Goal: Task Accomplishment & Management: Manage account settings

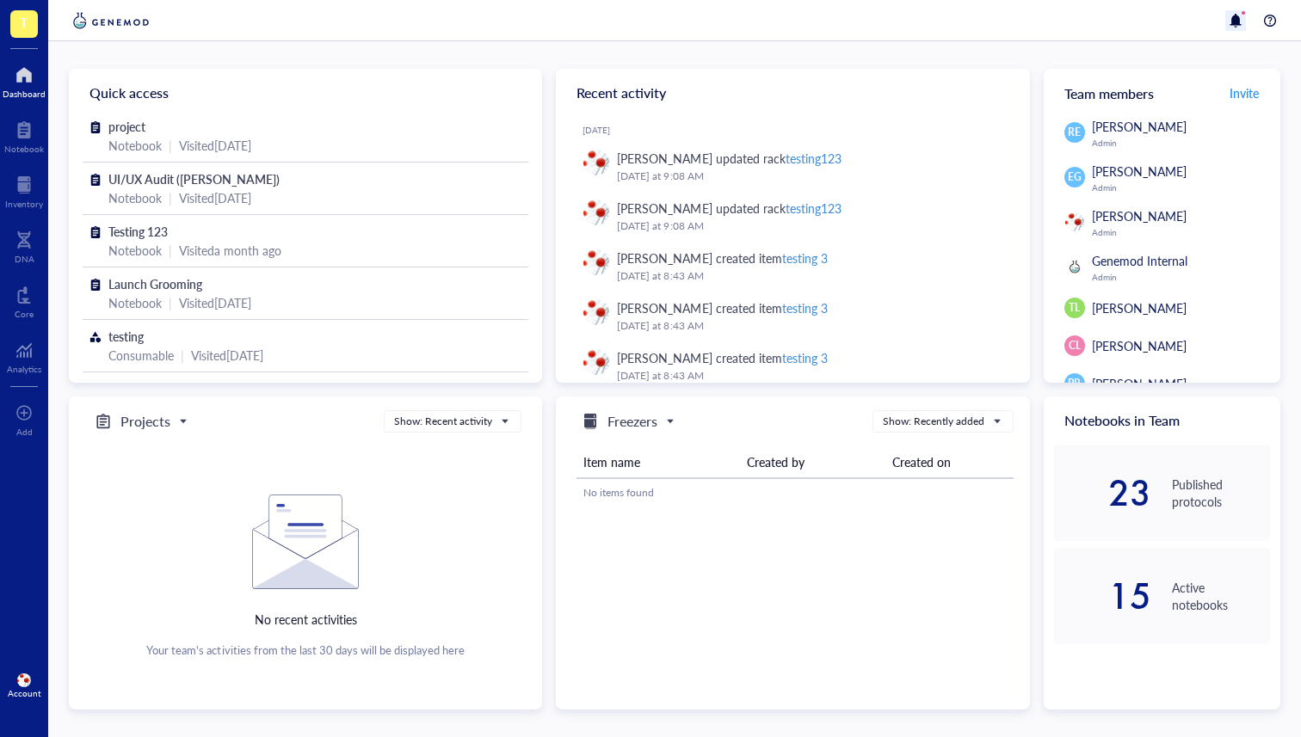
click at [1234, 22] on div at bounding box center [1235, 20] width 21 height 21
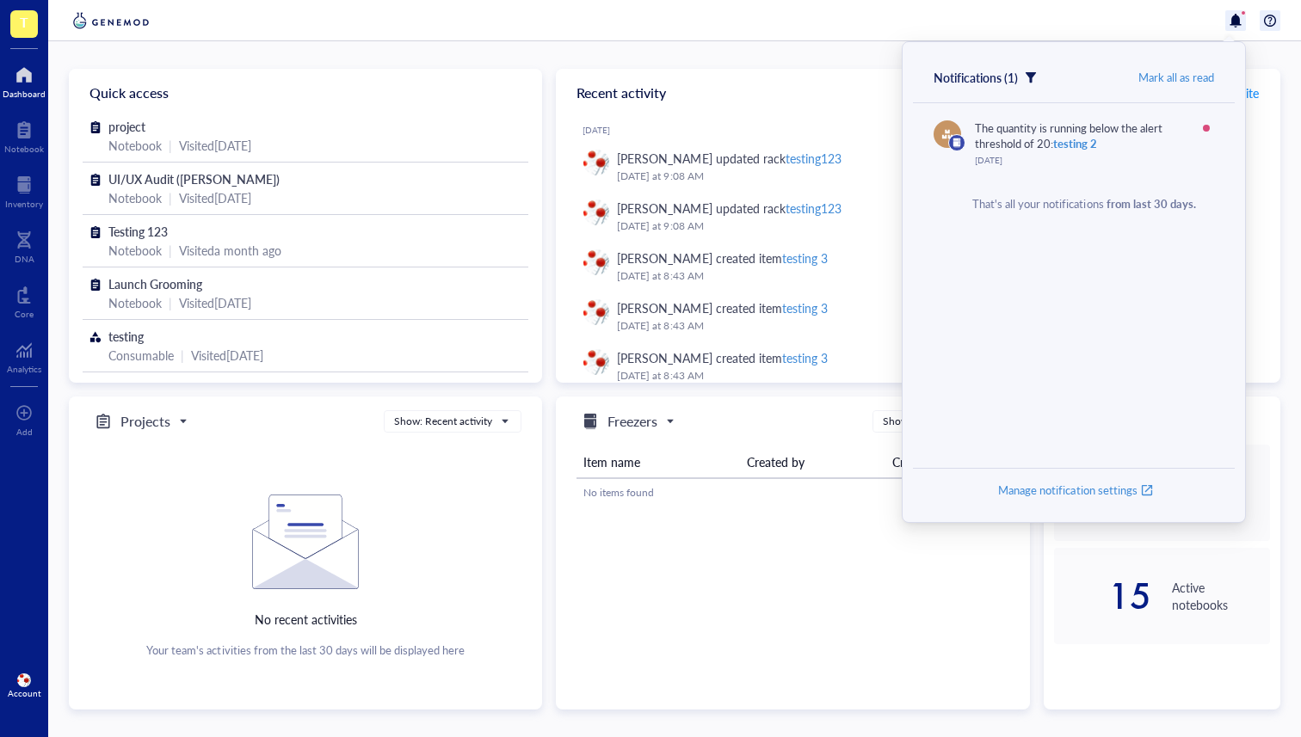
click at [1275, 28] on div at bounding box center [1269, 20] width 21 height 21
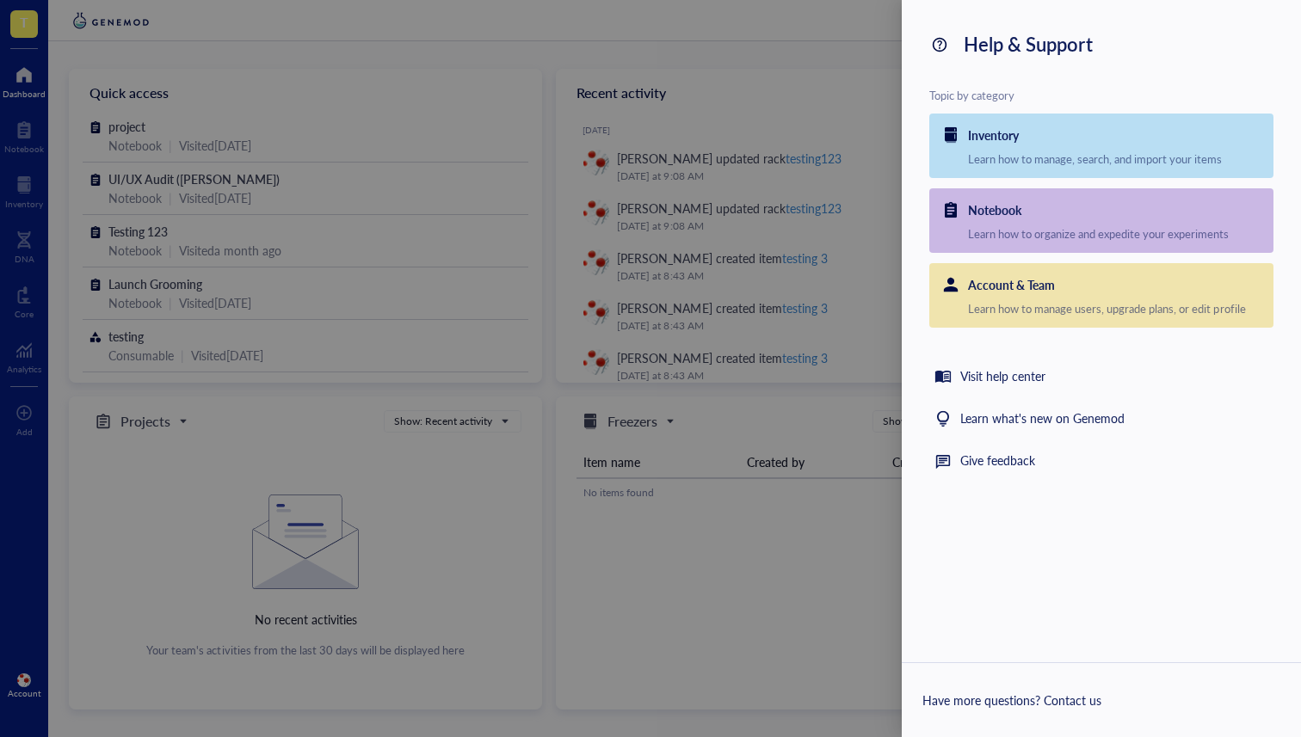
click at [834, 40] on div at bounding box center [650, 368] width 1301 height 737
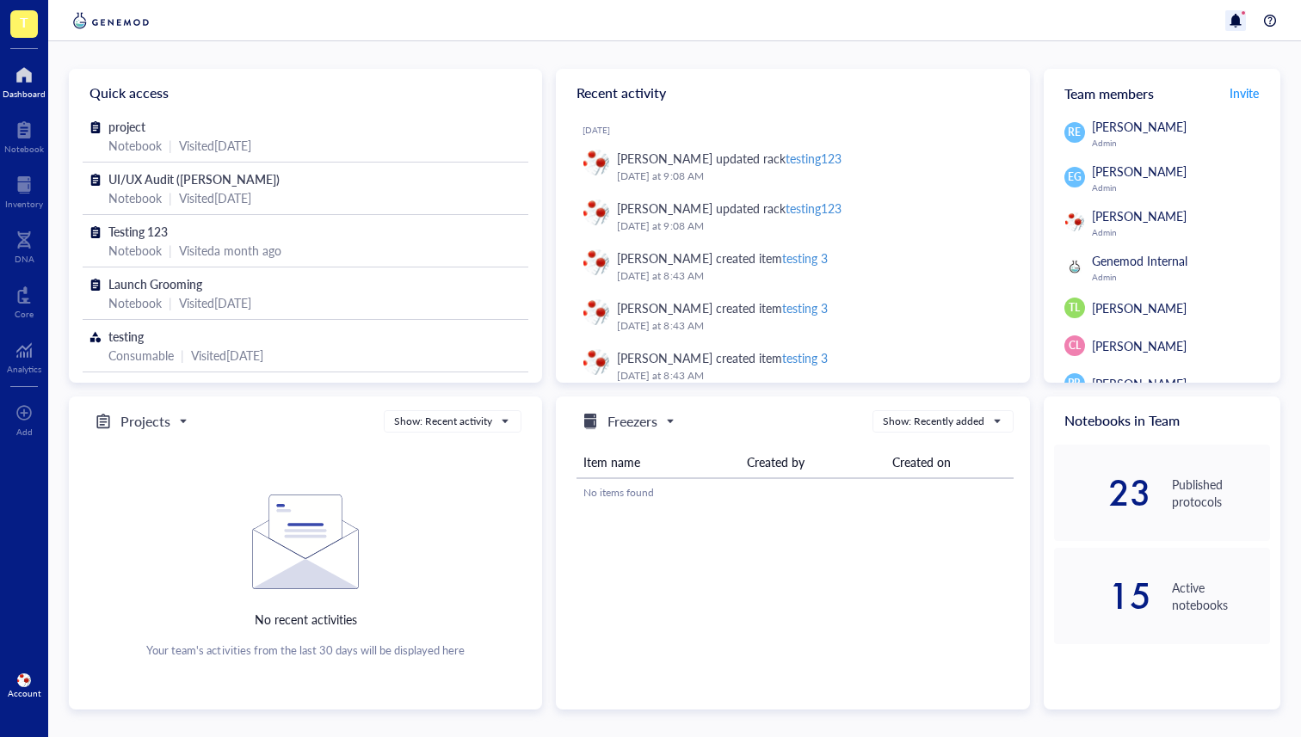
click at [1232, 22] on div at bounding box center [1235, 20] width 21 height 21
click at [1267, 22] on div at bounding box center [1269, 20] width 21 height 21
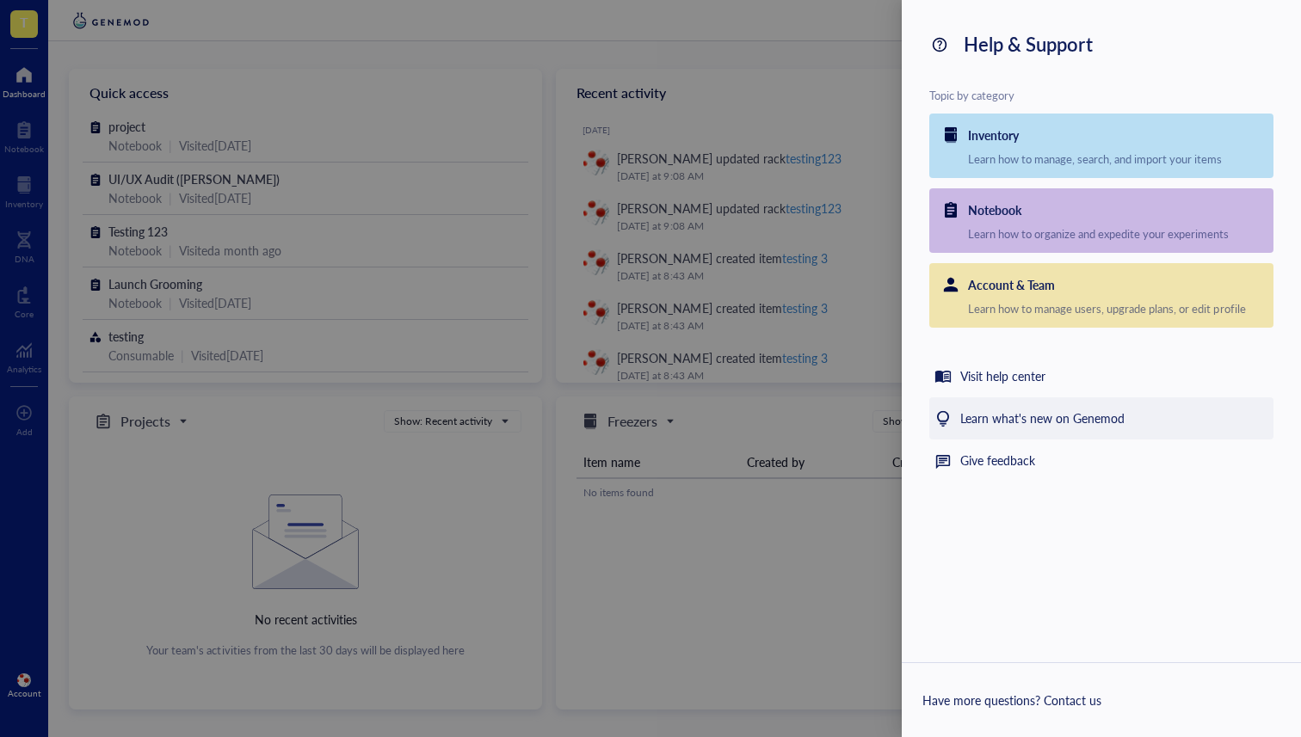
click at [1043, 415] on div "Learn what's new on Genemod" at bounding box center [1042, 419] width 164 height 21
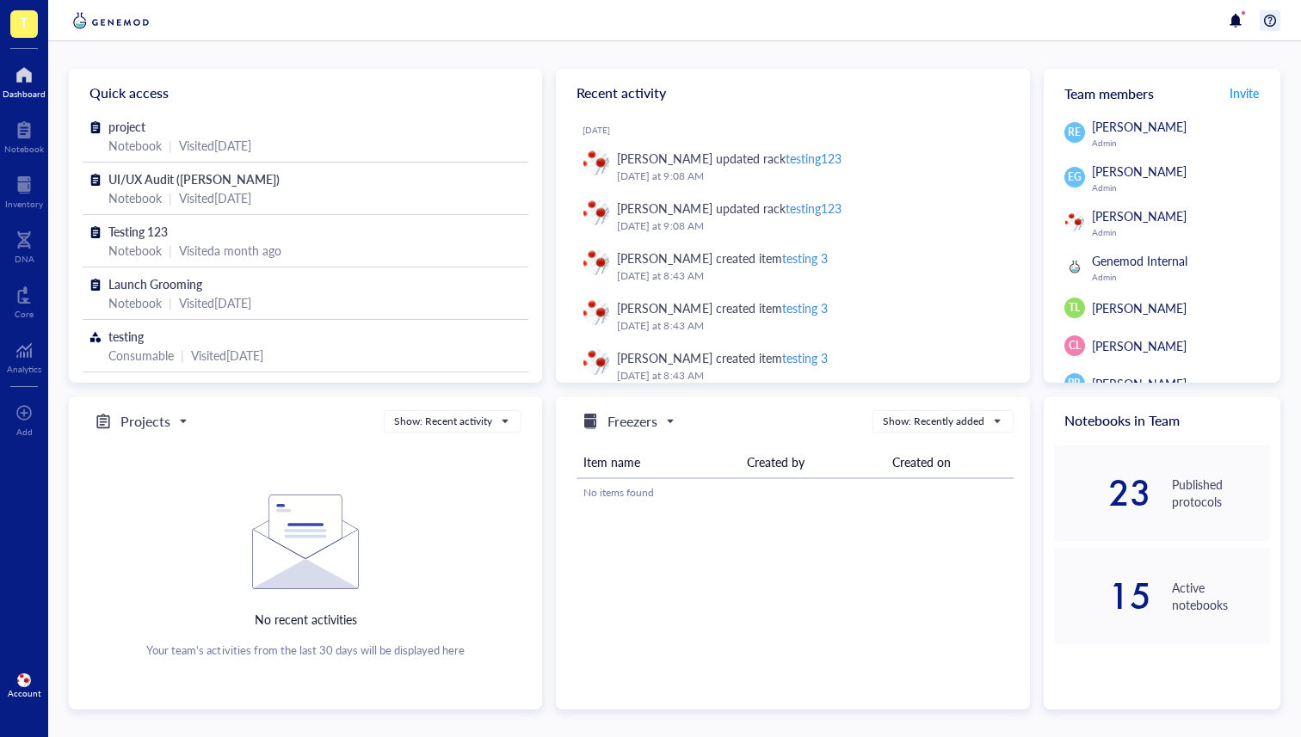
click at [1271, 14] on div at bounding box center [1269, 20] width 21 height 21
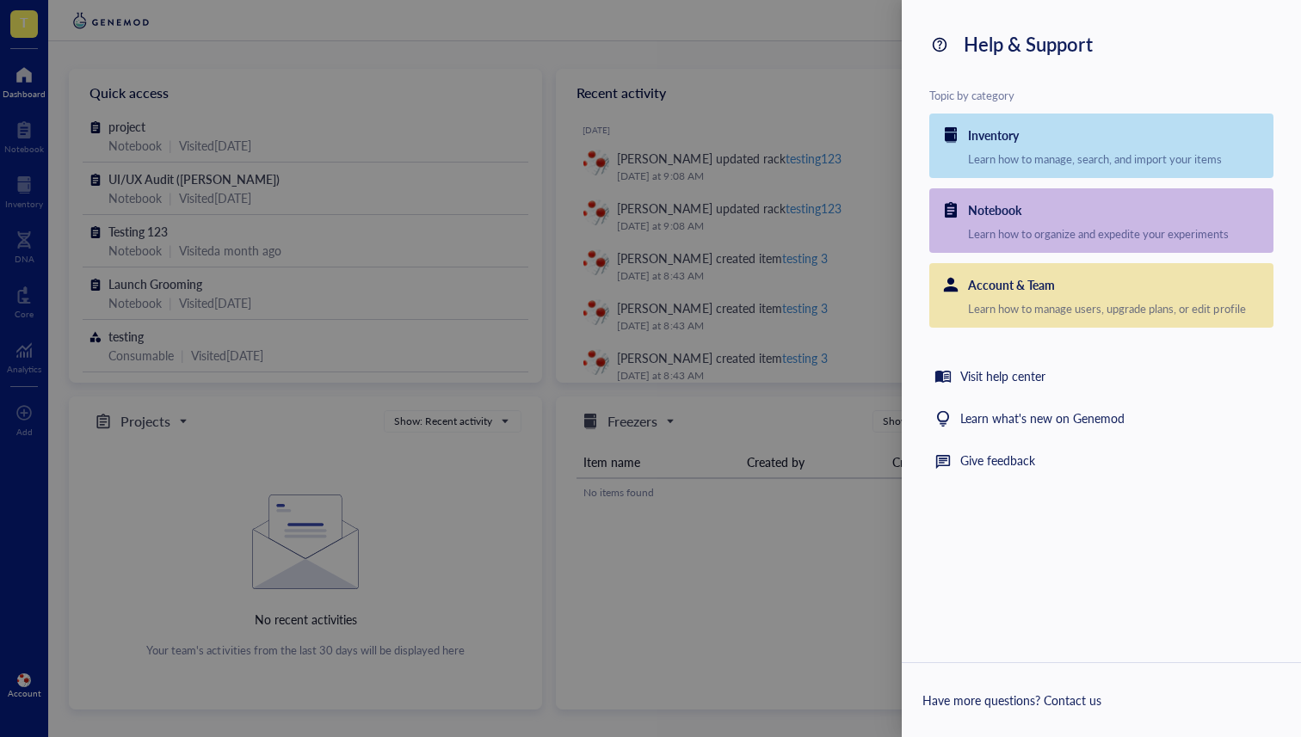
click at [342, 254] on div at bounding box center [650, 368] width 1301 height 737
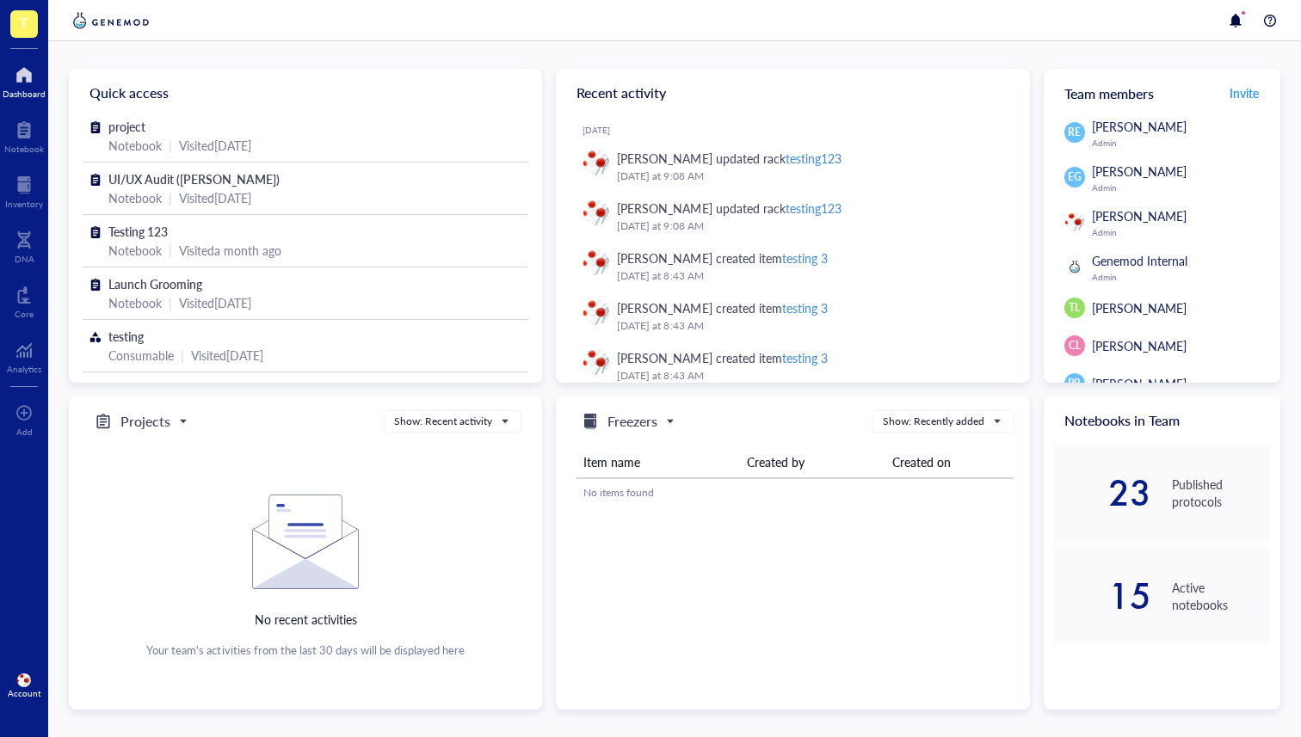
click at [25, 674] on img at bounding box center [24, 681] width 14 height 14
click at [110, 631] on link "Account settings" at bounding box center [114, 621] width 99 height 31
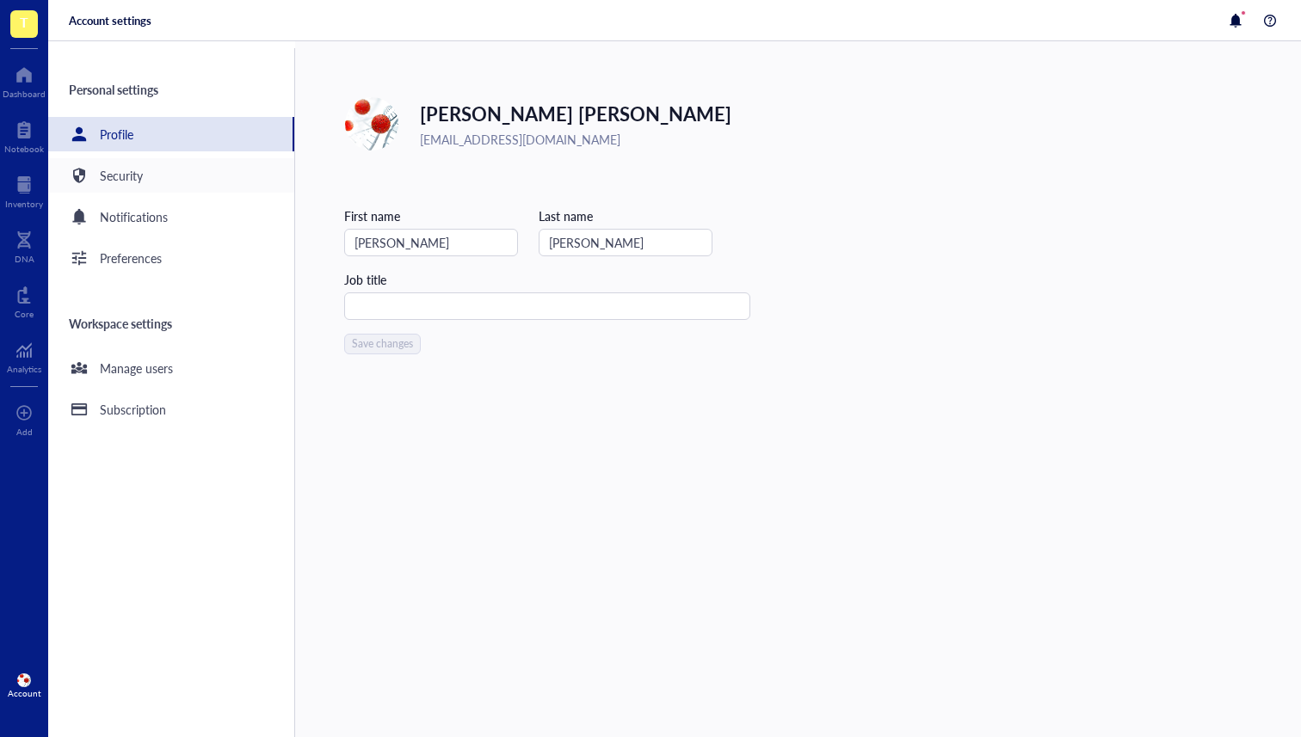
click at [178, 181] on div "Security" at bounding box center [171, 175] width 246 height 34
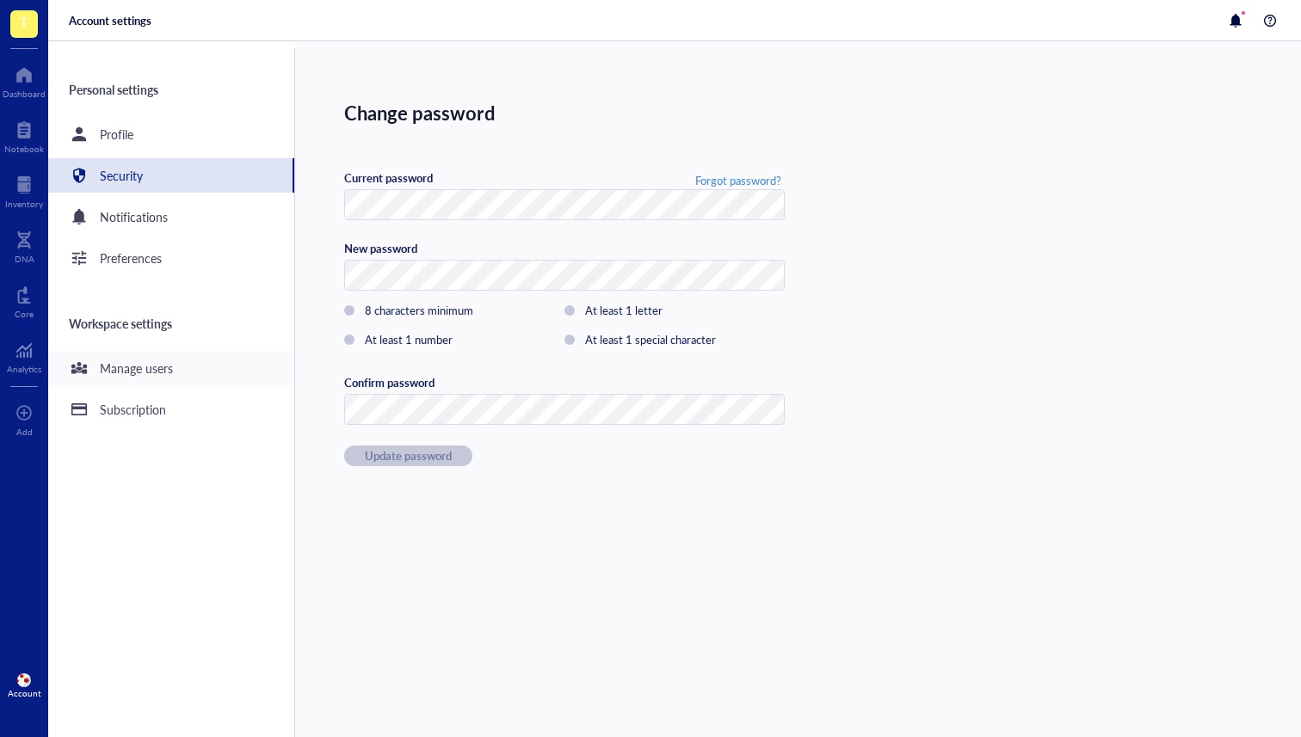
click at [156, 374] on div "Manage users" at bounding box center [136, 368] width 73 height 19
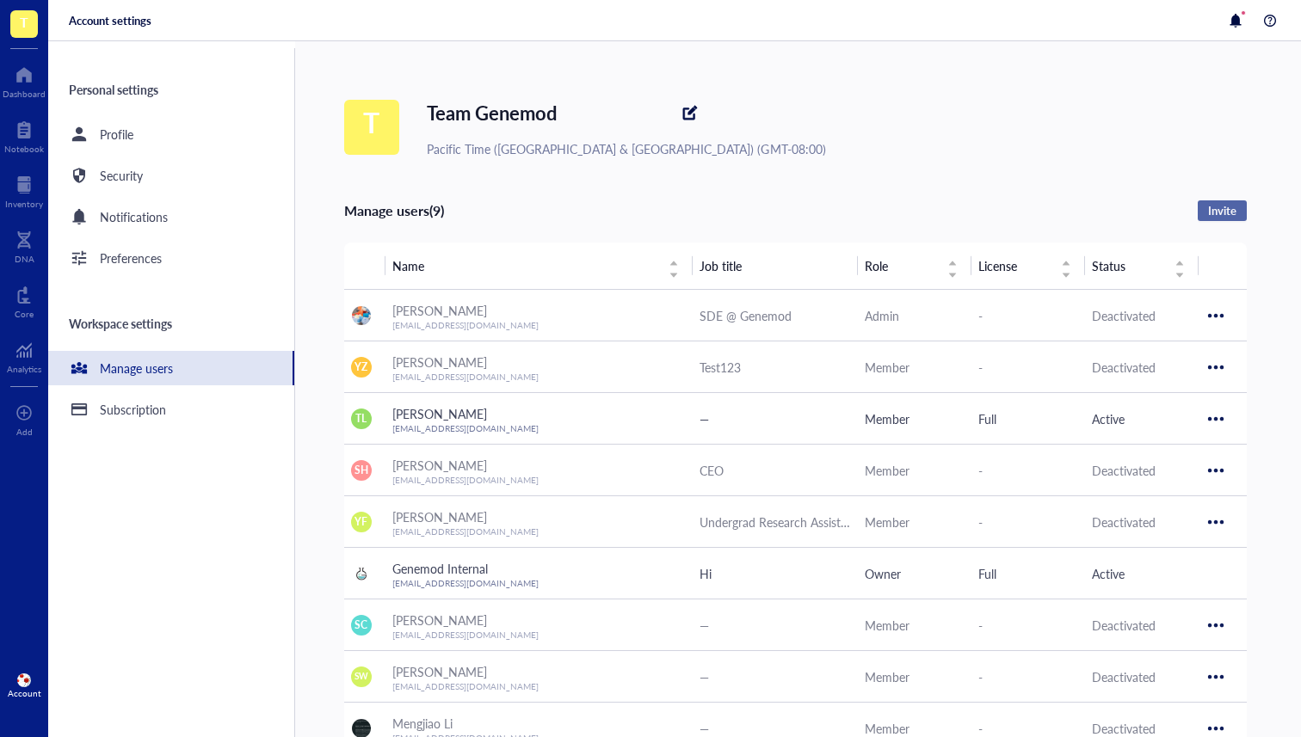
click at [1228, 218] on span "Invite" at bounding box center [1222, 210] width 28 height 15
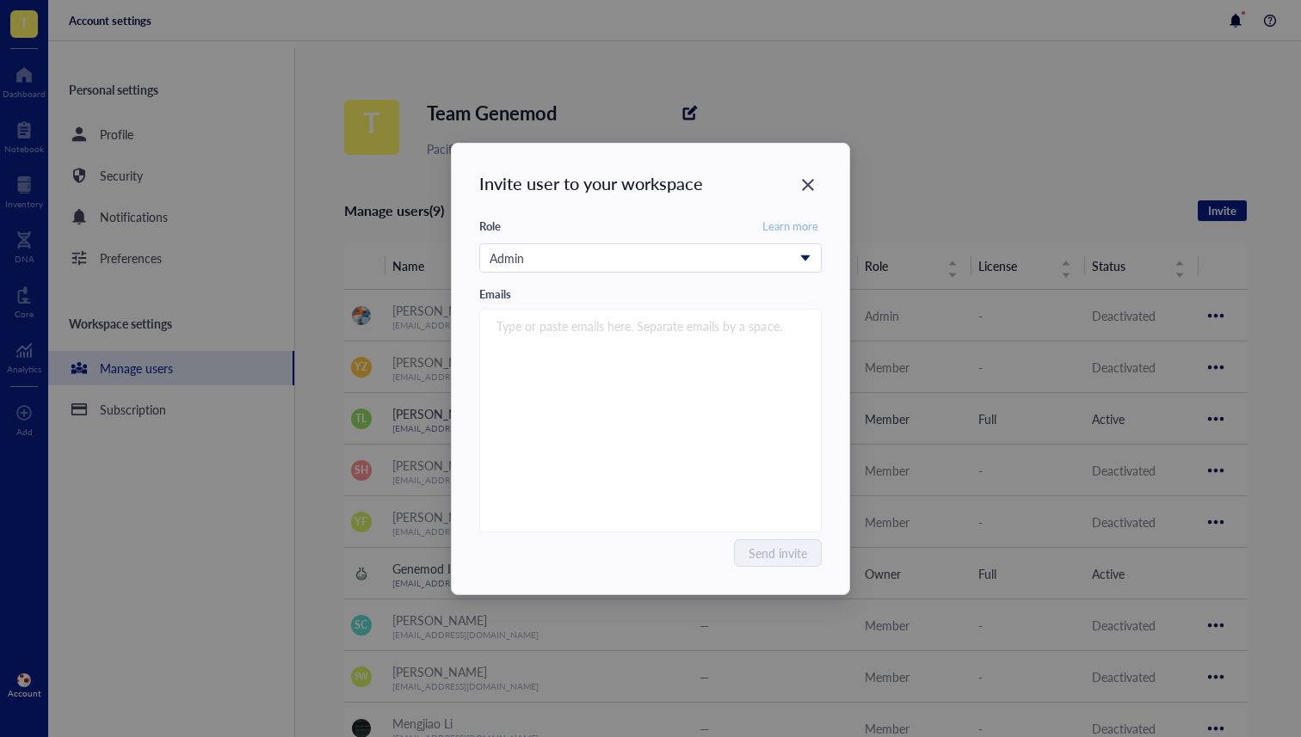
click at [791, 226] on span "Learn more" at bounding box center [790, 225] width 56 height 15
click at [807, 171] on div "Close" at bounding box center [808, 185] width 28 height 28
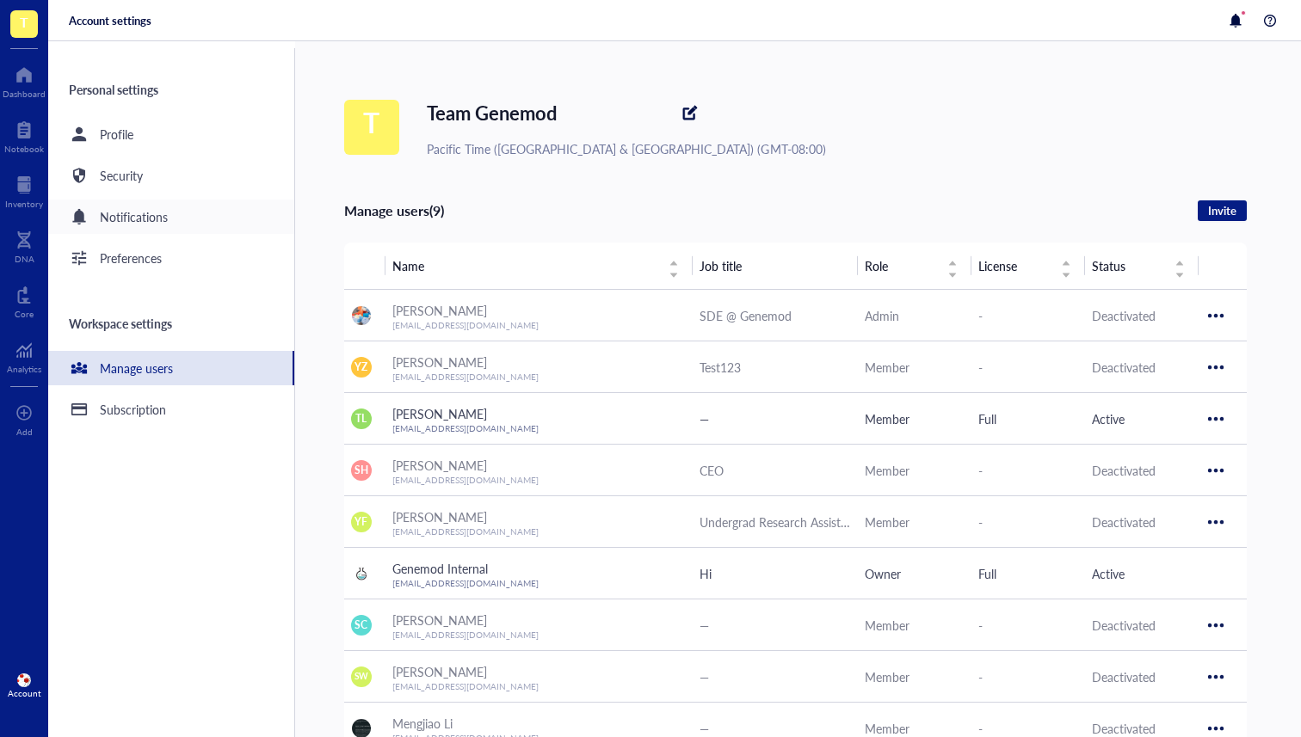
click at [141, 217] on div "Notifications" at bounding box center [134, 216] width 68 height 19
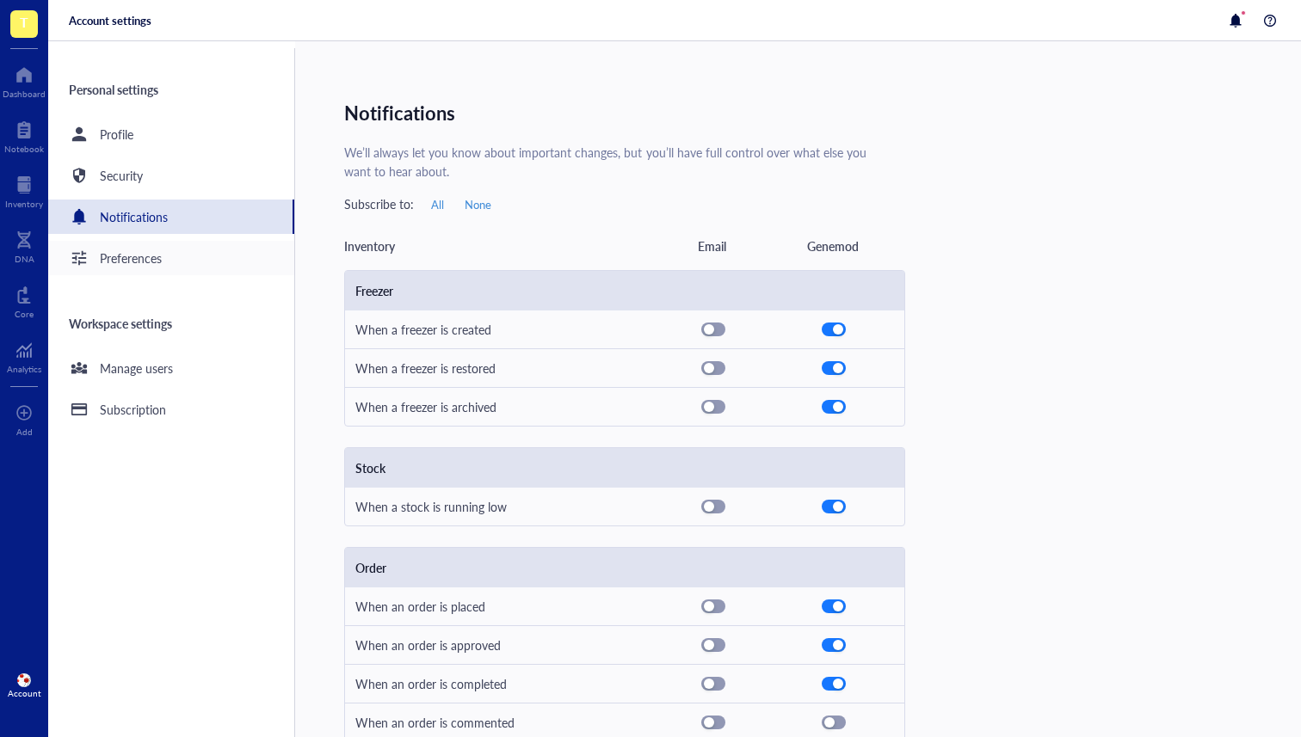
click at [141, 262] on div "Preferences" at bounding box center [131, 258] width 62 height 19
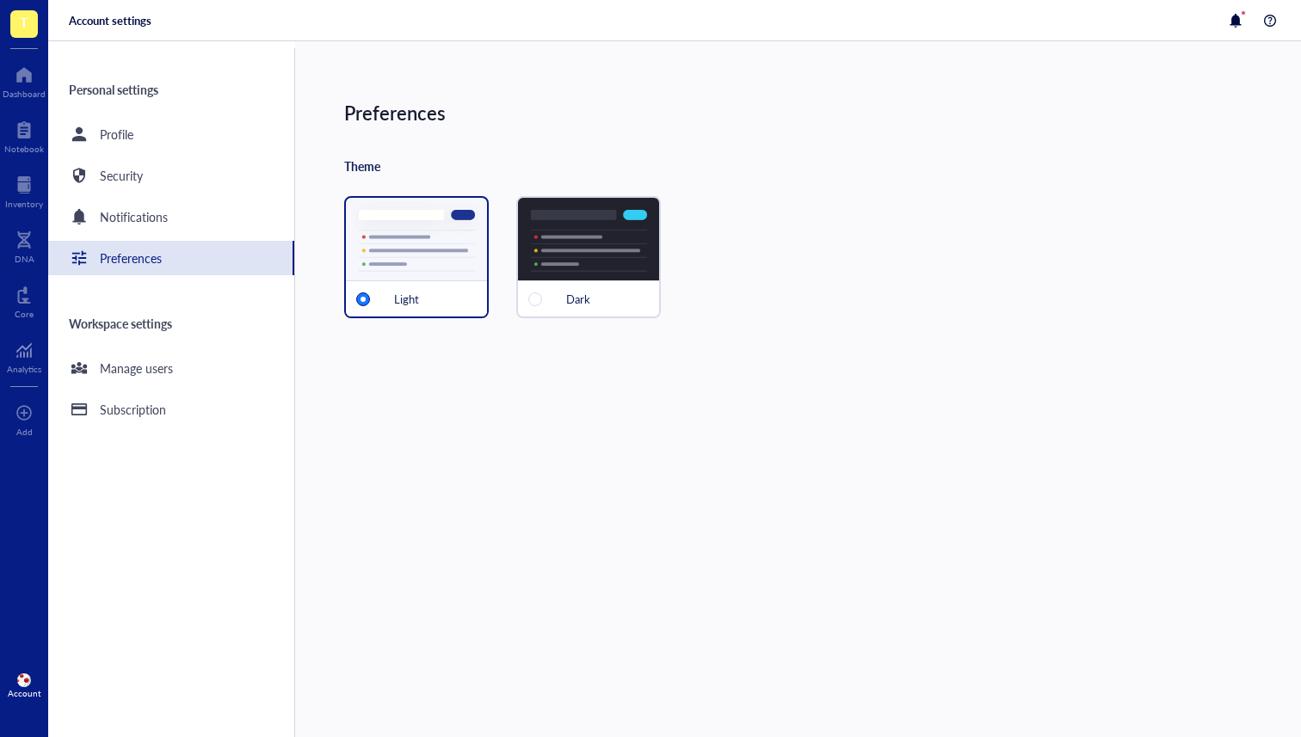
click at [591, 223] on div "Dark" at bounding box center [588, 257] width 145 height 122
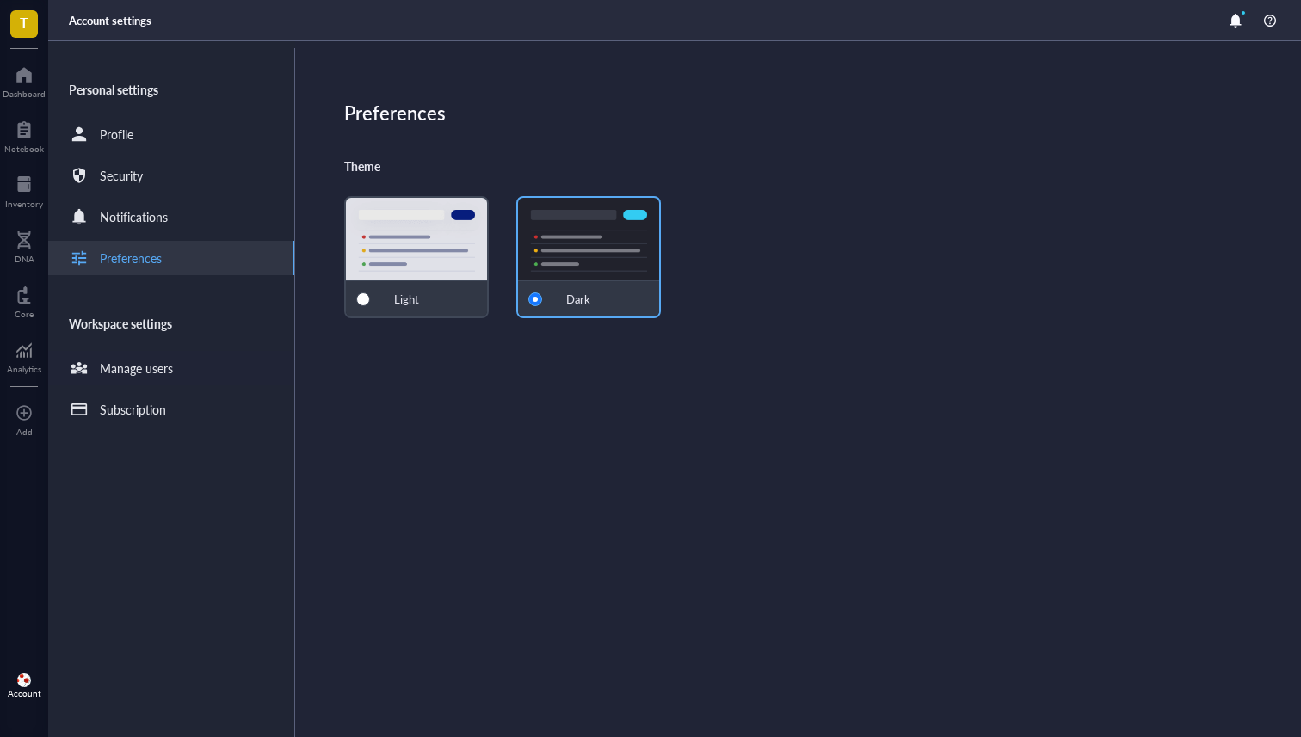
click at [84, 375] on div at bounding box center [79, 368] width 28 height 28
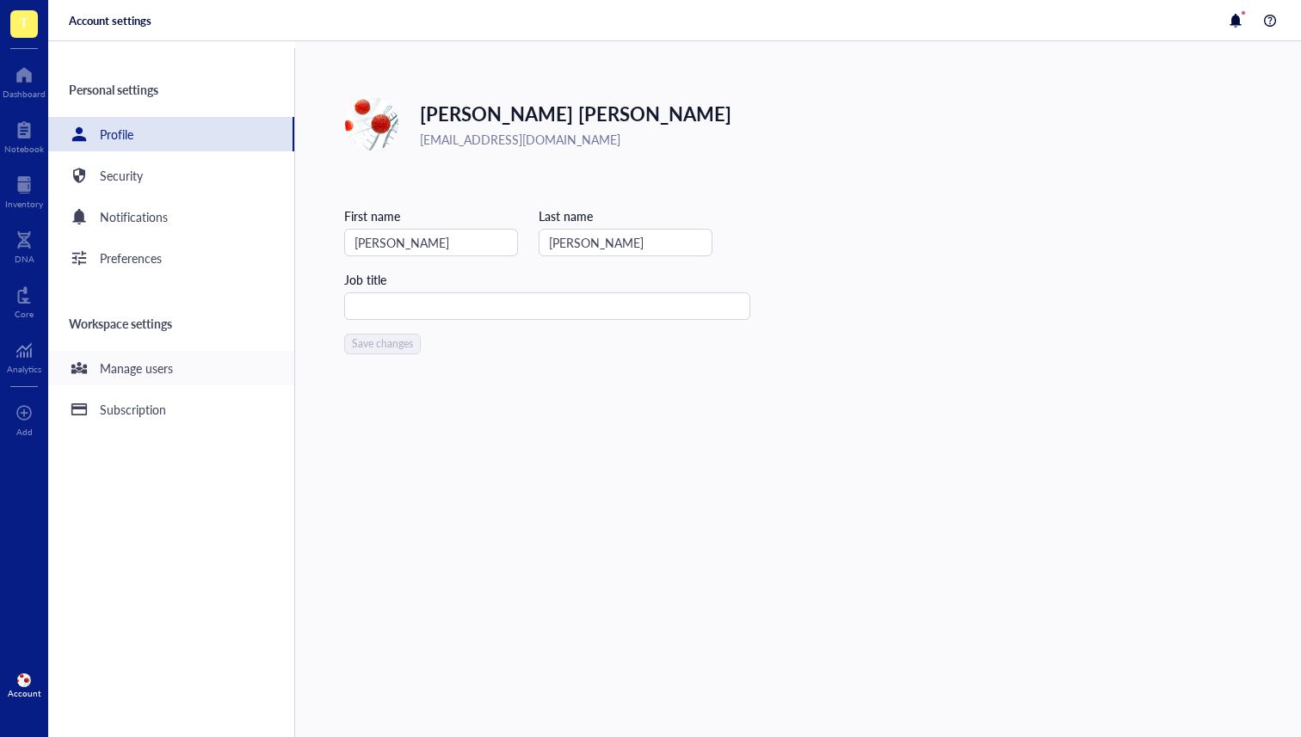
click at [173, 378] on div "Manage users" at bounding box center [171, 368] width 246 height 34
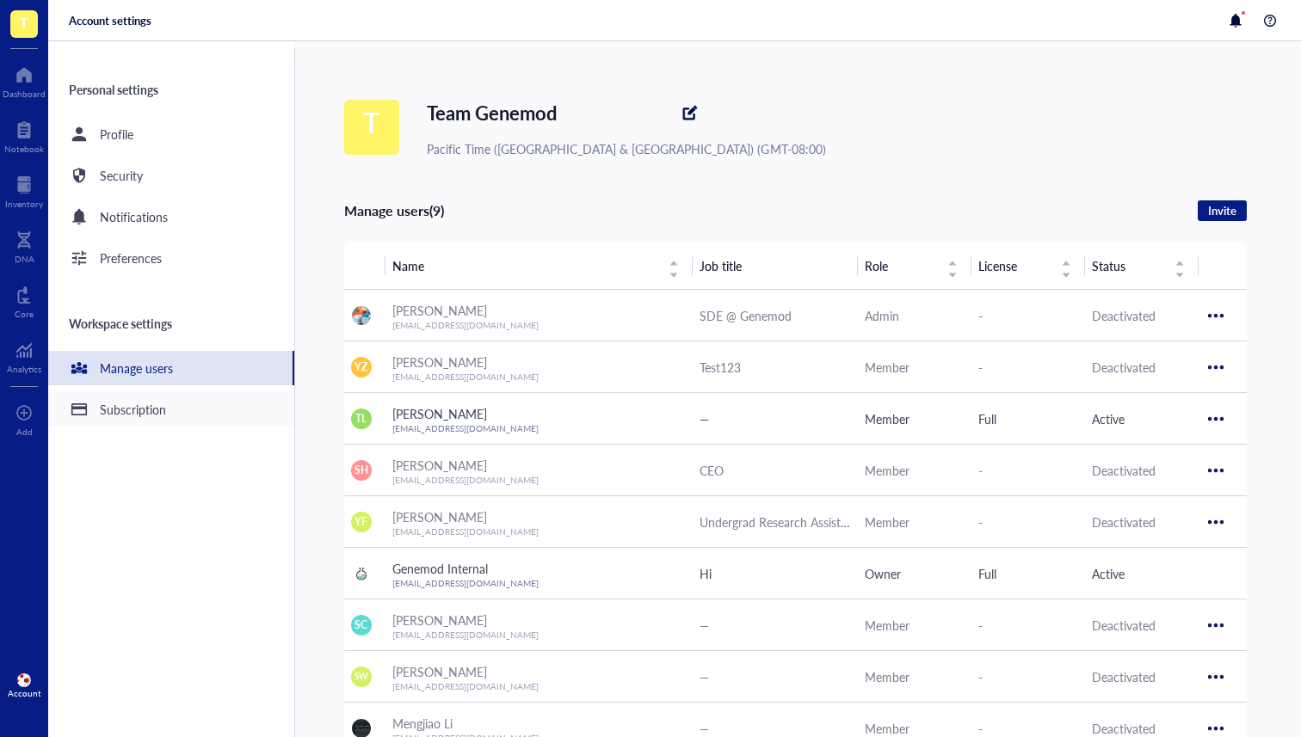
click at [118, 400] on div "Subscription" at bounding box center [133, 409] width 66 height 19
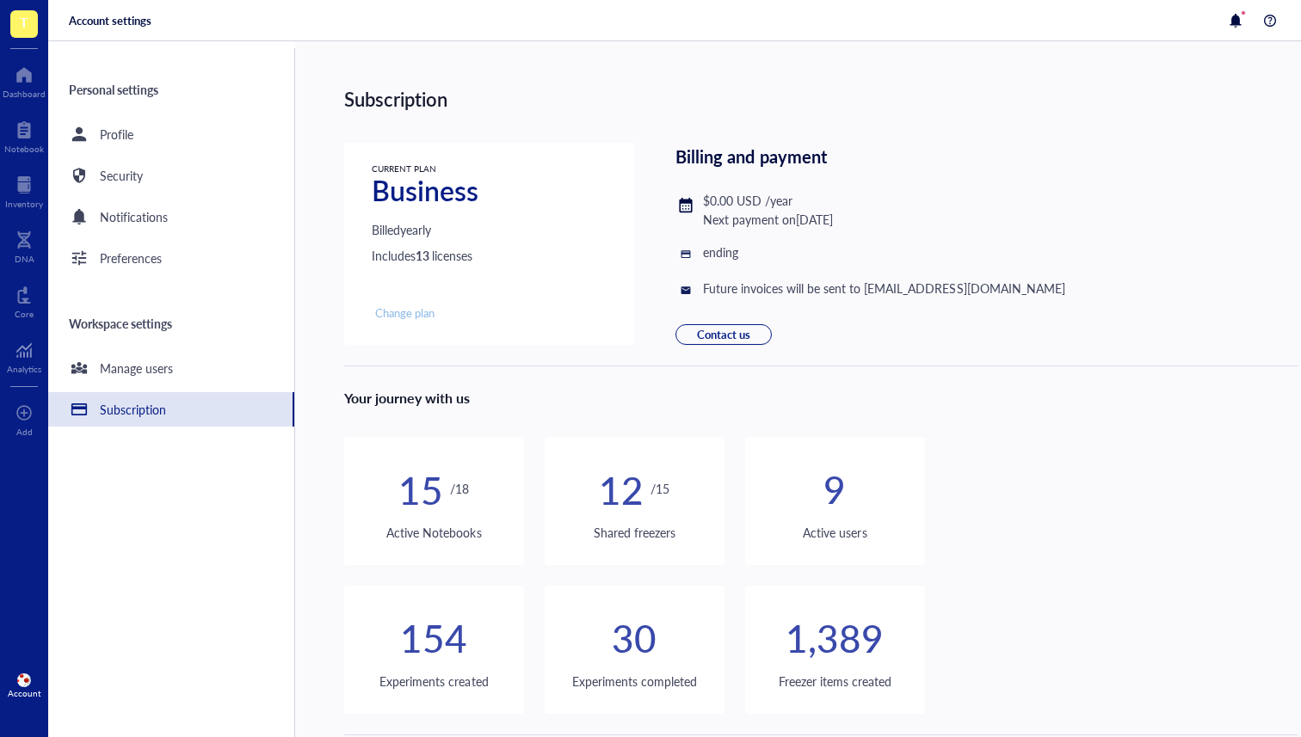
click at [404, 317] on span "Change plan" at bounding box center [404, 312] width 59 height 15
click at [43, 120] on div "Notebook" at bounding box center [24, 135] width 48 height 48
click at [27, 185] on div at bounding box center [24, 185] width 38 height 28
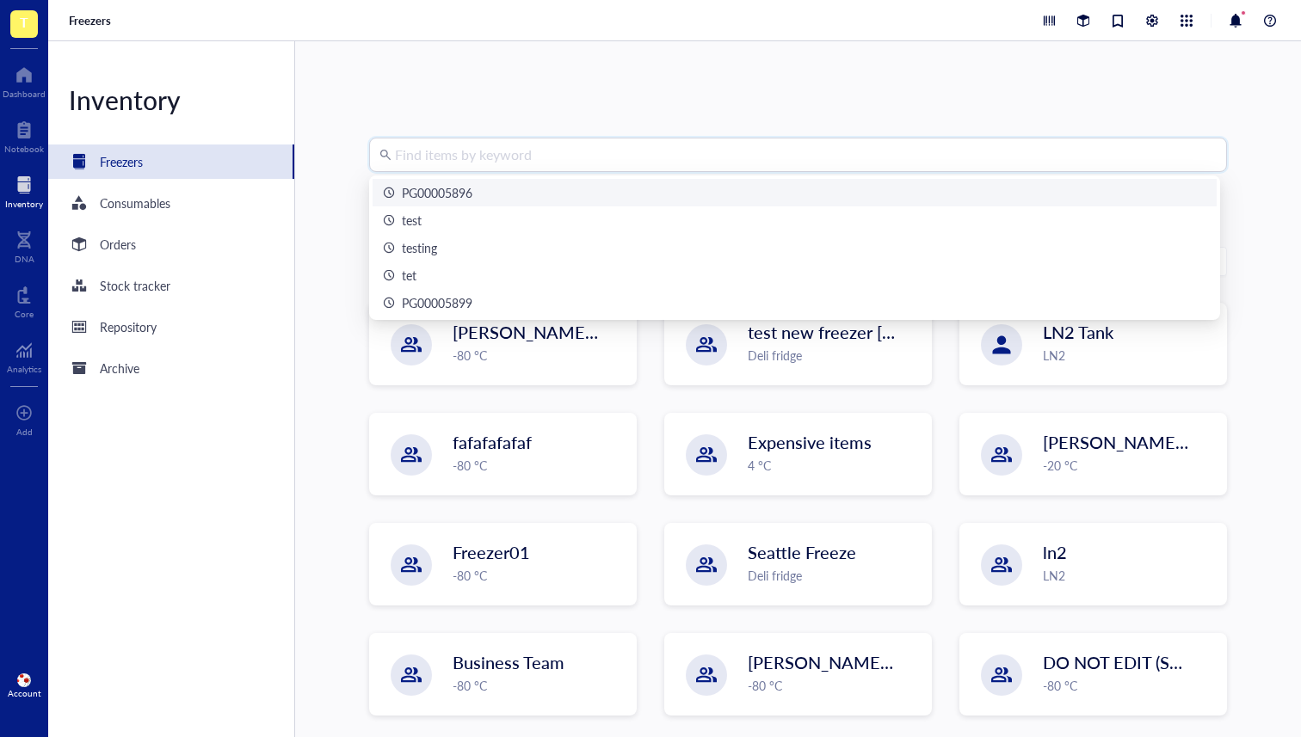
click at [490, 161] on input "search" at bounding box center [805, 154] width 821 height 33
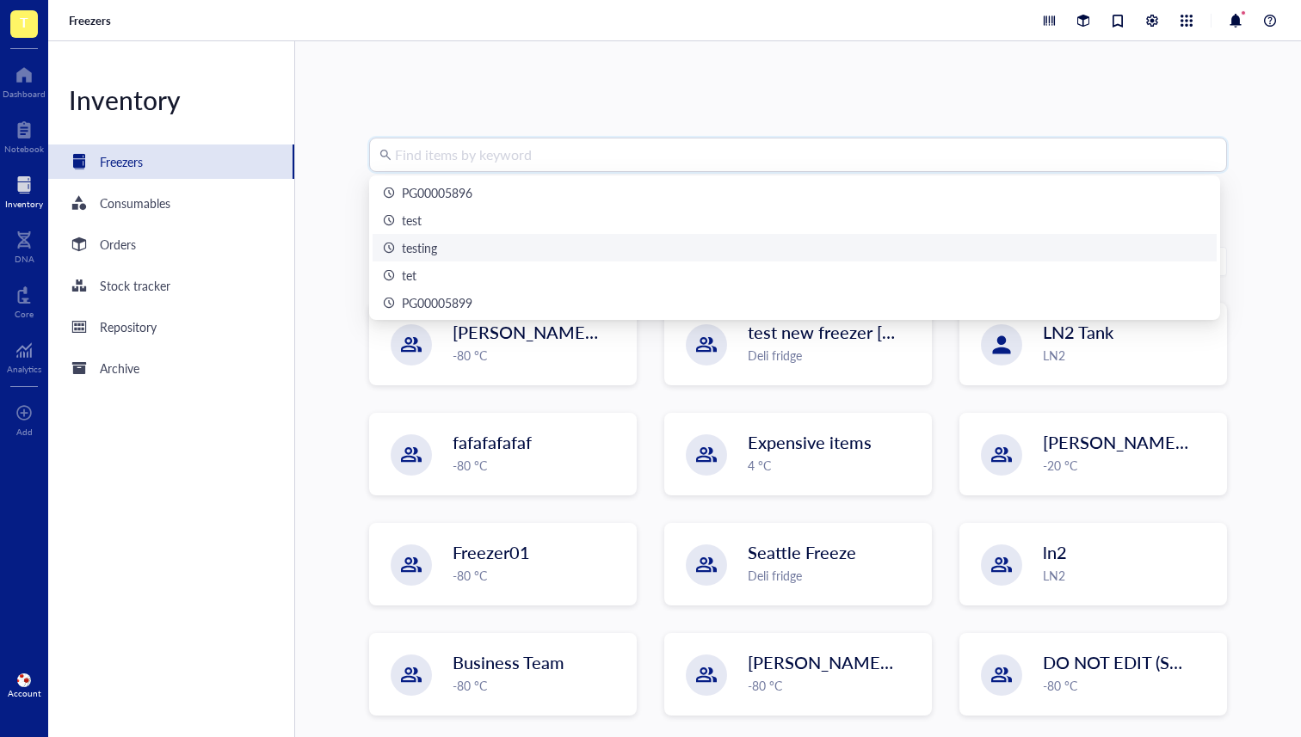
click at [330, 215] on div "Find items by keyword Freezers New freezer Filter IBRAHIM `28th feb -80 °C test…" at bounding box center [798, 389] width 1006 height 696
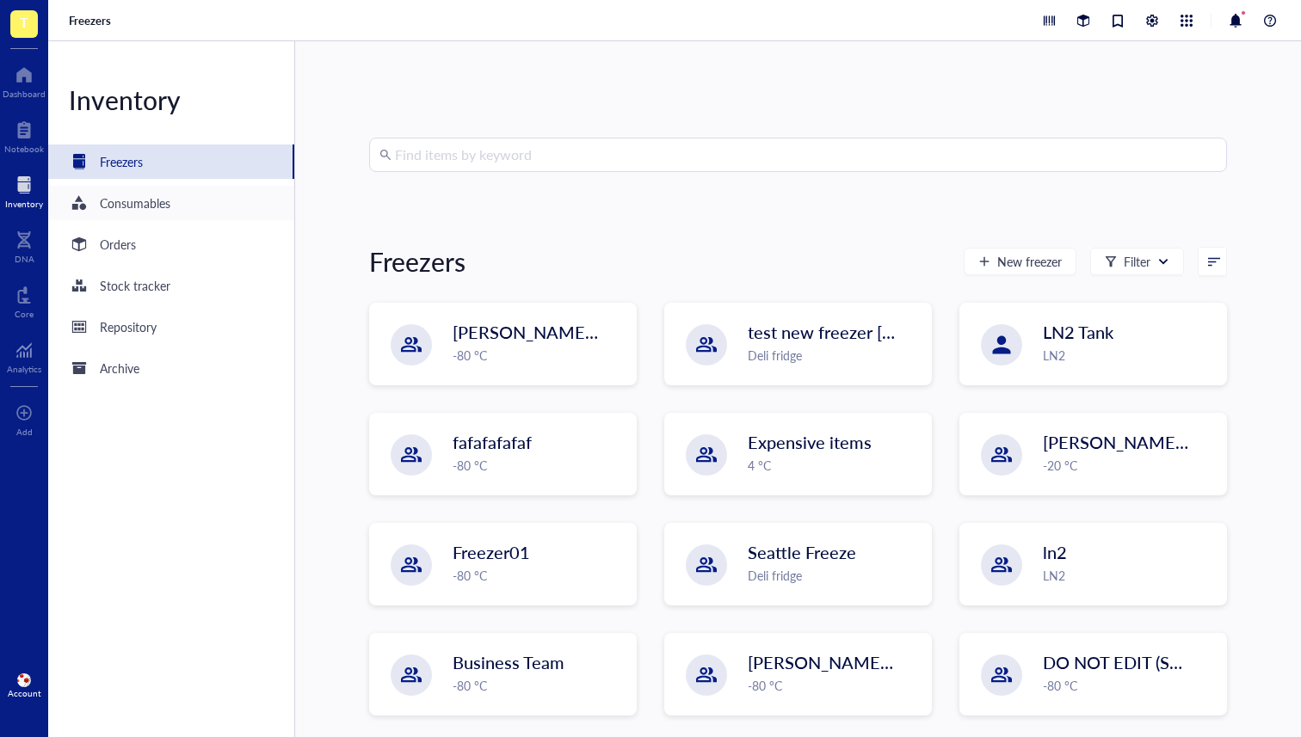
click at [119, 207] on div "Consumables" at bounding box center [135, 203] width 71 height 19
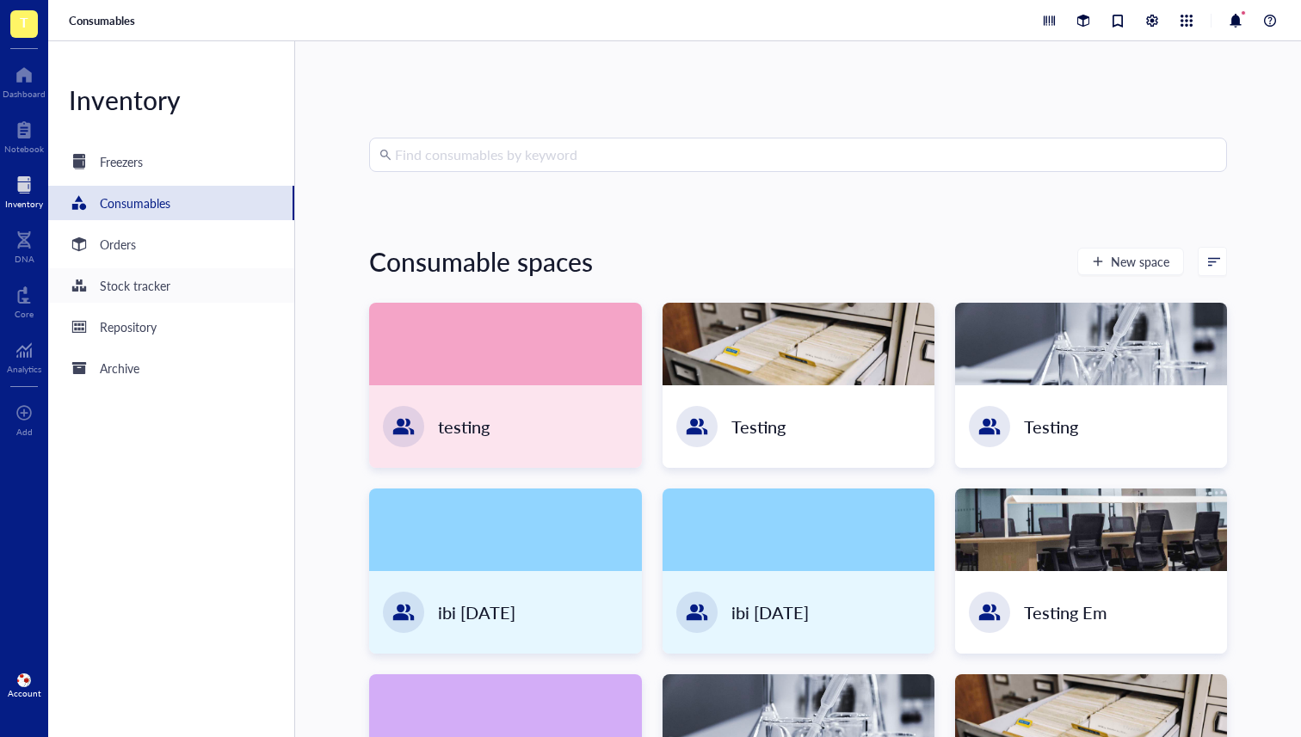
click at [146, 281] on div "Stock tracker" at bounding box center [135, 285] width 71 height 19
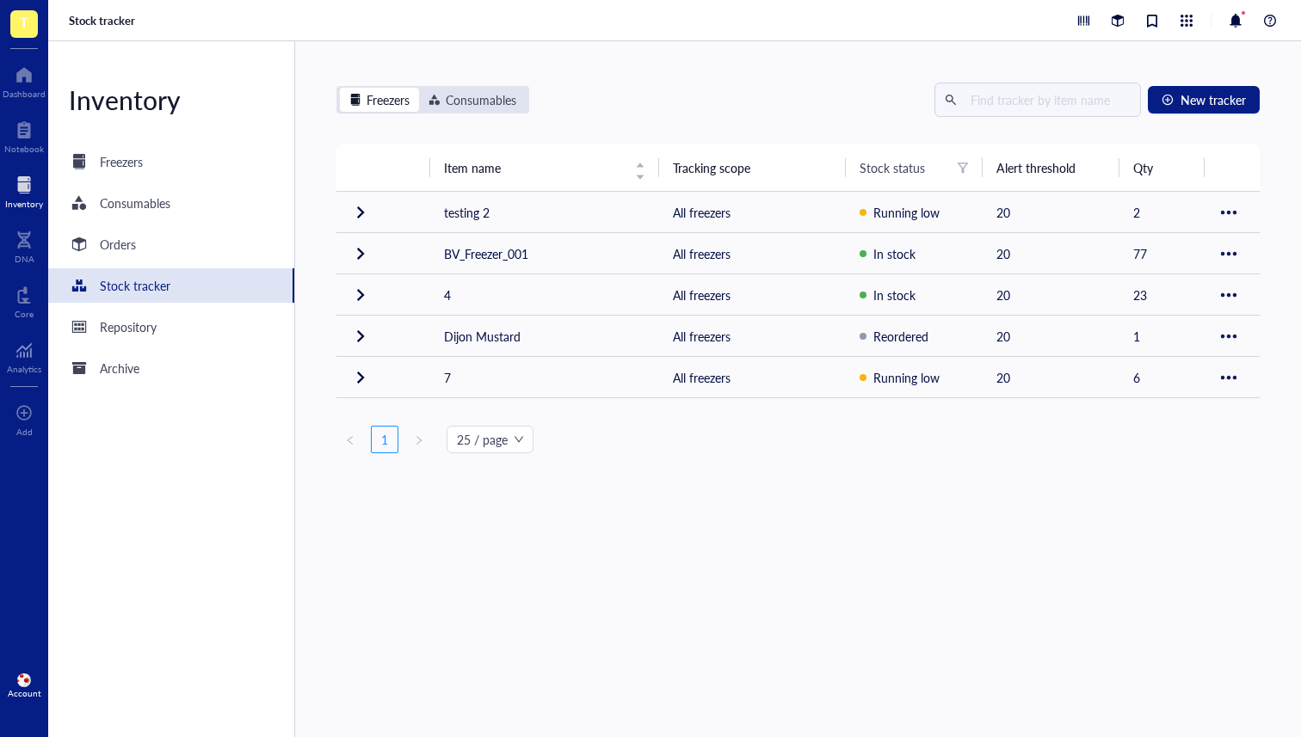
click at [51, 86] on div "Inventory" at bounding box center [171, 100] width 246 height 34
click at [20, 89] on div "Dashboard" at bounding box center [24, 94] width 43 height 10
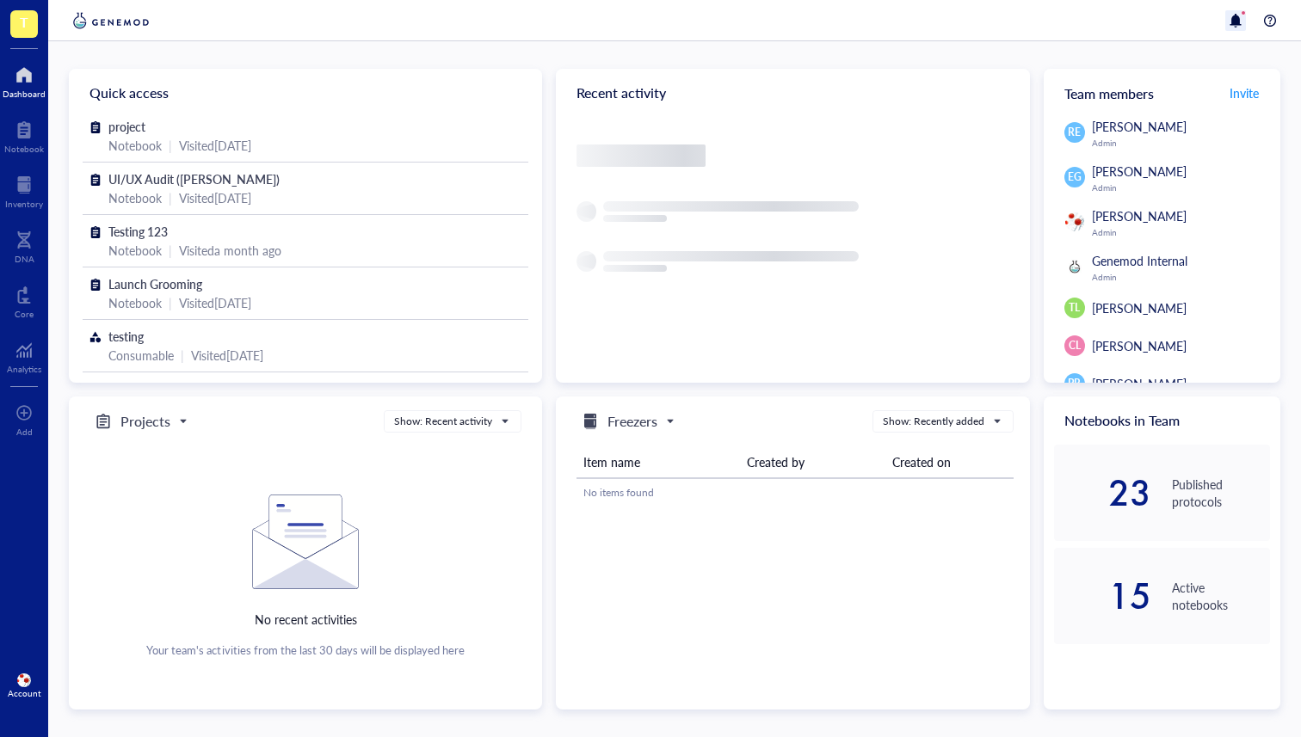
click at [1238, 20] on div at bounding box center [1235, 20] width 21 height 21
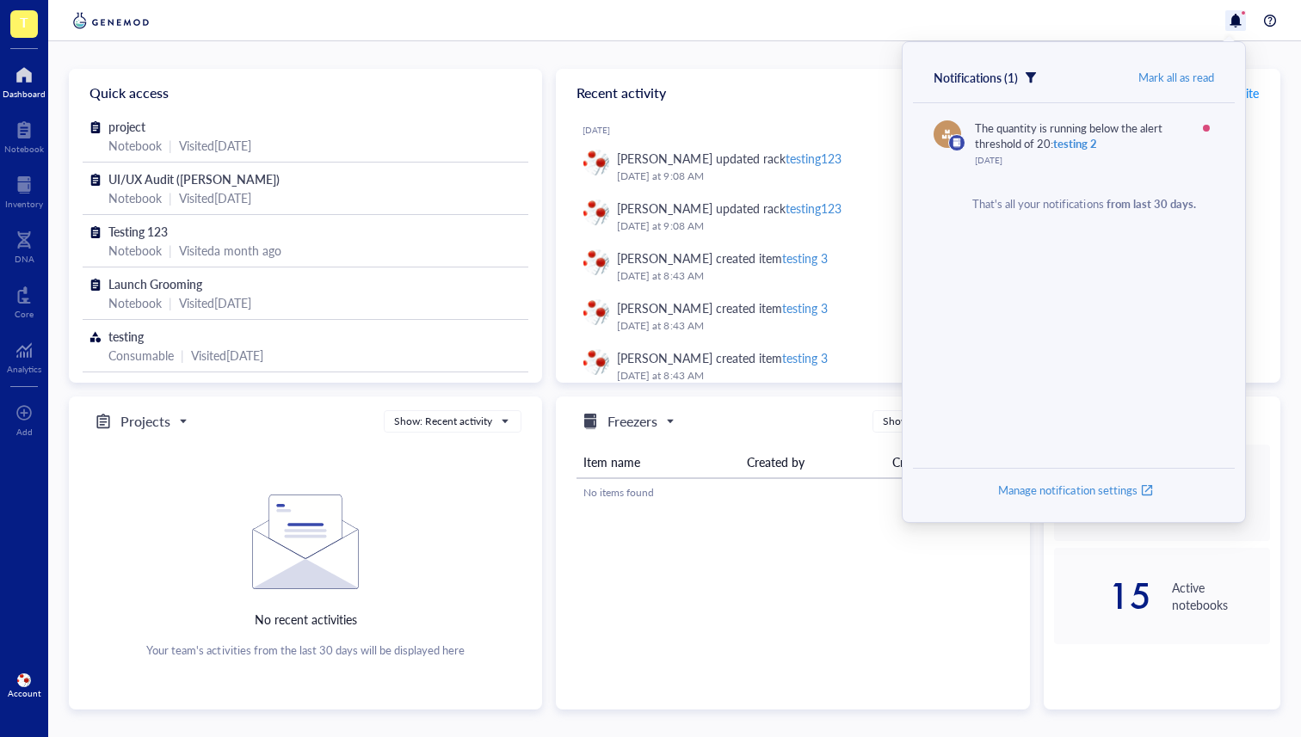
click at [911, 17] on div at bounding box center [674, 20] width 1252 height 41
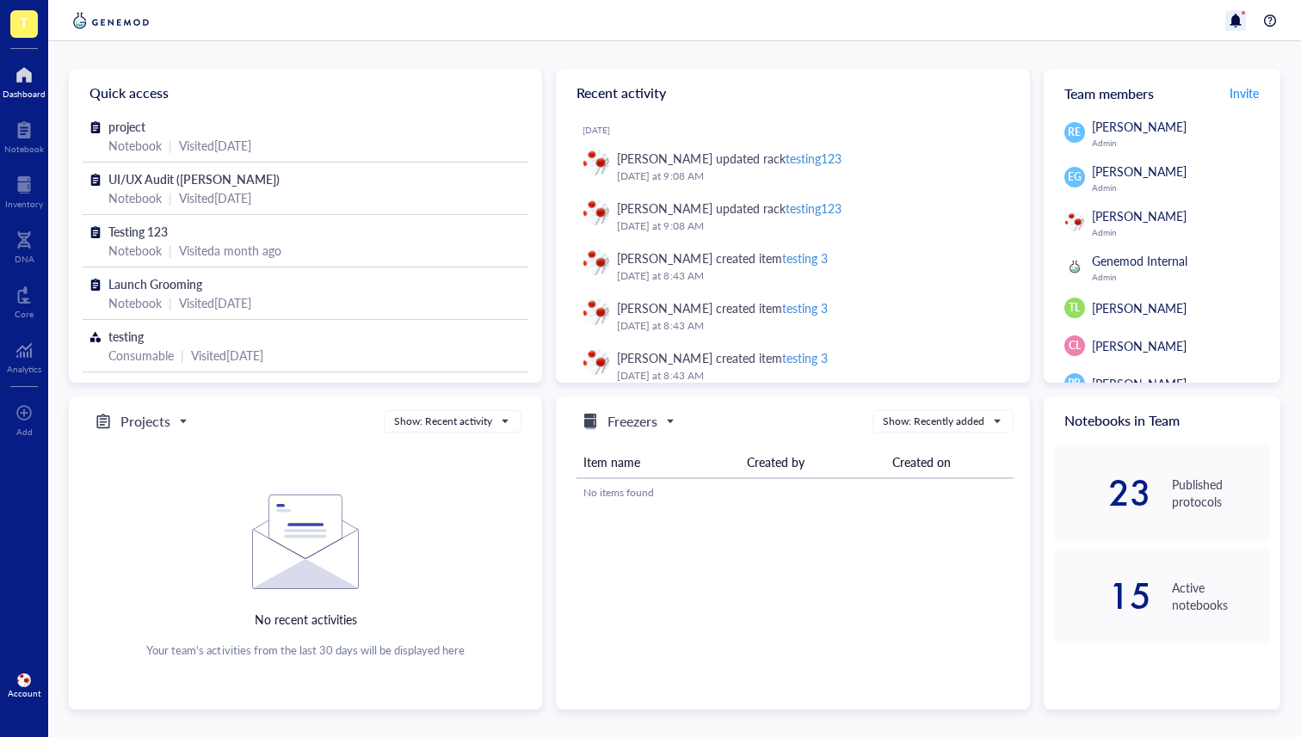
click at [1245, 16] on div at bounding box center [1235, 20] width 21 height 21
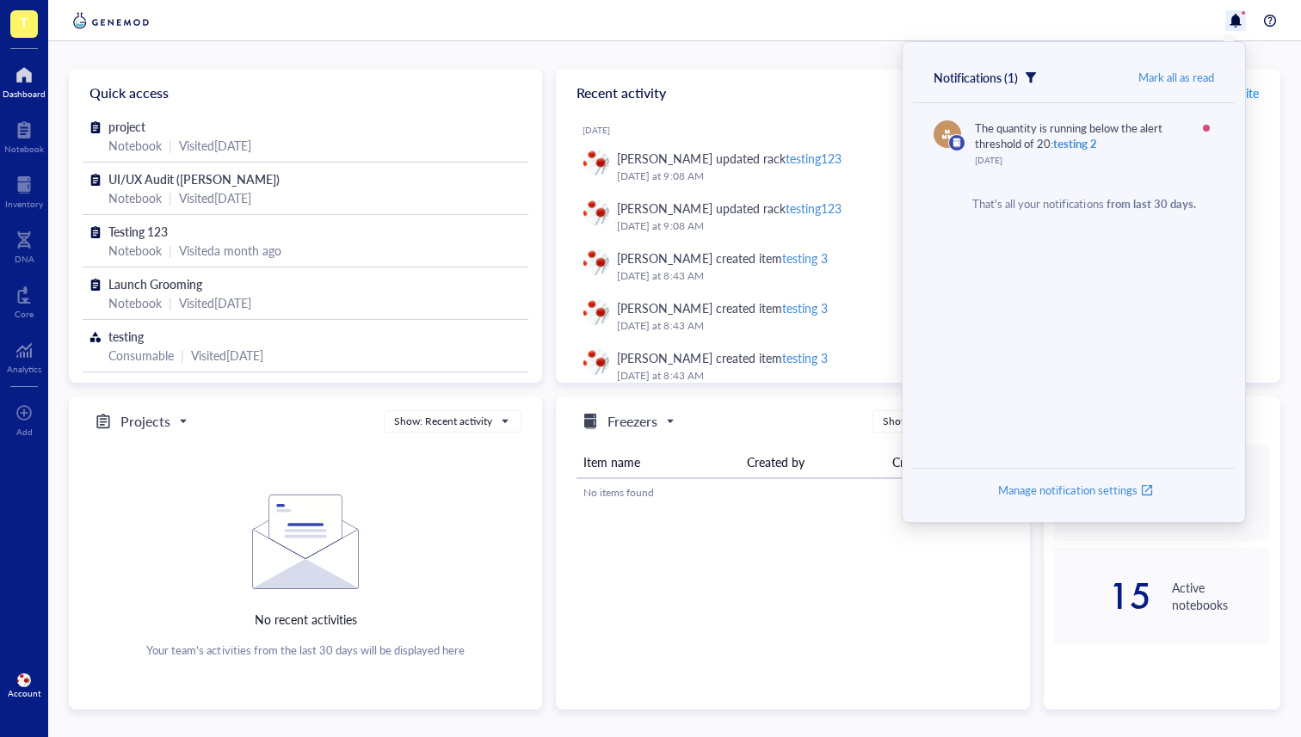
click at [759, 48] on div "Quick access project Notebook | Visited 21 days ago UI/UX Audit (Emily) Noteboo…" at bounding box center [674, 389] width 1252 height 696
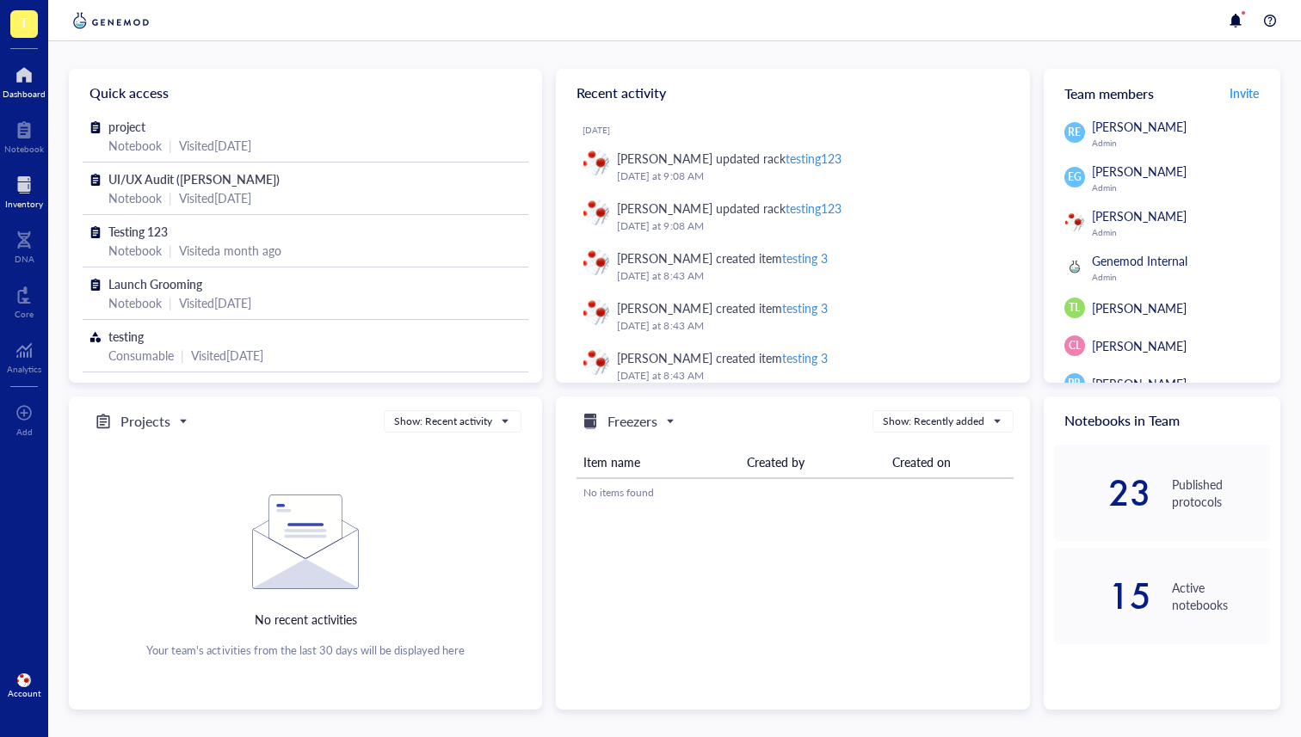
click at [16, 192] on div at bounding box center [24, 185] width 38 height 28
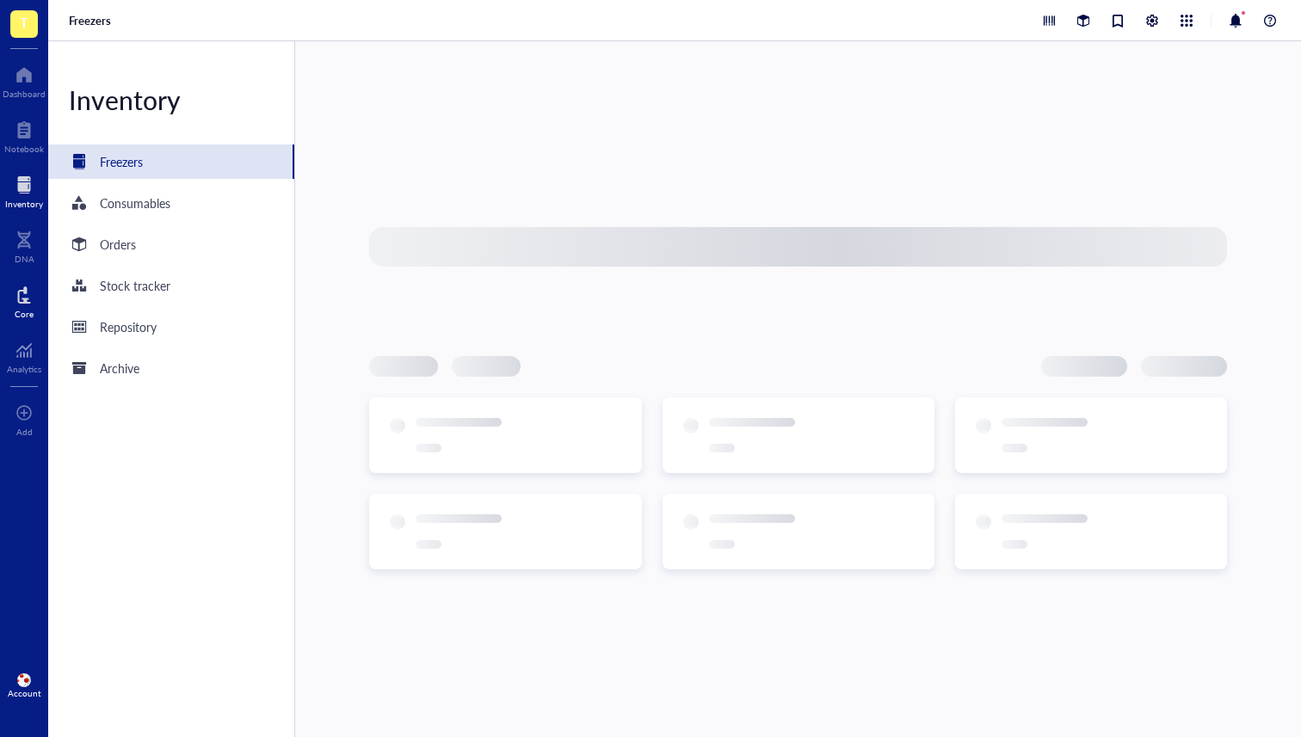
click at [9, 293] on div "Core" at bounding box center [24, 300] width 48 height 48
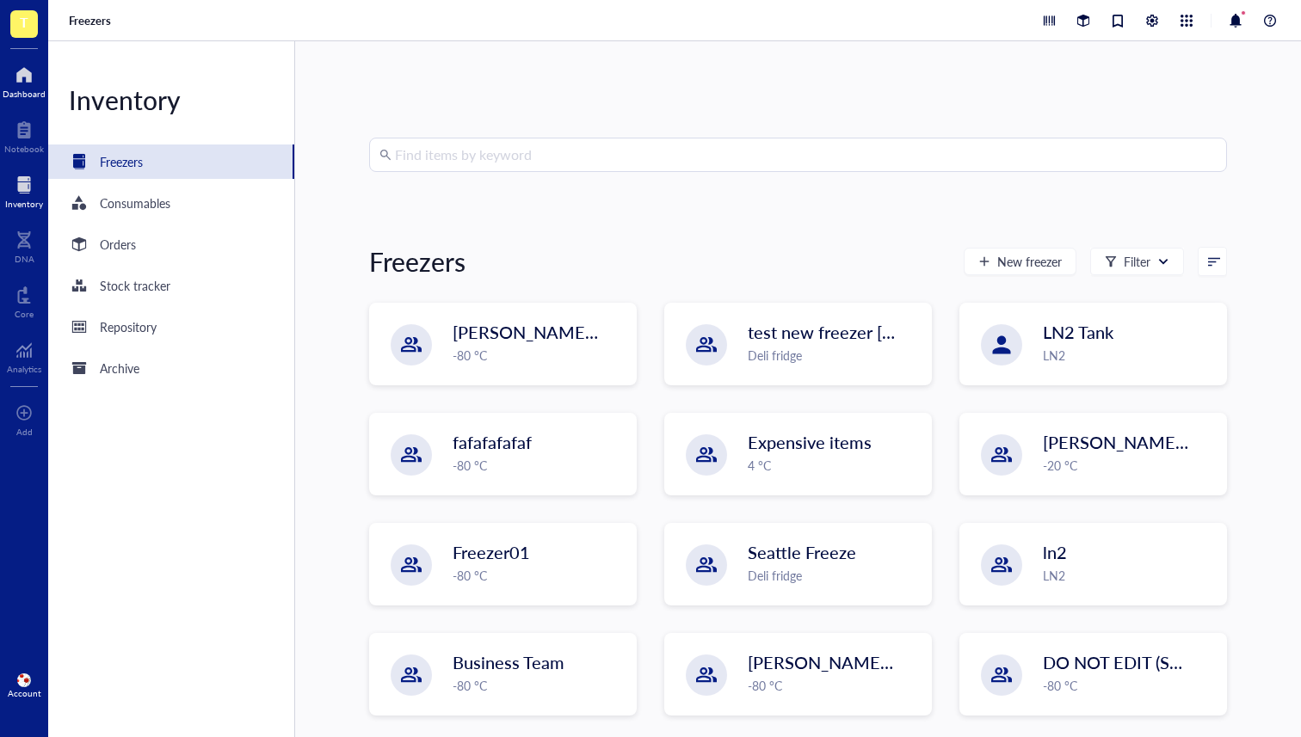
click at [3, 68] on div at bounding box center [24, 75] width 43 height 28
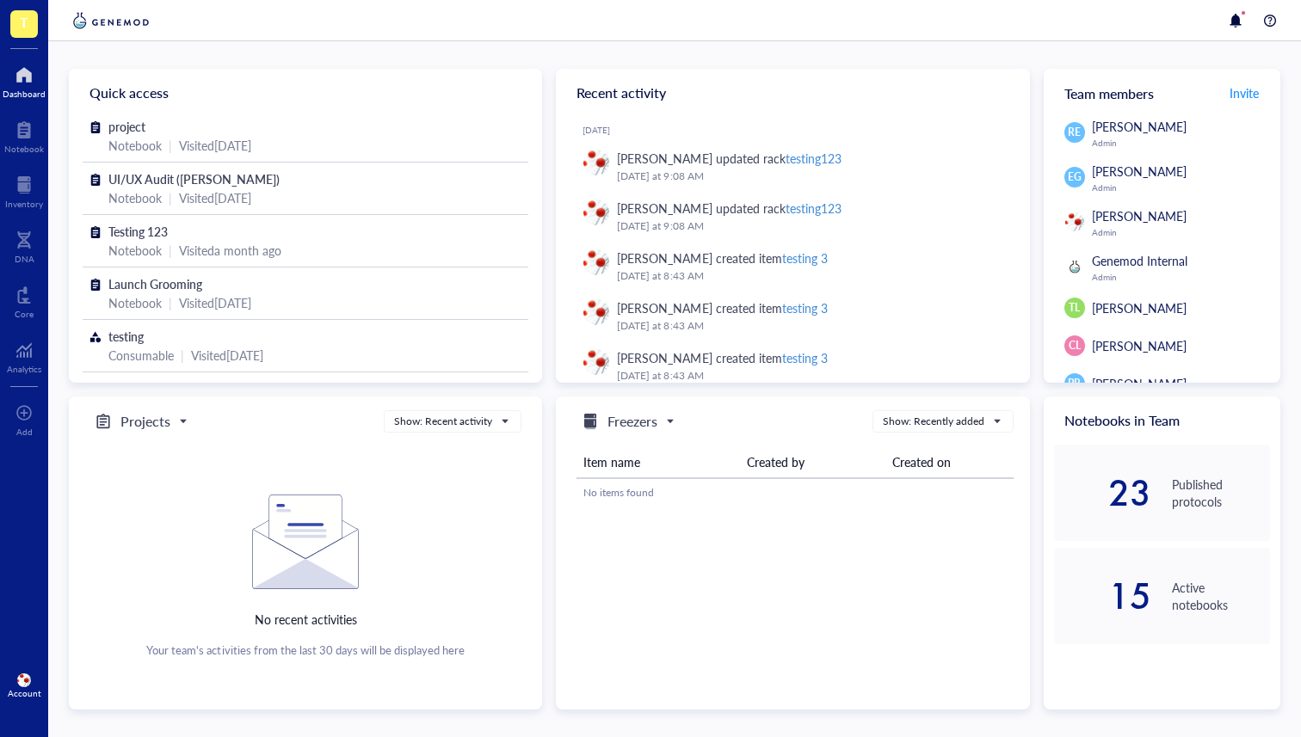
click at [1240, 31] on div at bounding box center [674, 20] width 1252 height 41
click at [1259, 31] on div at bounding box center [674, 20] width 1252 height 41
click at [1267, 22] on div at bounding box center [1269, 20] width 21 height 21
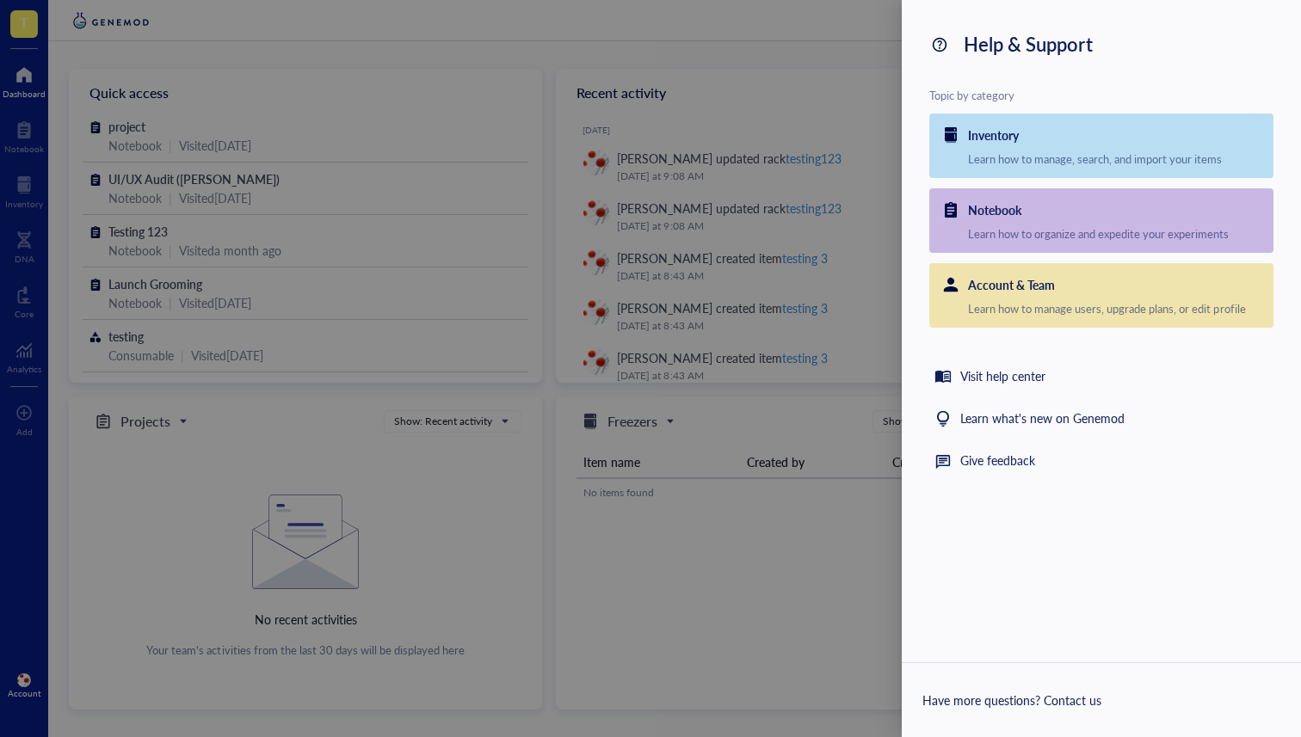
click at [534, 231] on div at bounding box center [650, 368] width 1301 height 737
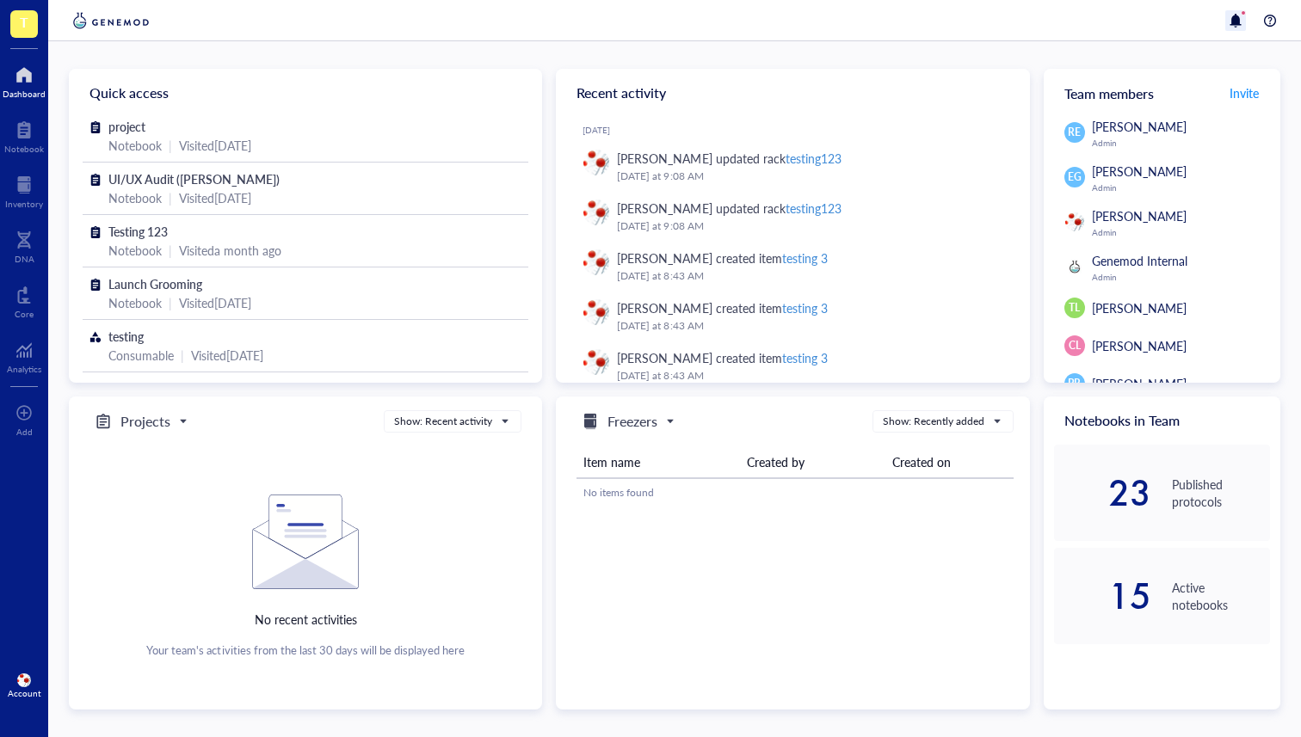
click at [1241, 19] on div at bounding box center [1235, 20] width 21 height 21
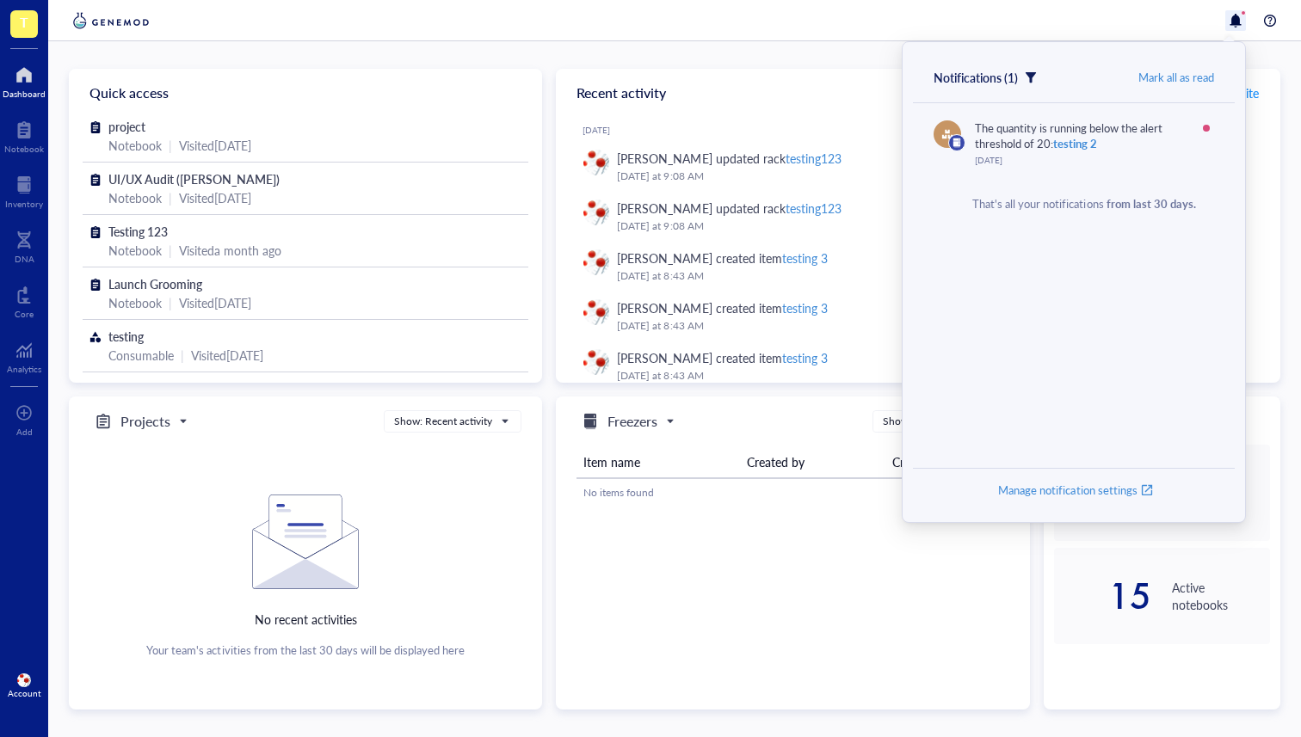
click at [1283, 19] on div at bounding box center [674, 20] width 1252 height 41
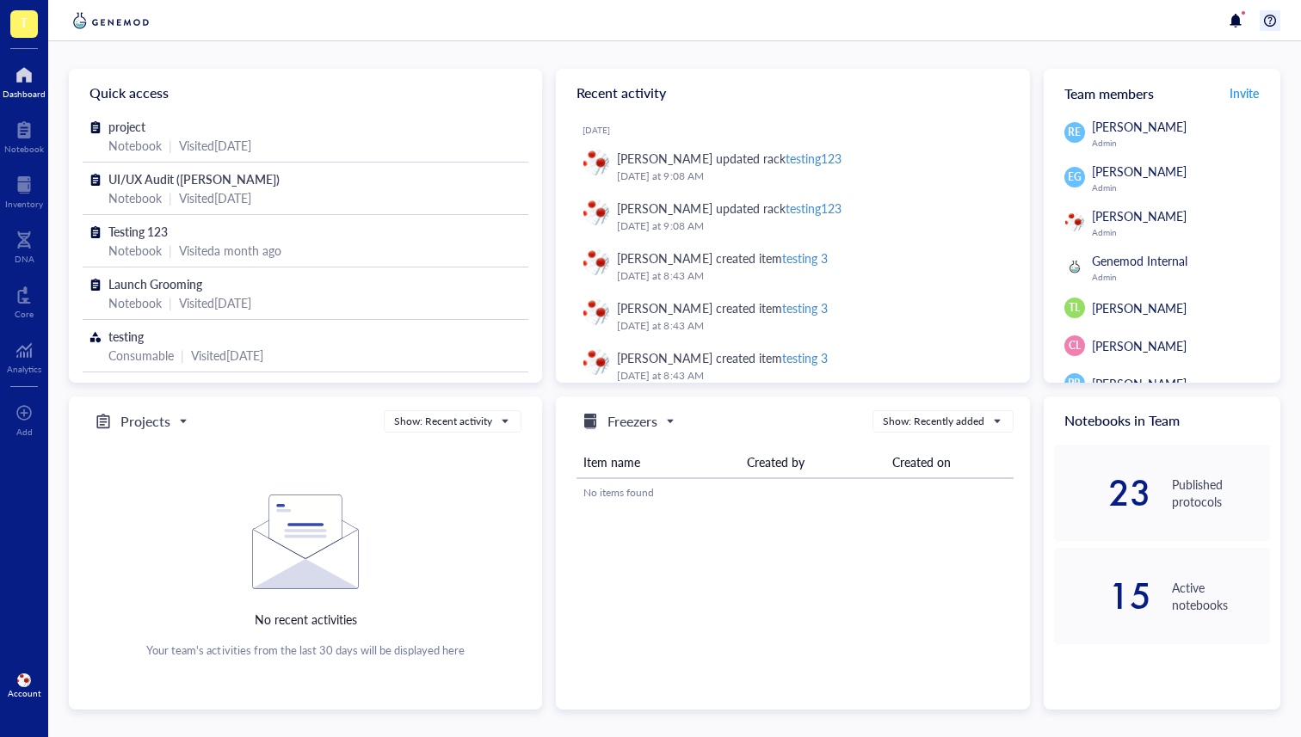
click at [1269, 15] on div at bounding box center [1269, 20] width 21 height 21
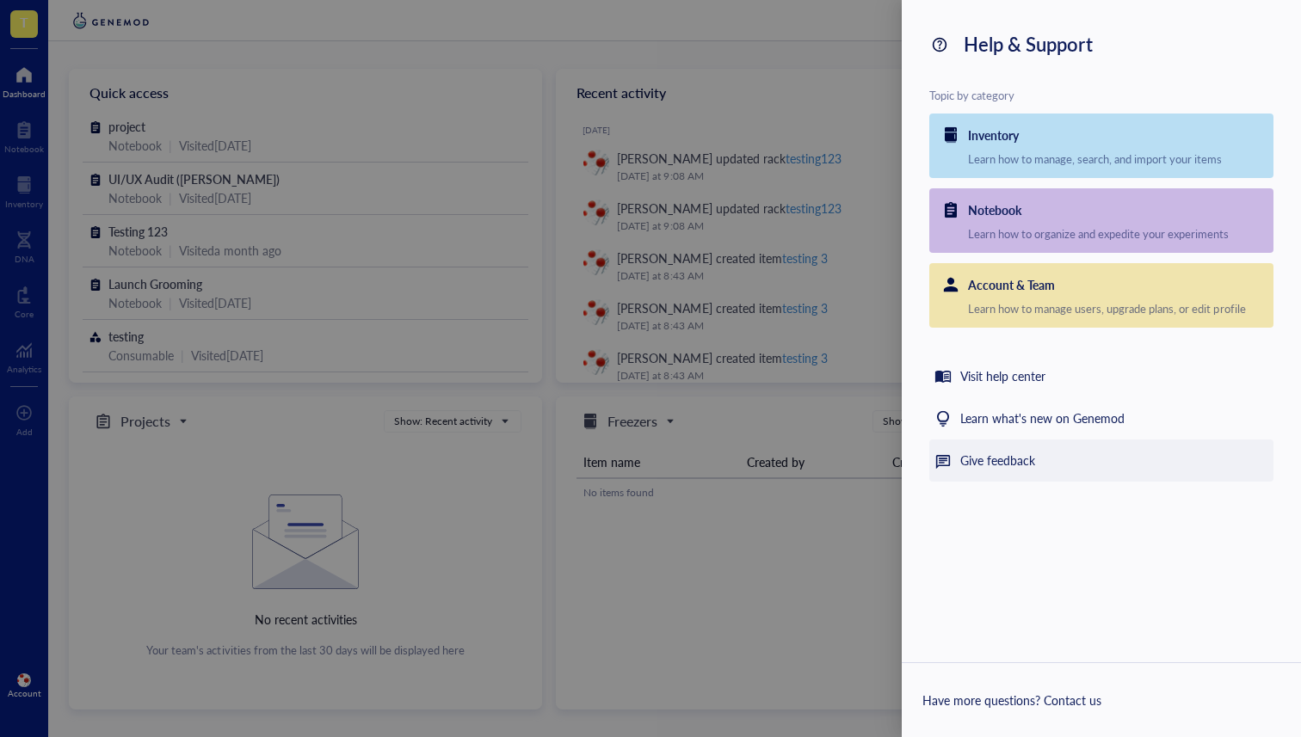
click at [996, 455] on div "Give feedback" at bounding box center [997, 461] width 75 height 21
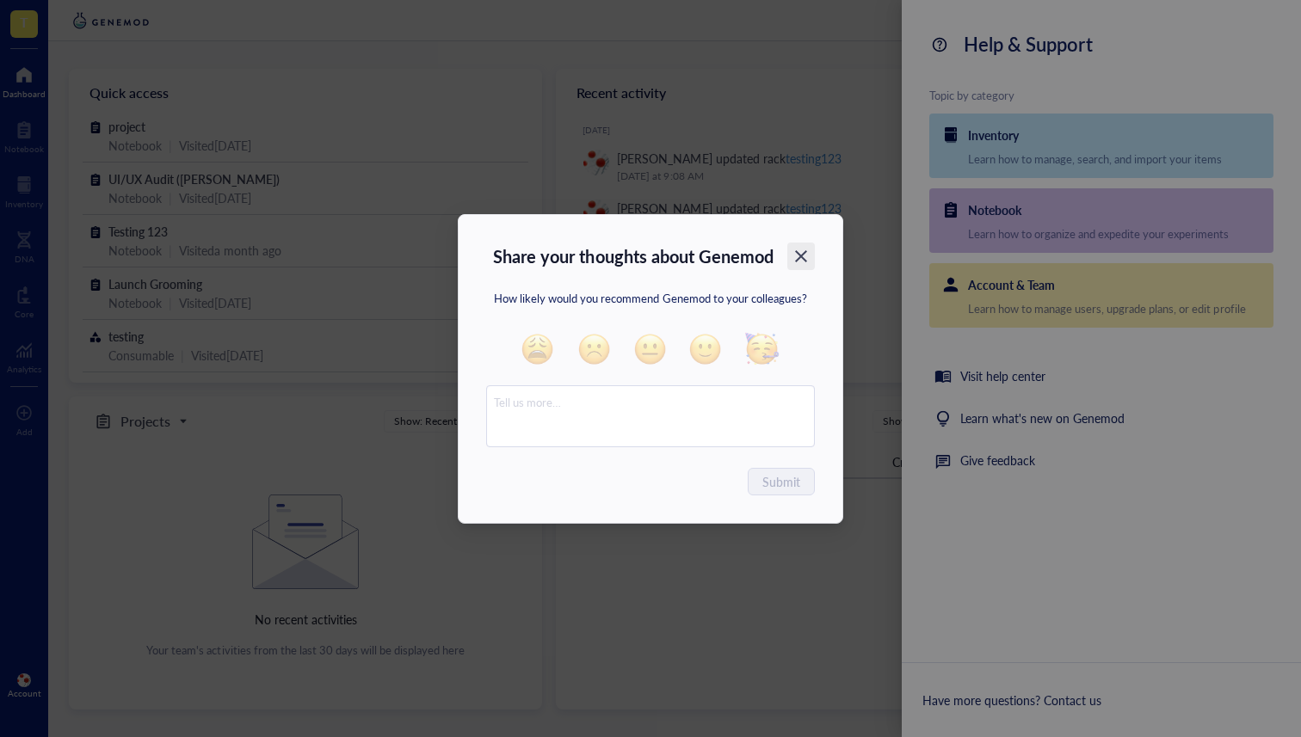
click at [803, 249] on icon "Close" at bounding box center [801, 256] width 16 height 16
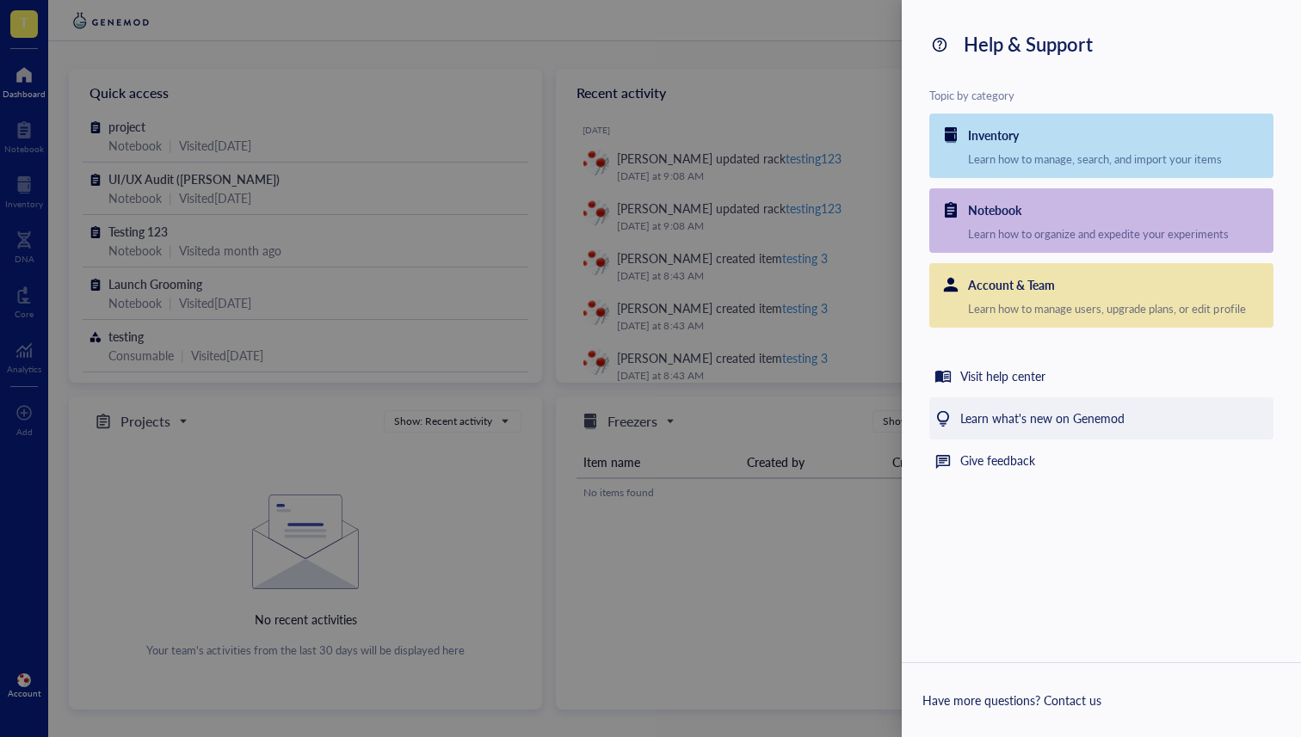
click at [1004, 415] on div "Learn what's new on Genemod" at bounding box center [1042, 419] width 164 height 21
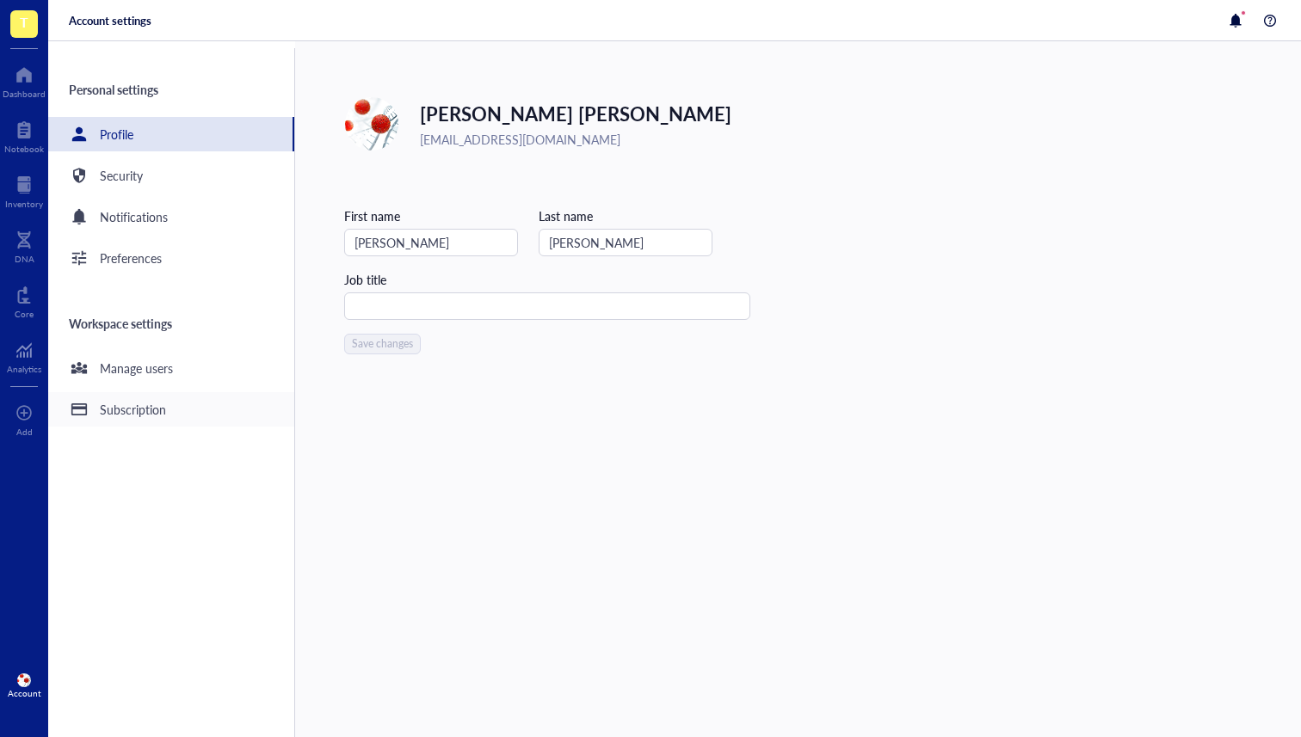
click at [121, 420] on div "Subscription" at bounding box center [171, 409] width 246 height 34
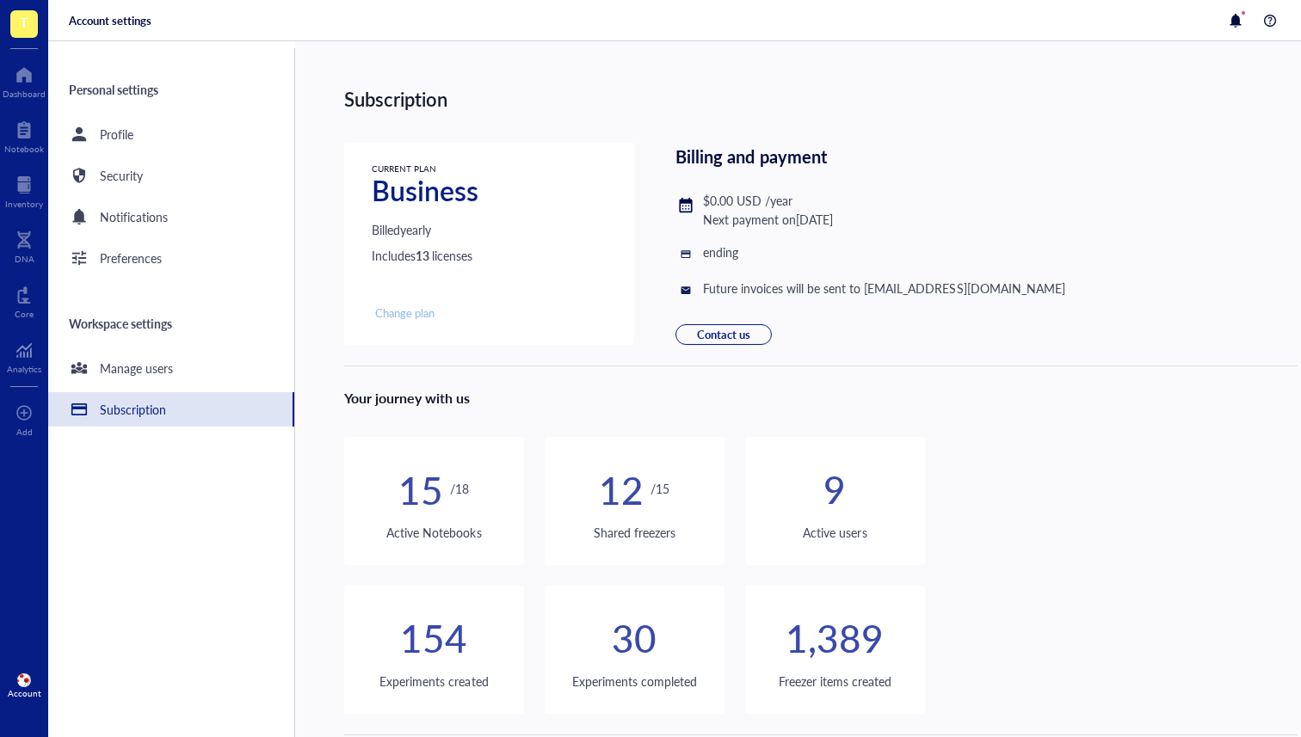
click at [392, 316] on span "Change plan" at bounding box center [404, 312] width 59 height 15
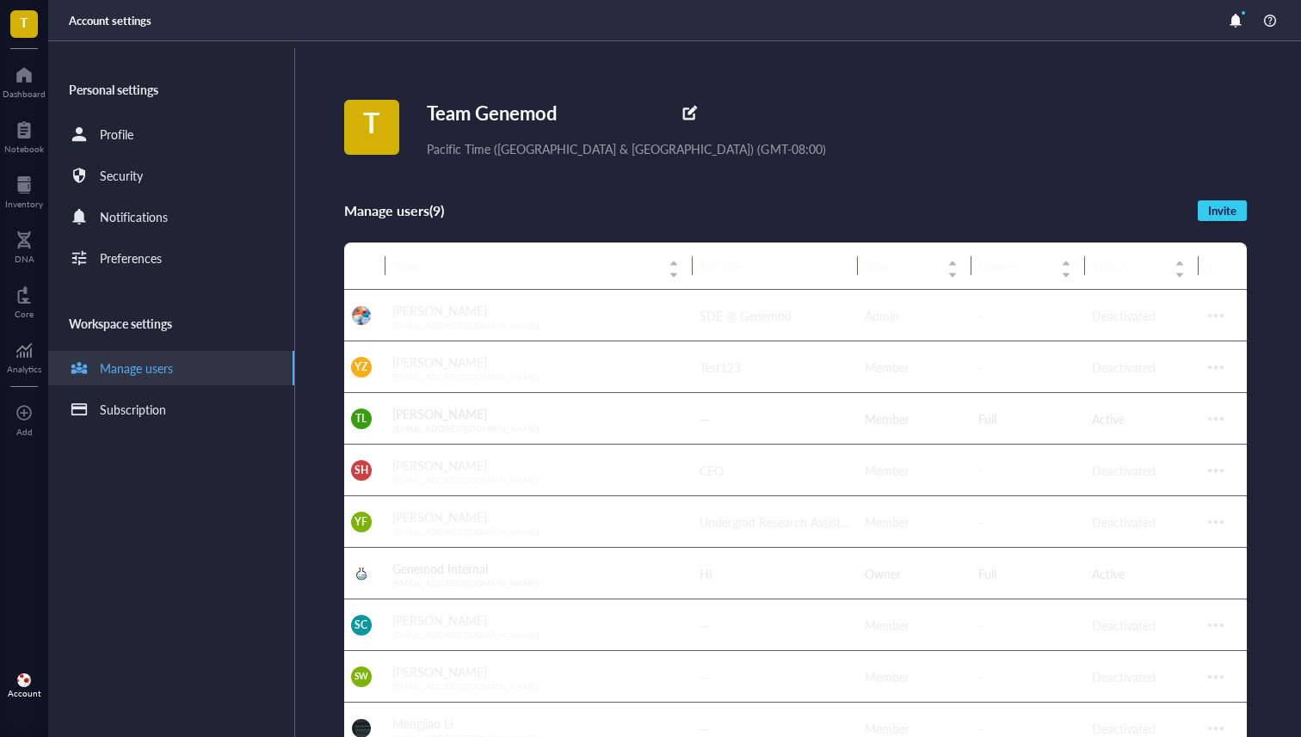
click at [26, 677] on img at bounding box center [24, 681] width 14 height 14
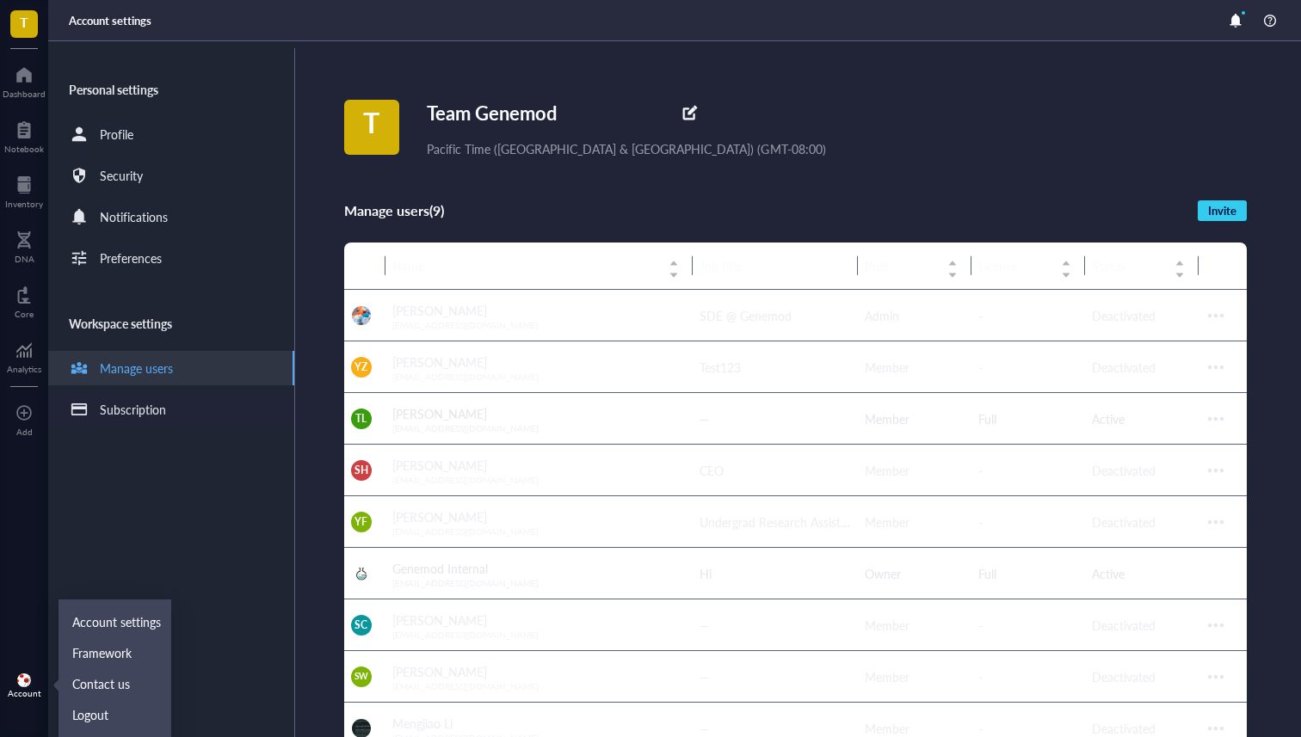
click at [241, 394] on div "Subscription" at bounding box center [171, 409] width 246 height 34
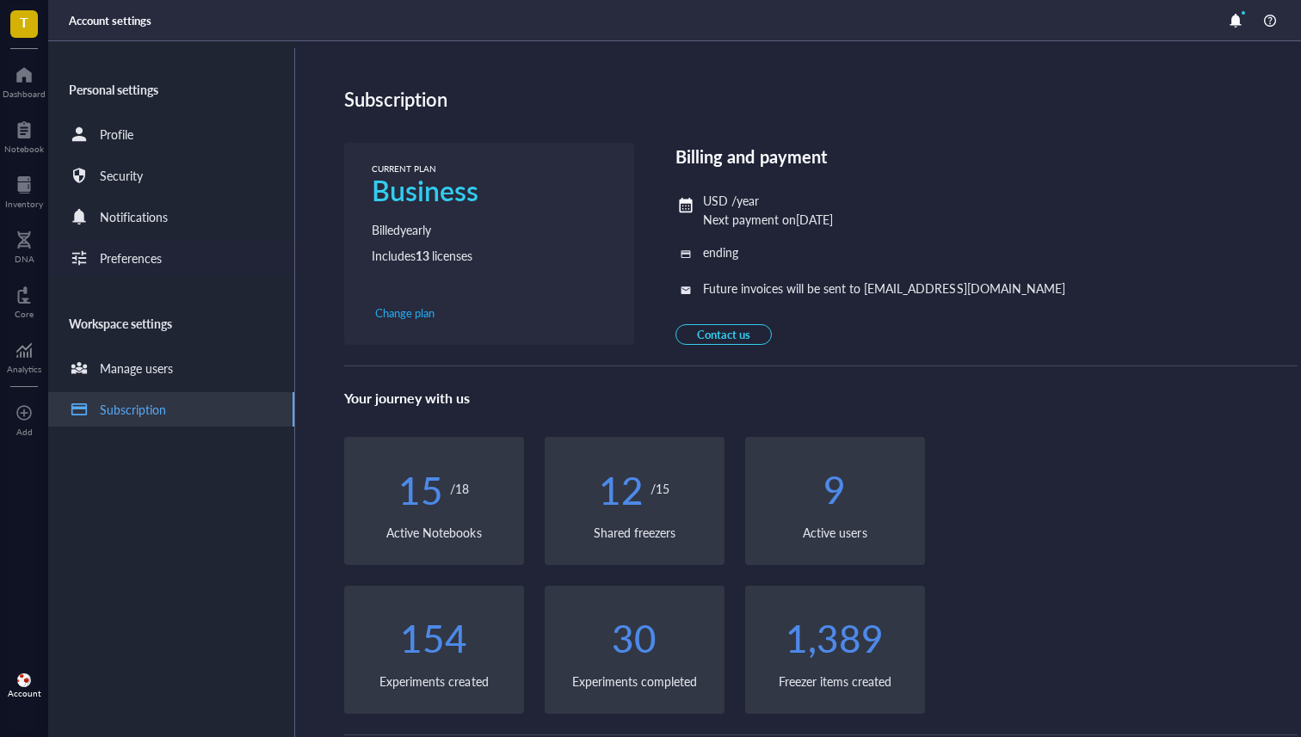
click at [177, 245] on div "Preferences" at bounding box center [171, 258] width 246 height 34
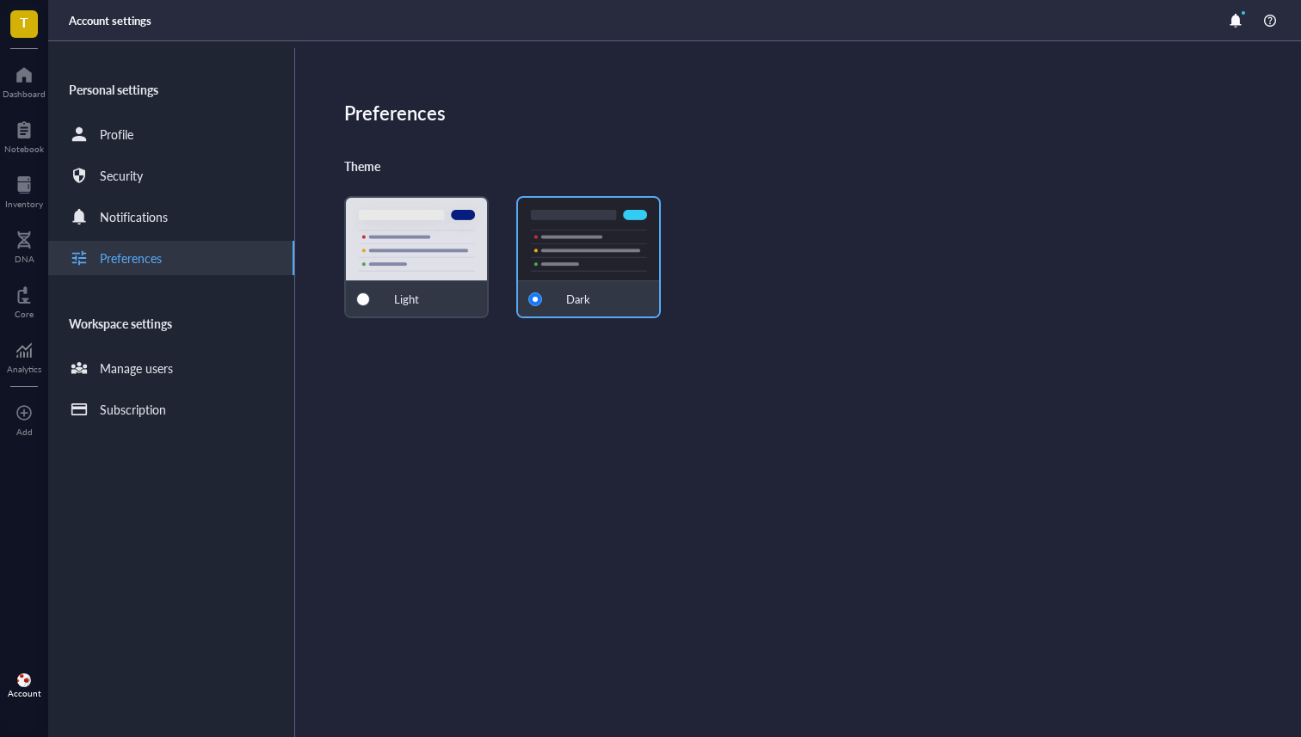
click at [588, 280] on div "Dark" at bounding box center [588, 298] width 141 height 36
click at [5, 74] on div at bounding box center [24, 75] width 43 height 28
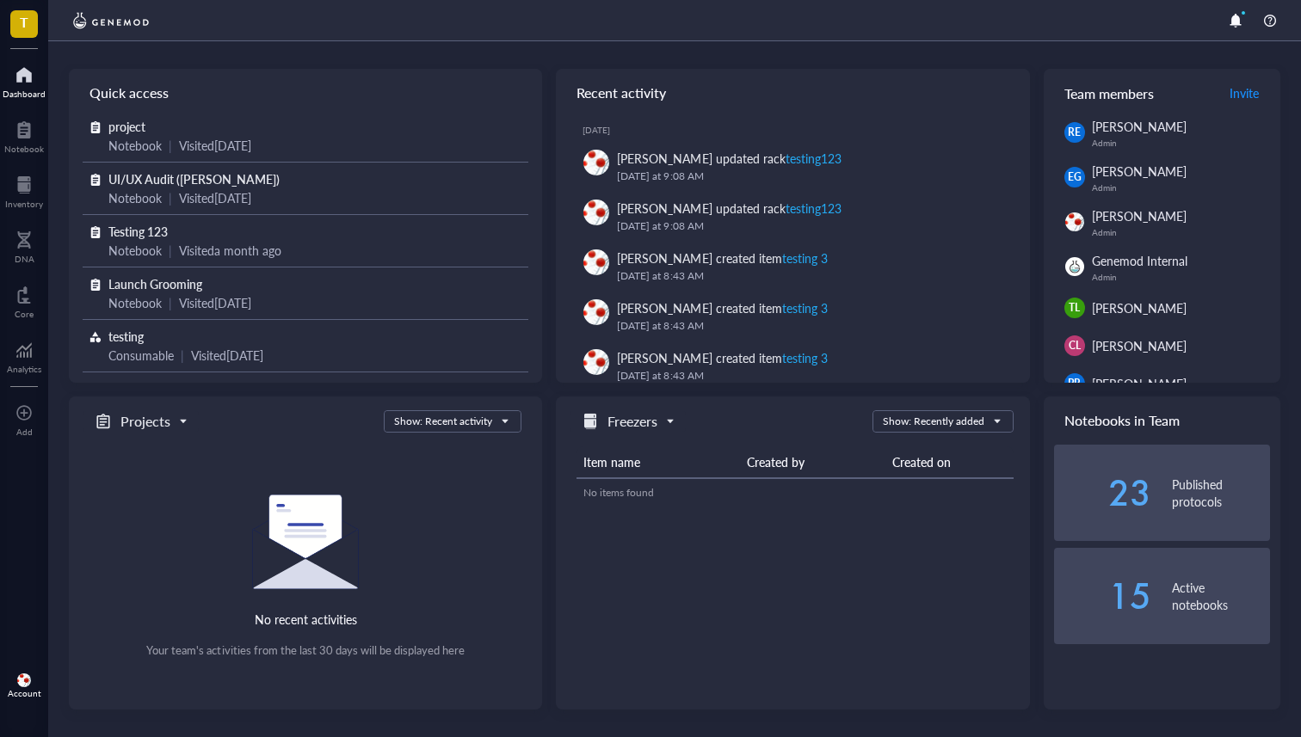
click at [22, 691] on div "Account" at bounding box center [25, 693] width 34 height 10
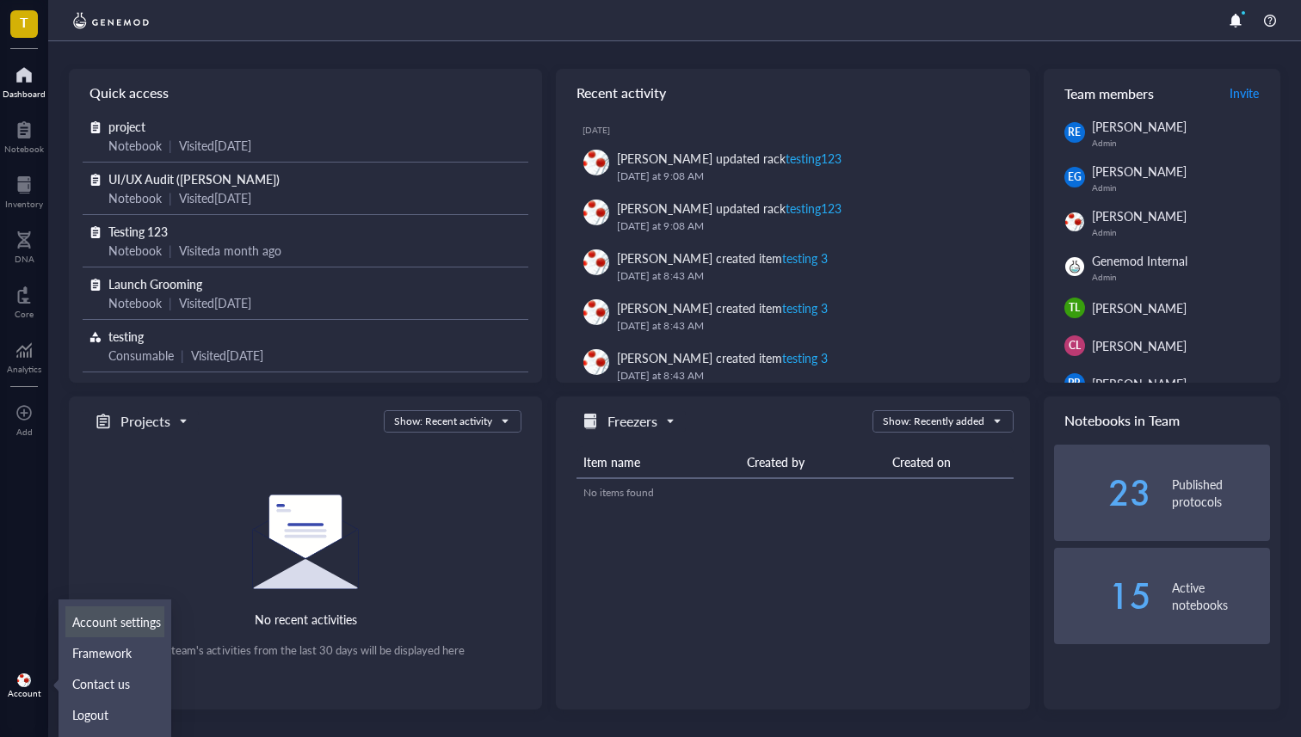
click at [108, 613] on link "Account settings" at bounding box center [114, 621] width 99 height 31
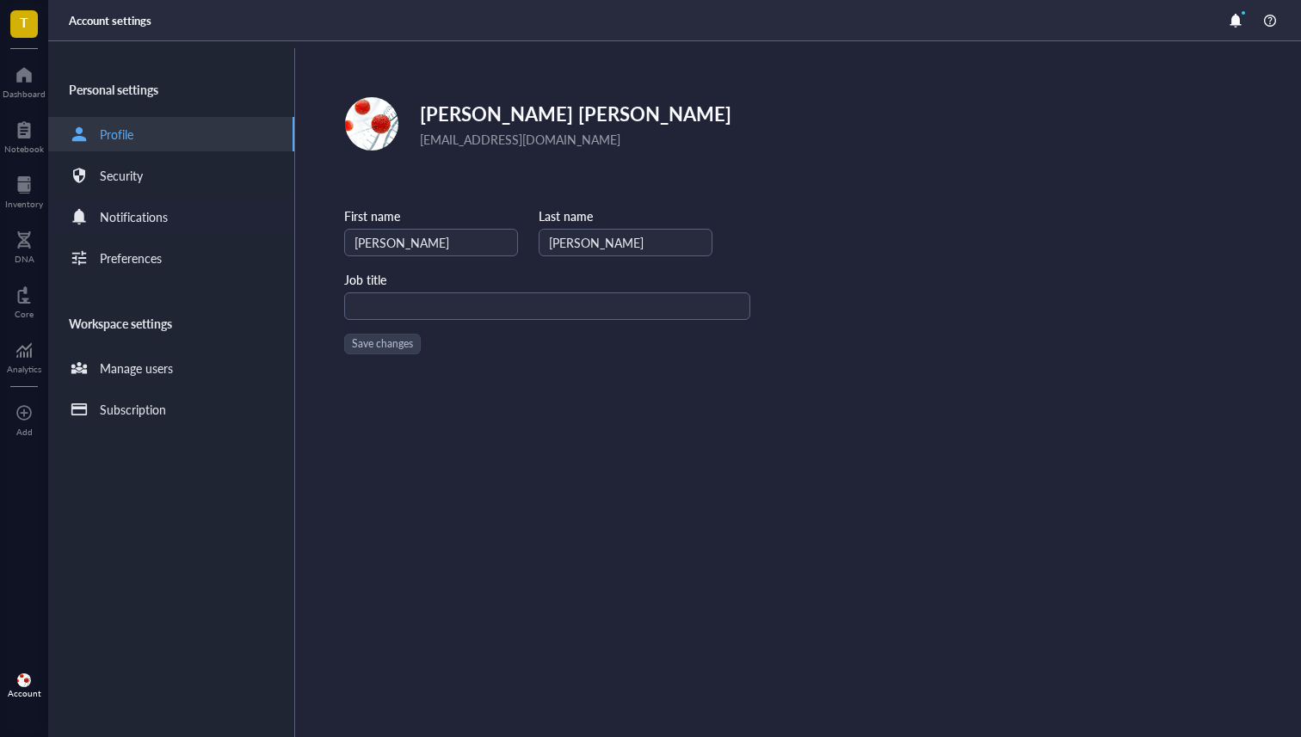
click at [161, 233] on div "Notifications" at bounding box center [171, 217] width 246 height 34
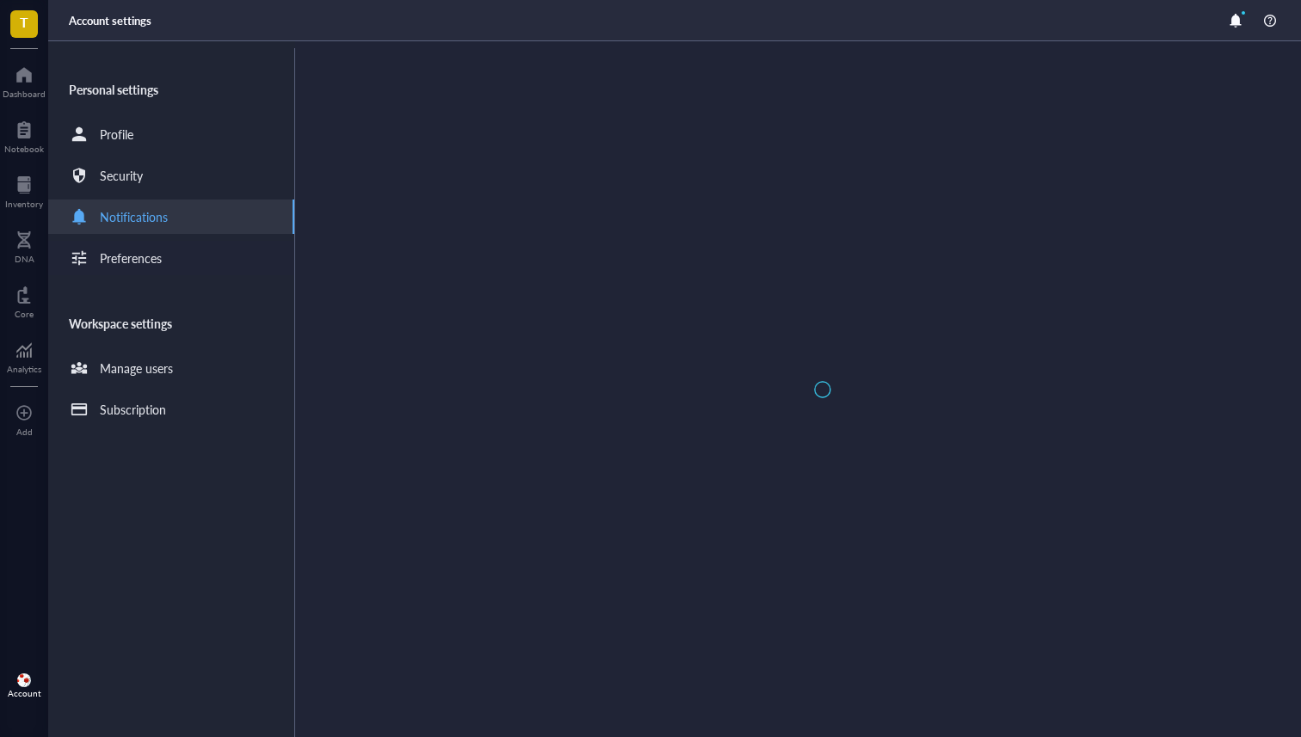
click at [151, 259] on div "Preferences" at bounding box center [131, 258] width 62 height 19
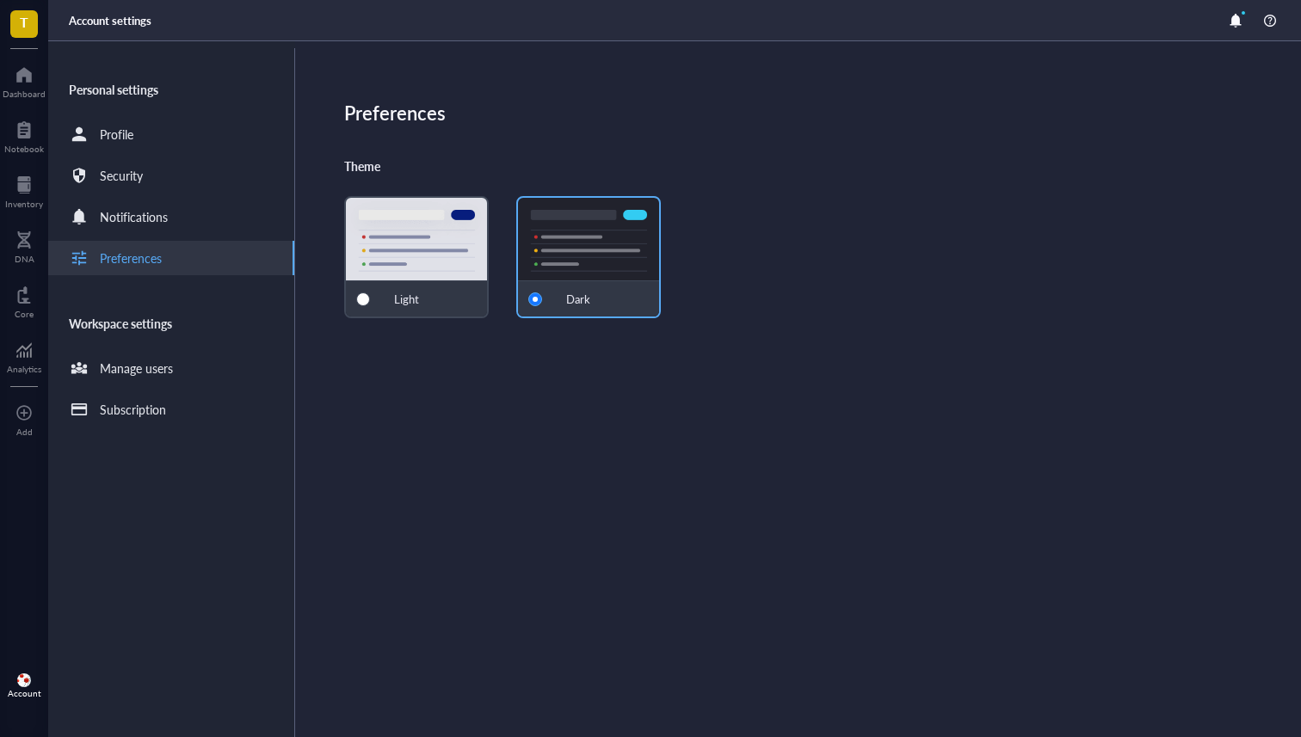
click at [398, 237] on div "Light" at bounding box center [416, 257] width 145 height 122
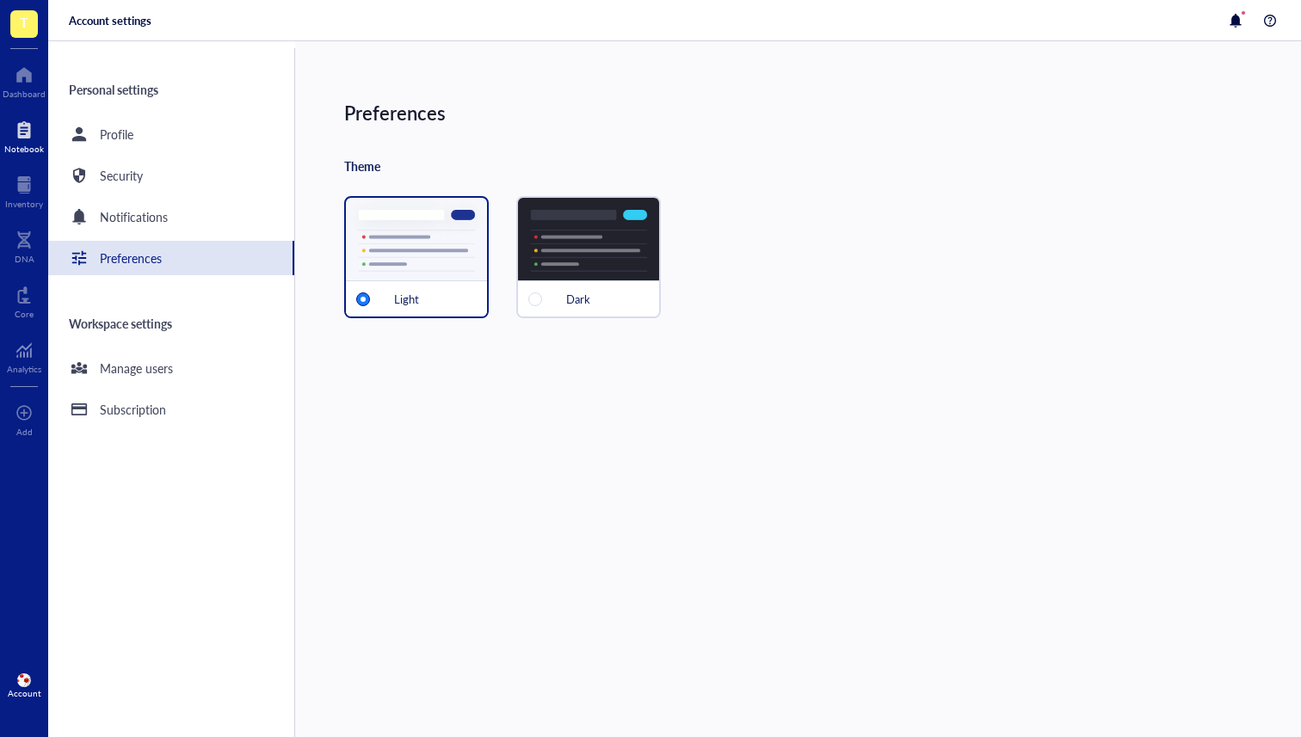
click at [0, 141] on div "Notebook" at bounding box center [24, 135] width 48 height 48
click at [17, 179] on div at bounding box center [24, 185] width 38 height 28
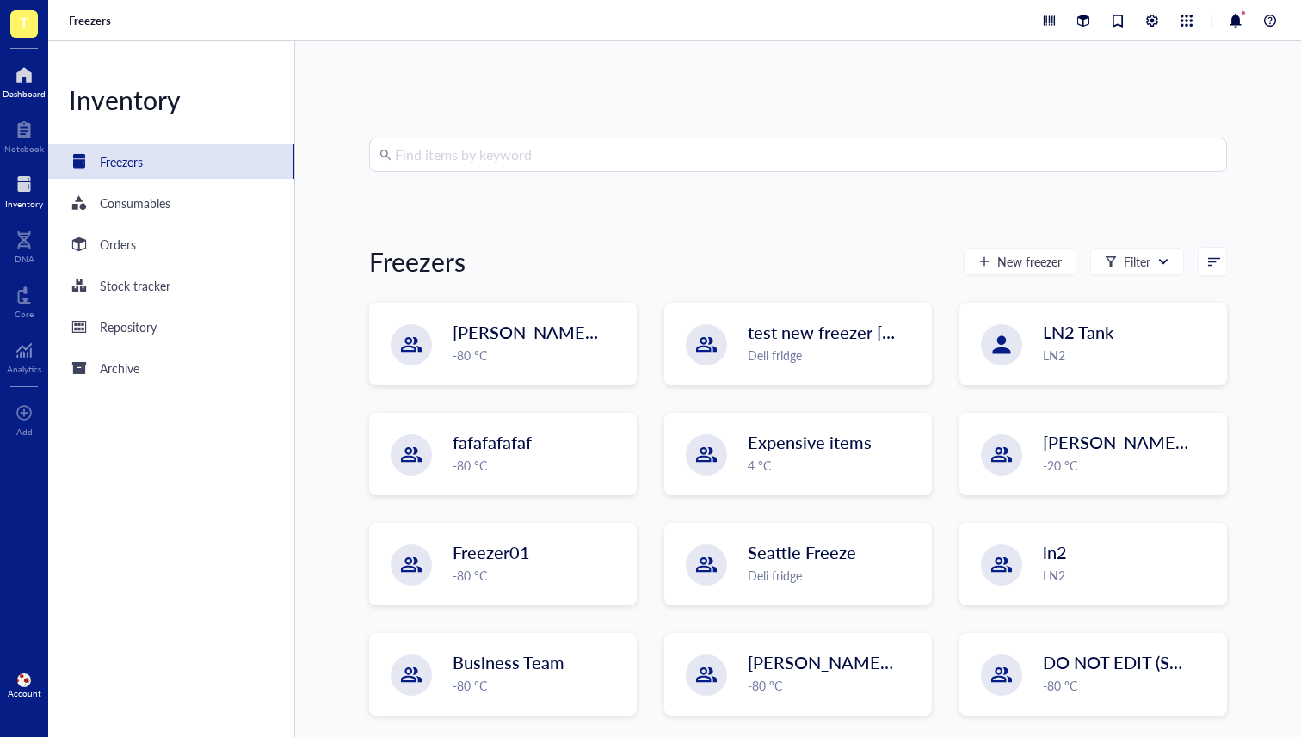
click at [21, 77] on div at bounding box center [24, 75] width 43 height 28
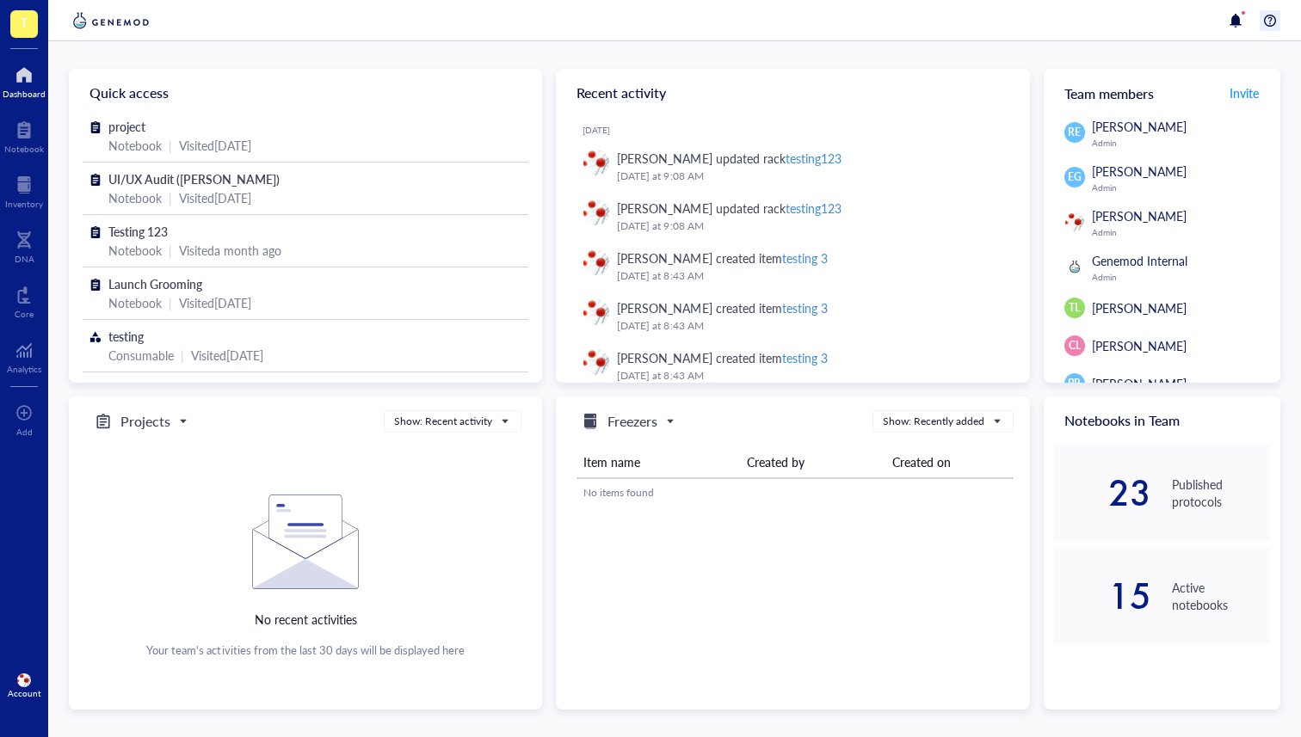
click at [1263, 29] on div at bounding box center [1269, 20] width 21 height 21
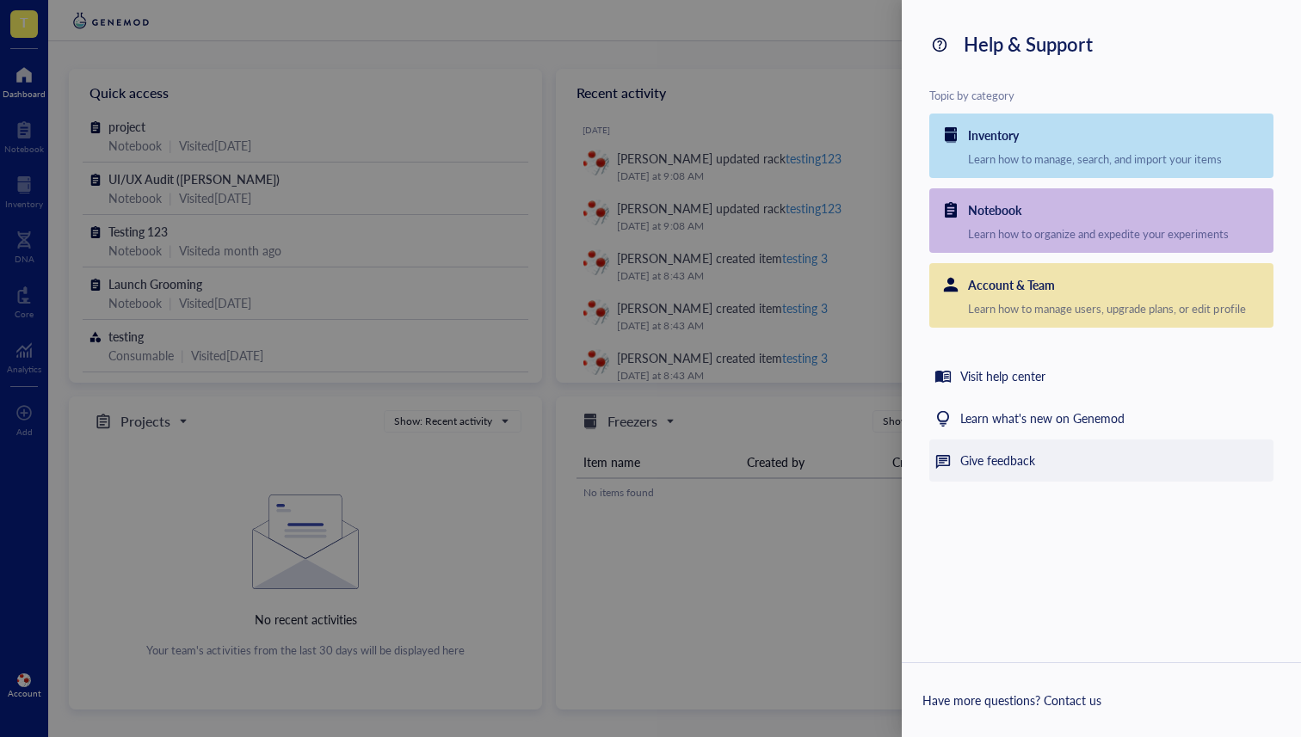
click at [994, 461] on div "Give feedback" at bounding box center [997, 461] width 75 height 21
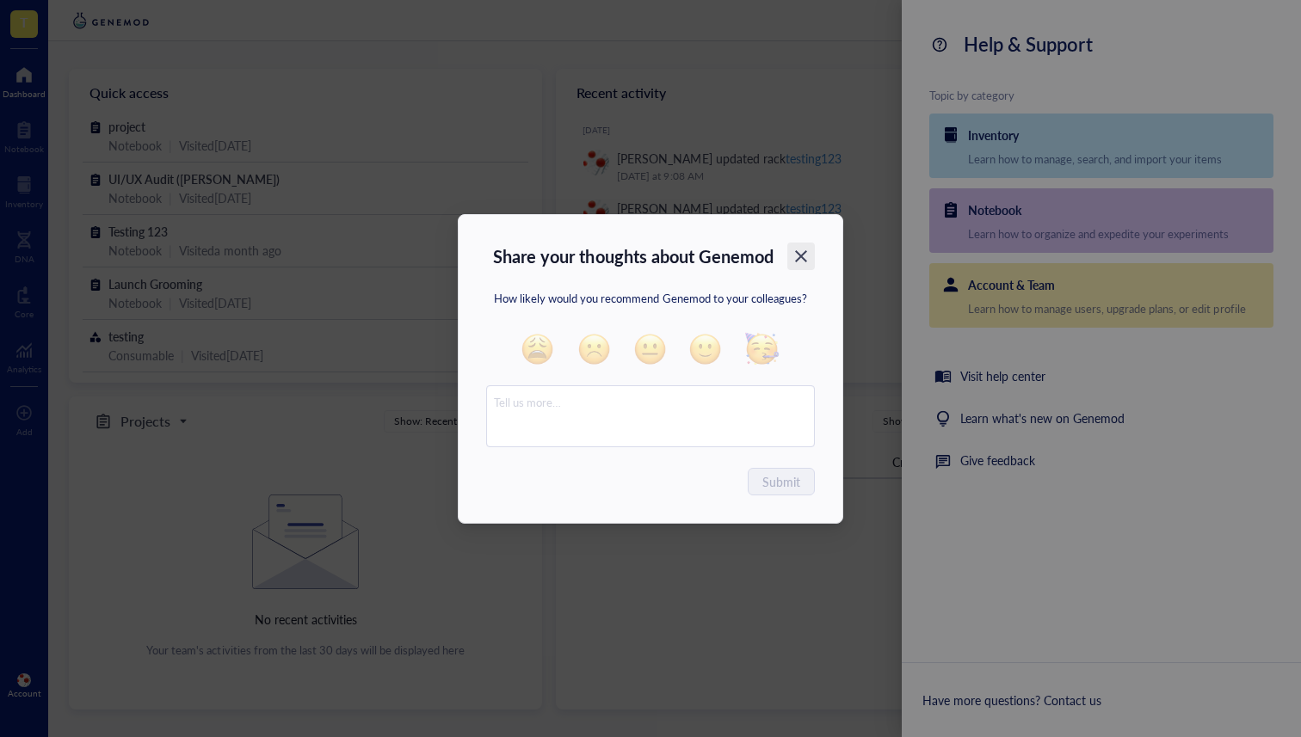
click at [808, 262] on icon "Close" at bounding box center [801, 256] width 16 height 16
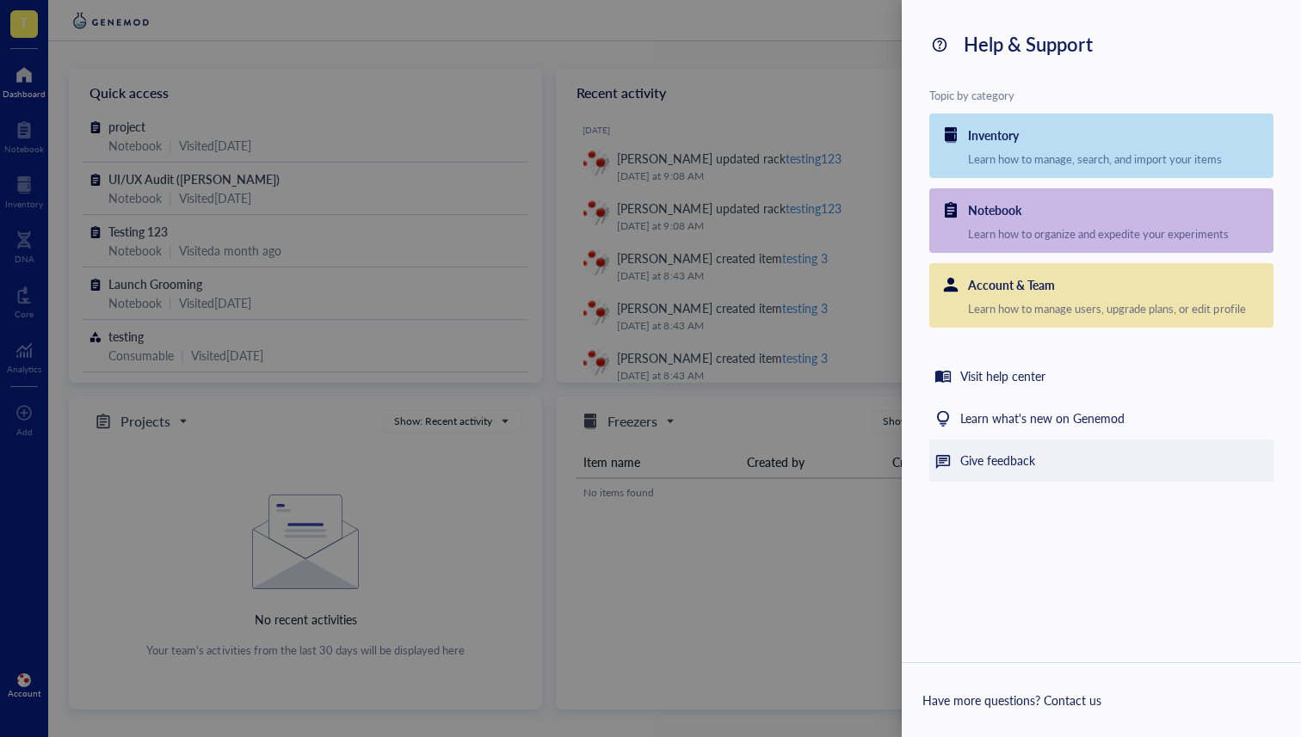
click at [973, 471] on div "Give feedback" at bounding box center [1101, 461] width 344 height 42
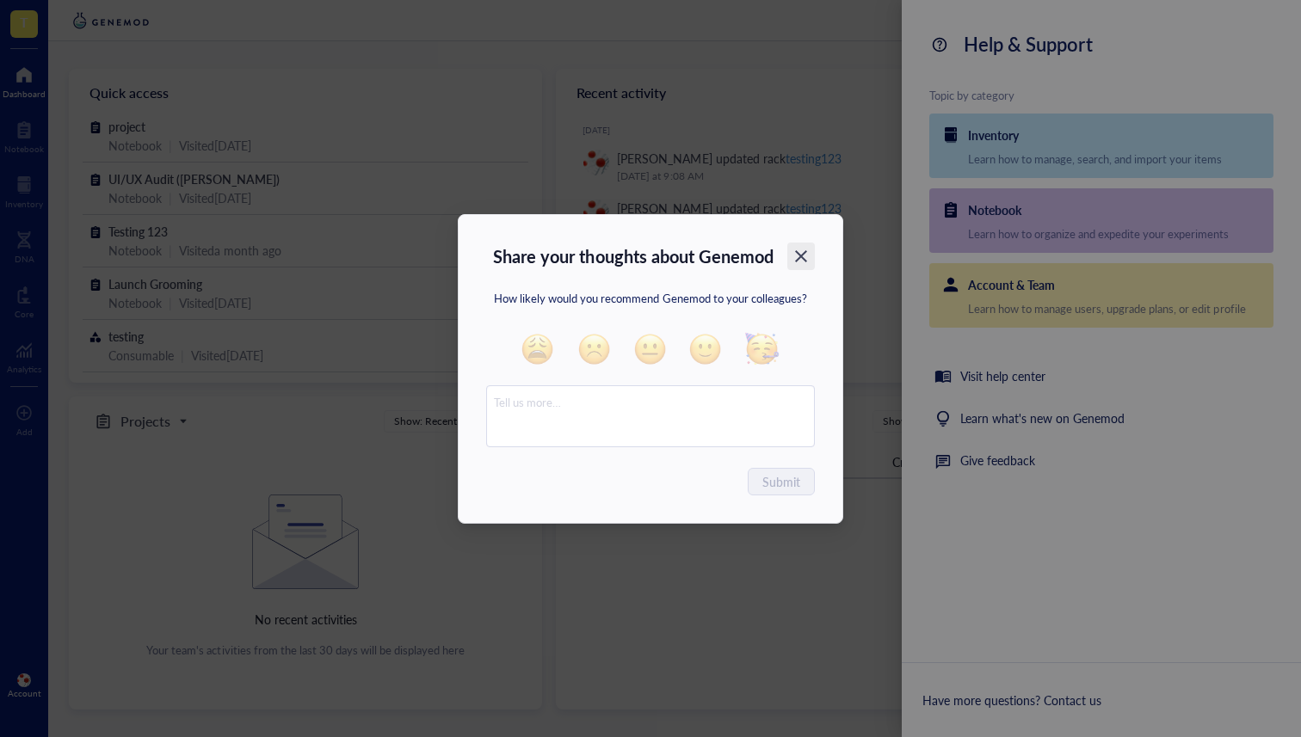
click at [805, 255] on icon "Close" at bounding box center [801, 256] width 16 height 16
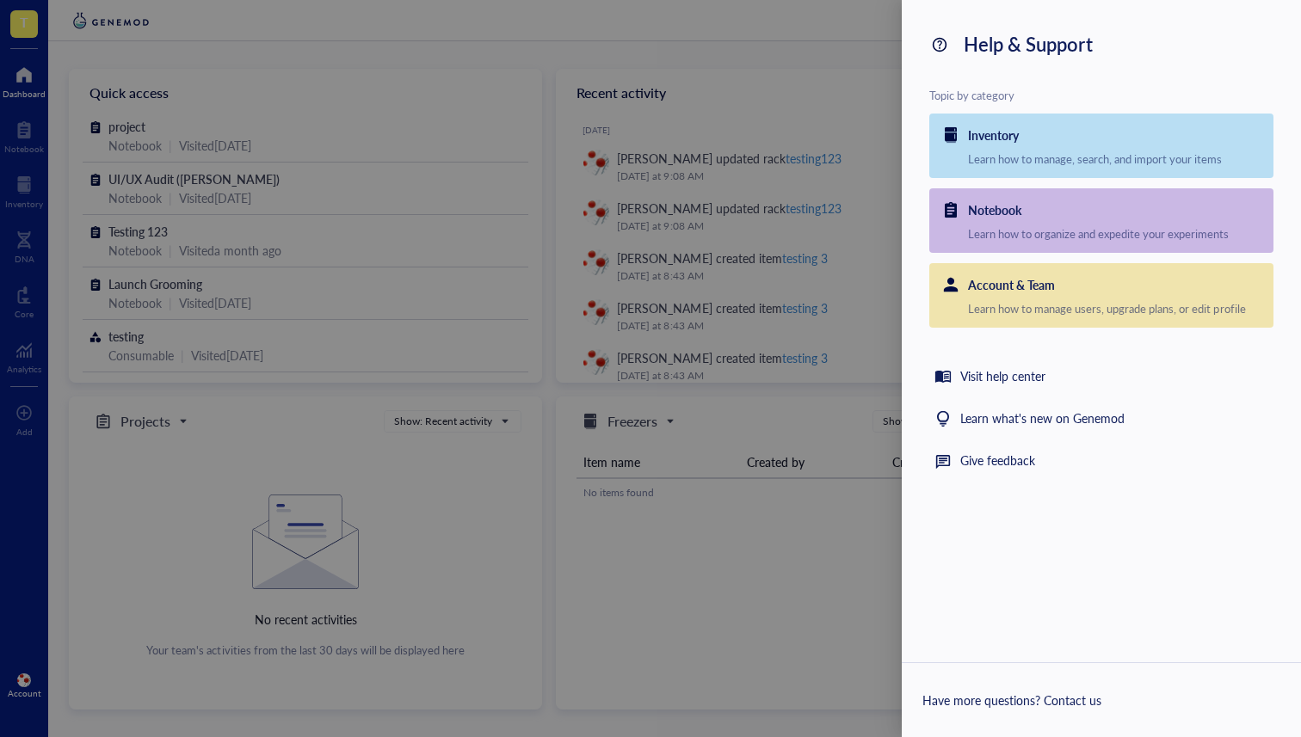
click at [825, 90] on div at bounding box center [650, 368] width 1301 height 737
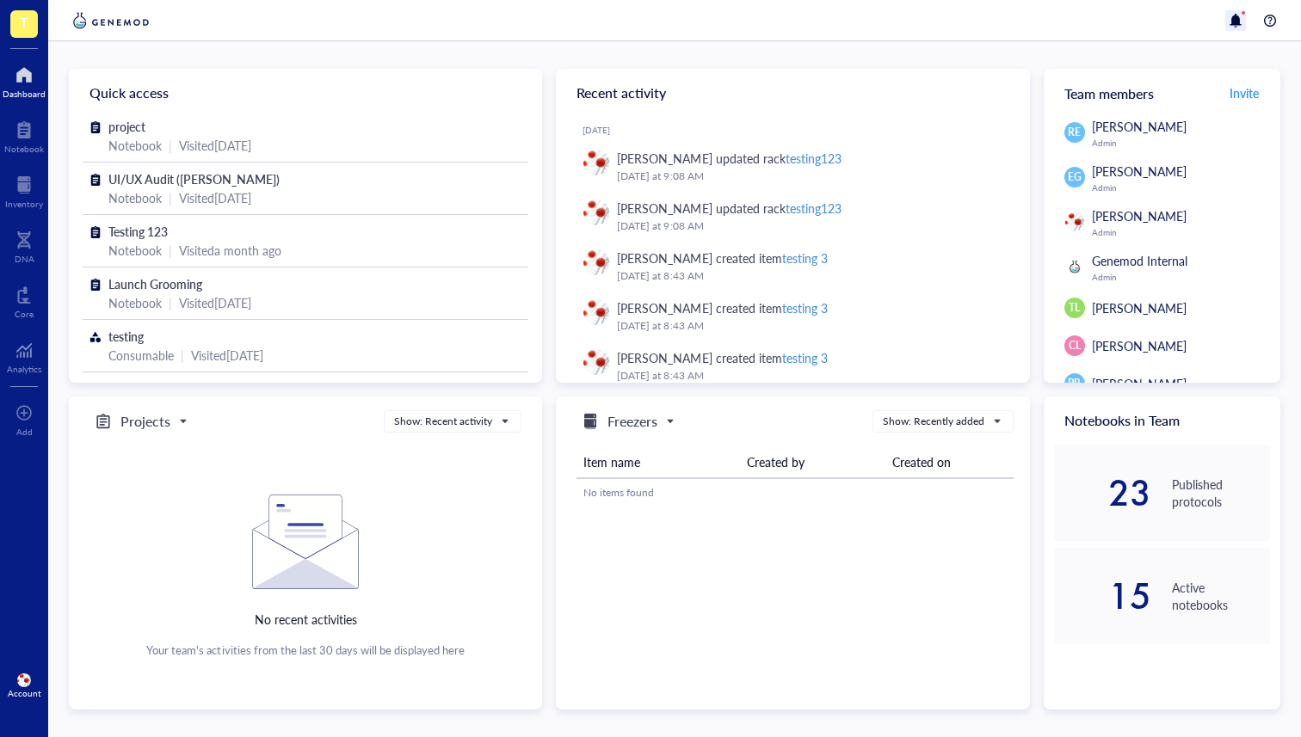
click at [1239, 21] on div at bounding box center [1235, 20] width 21 height 21
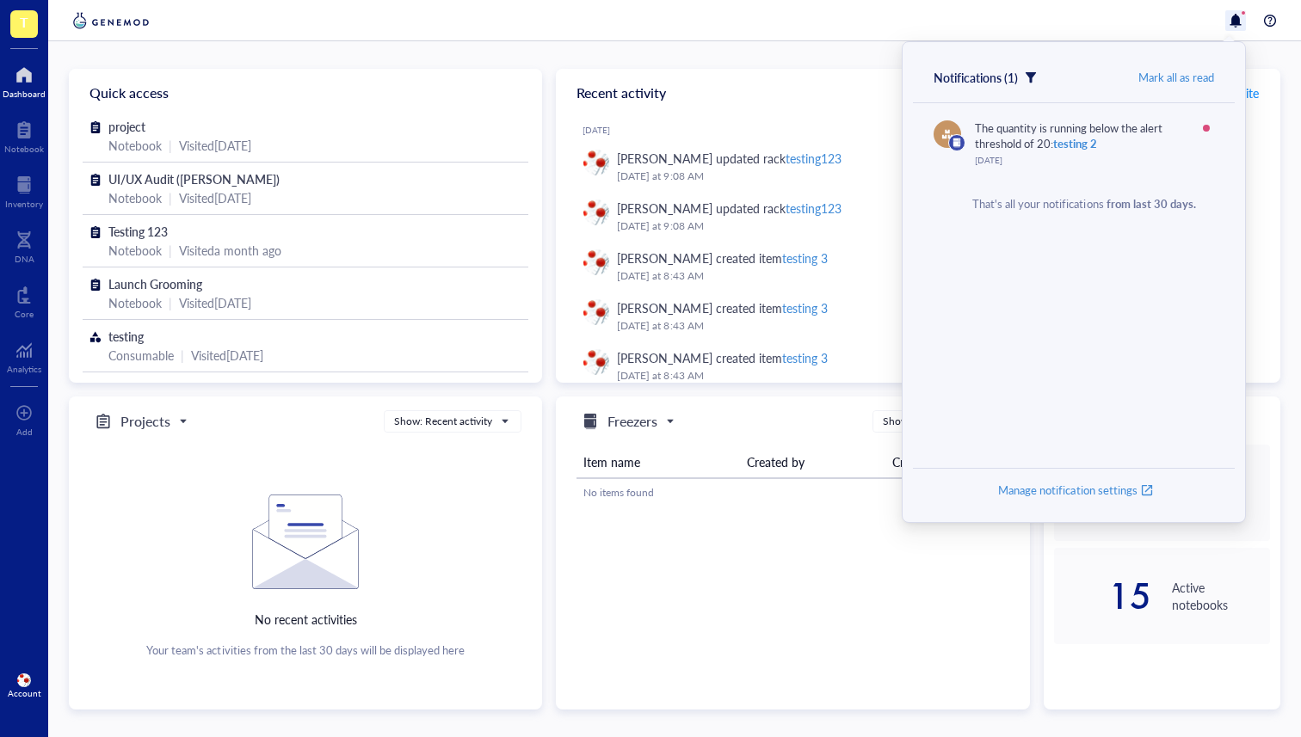
click at [839, 29] on div at bounding box center [674, 20] width 1252 height 41
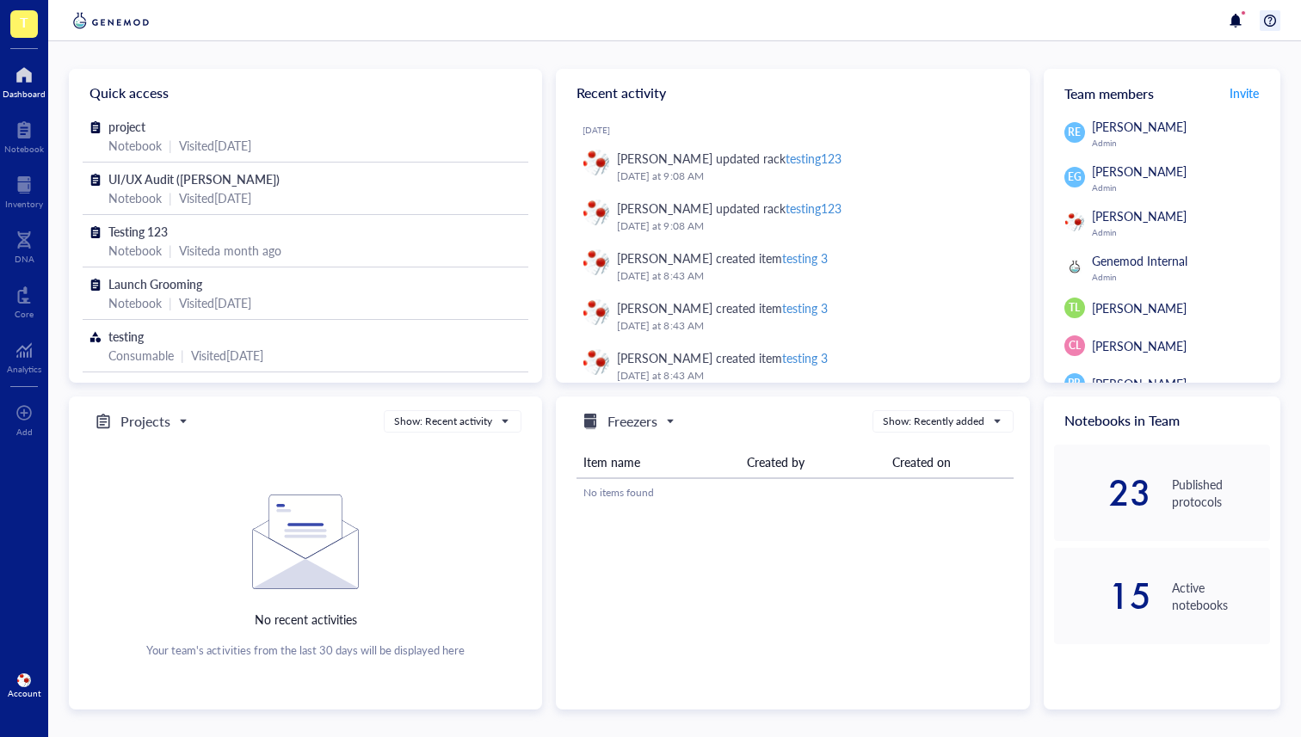
click at [1271, 25] on div at bounding box center [1269, 20] width 21 height 21
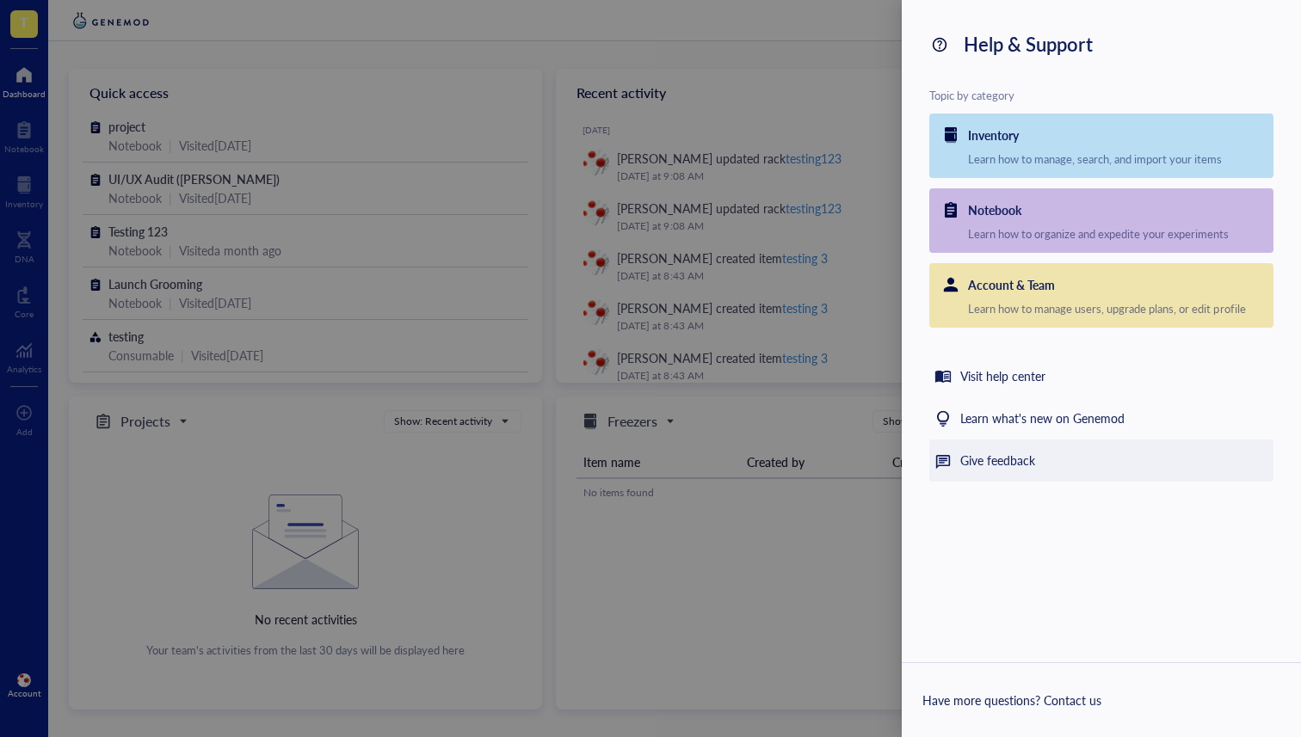
click at [961, 455] on div "Give feedback" at bounding box center [997, 461] width 75 height 21
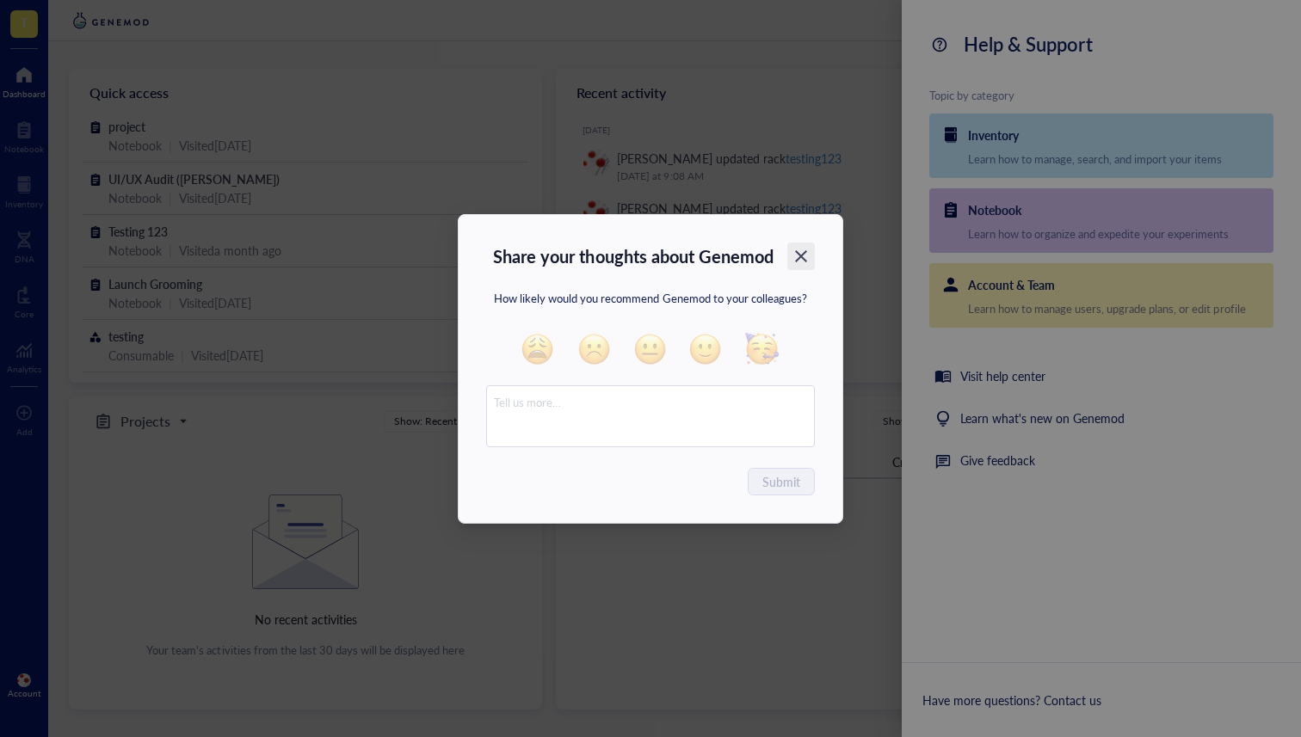
click at [805, 255] on icon "Close" at bounding box center [801, 256] width 16 height 16
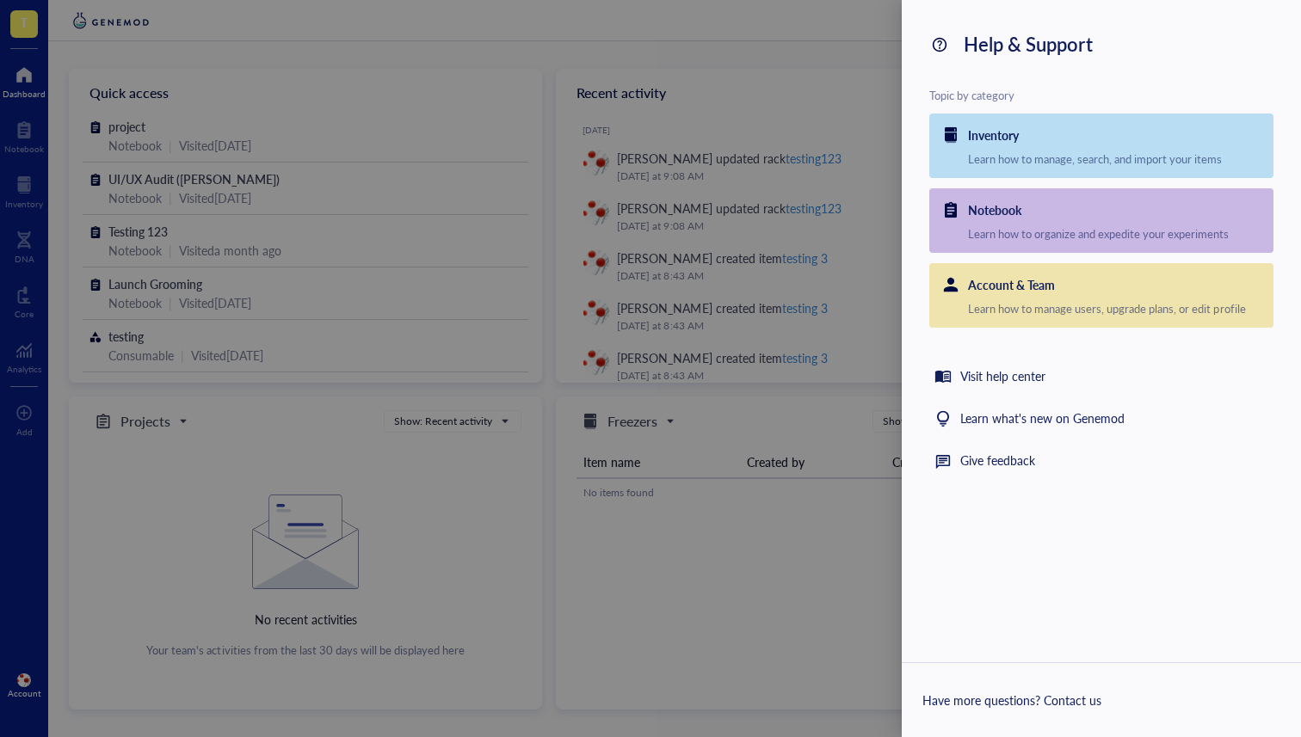
click at [789, 607] on div at bounding box center [650, 368] width 1301 height 737
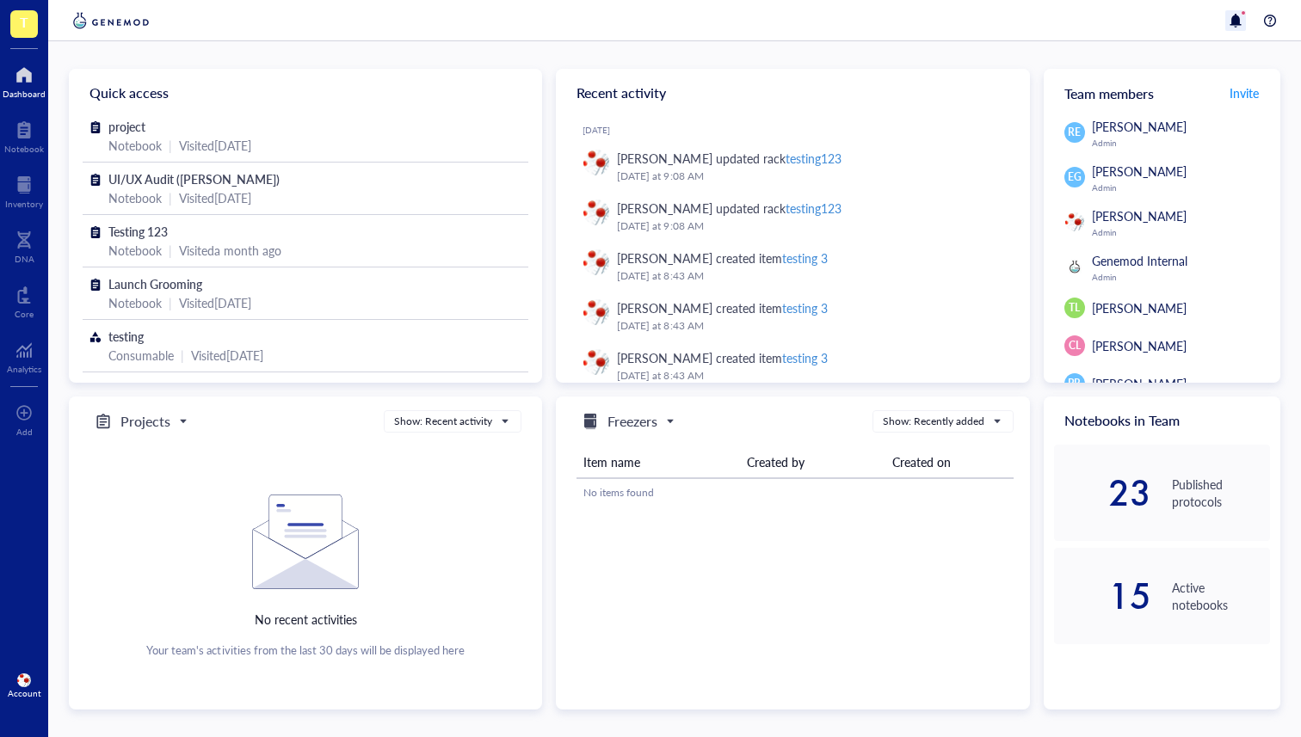
click at [1245, 16] on div at bounding box center [1235, 20] width 21 height 21
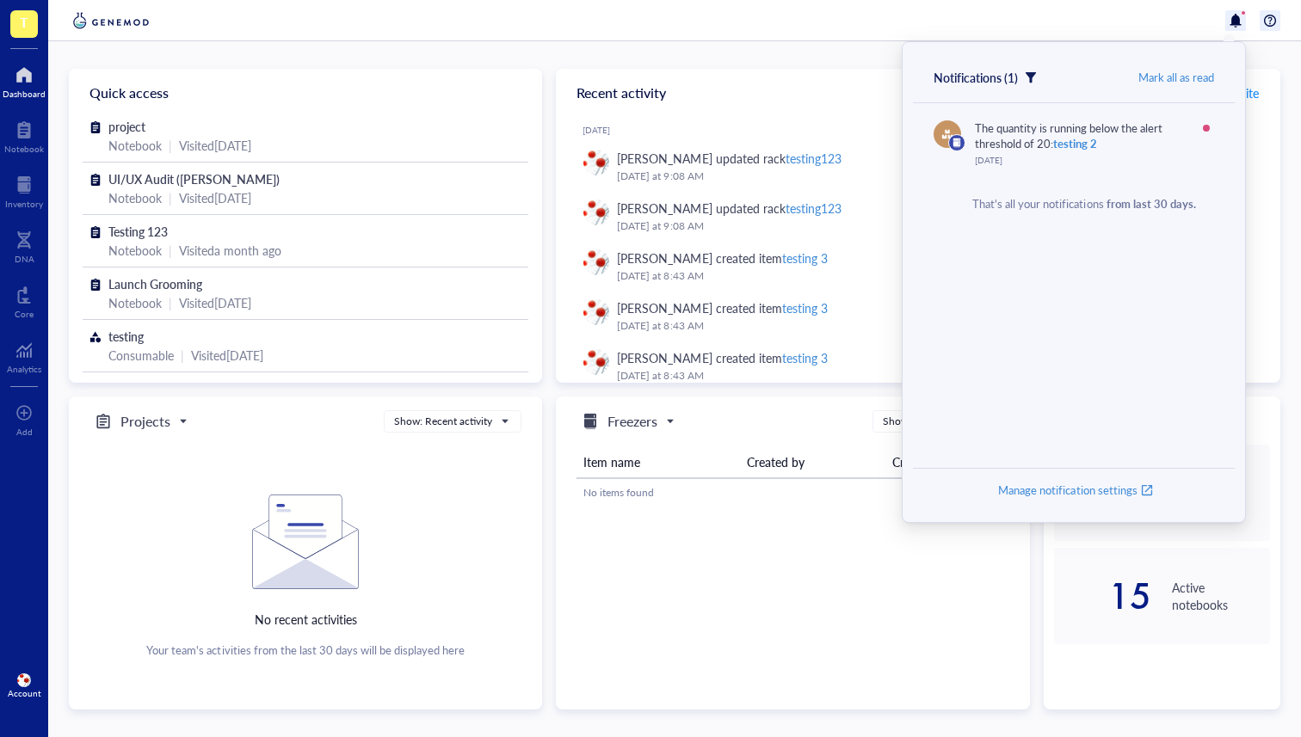
click at [1278, 15] on div at bounding box center [1269, 20] width 21 height 21
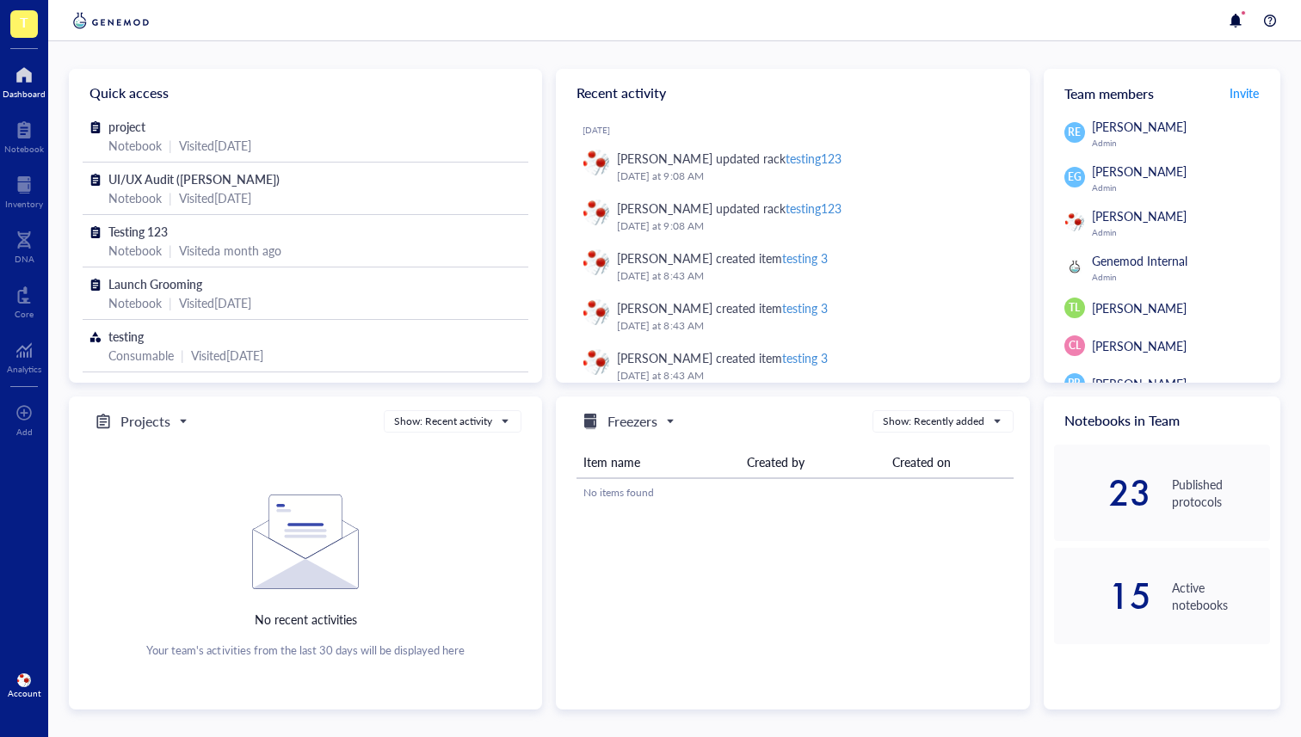
click at [28, 688] on div "Account" at bounding box center [25, 693] width 34 height 10
click at [116, 622] on link "Account settings" at bounding box center [114, 621] width 99 height 31
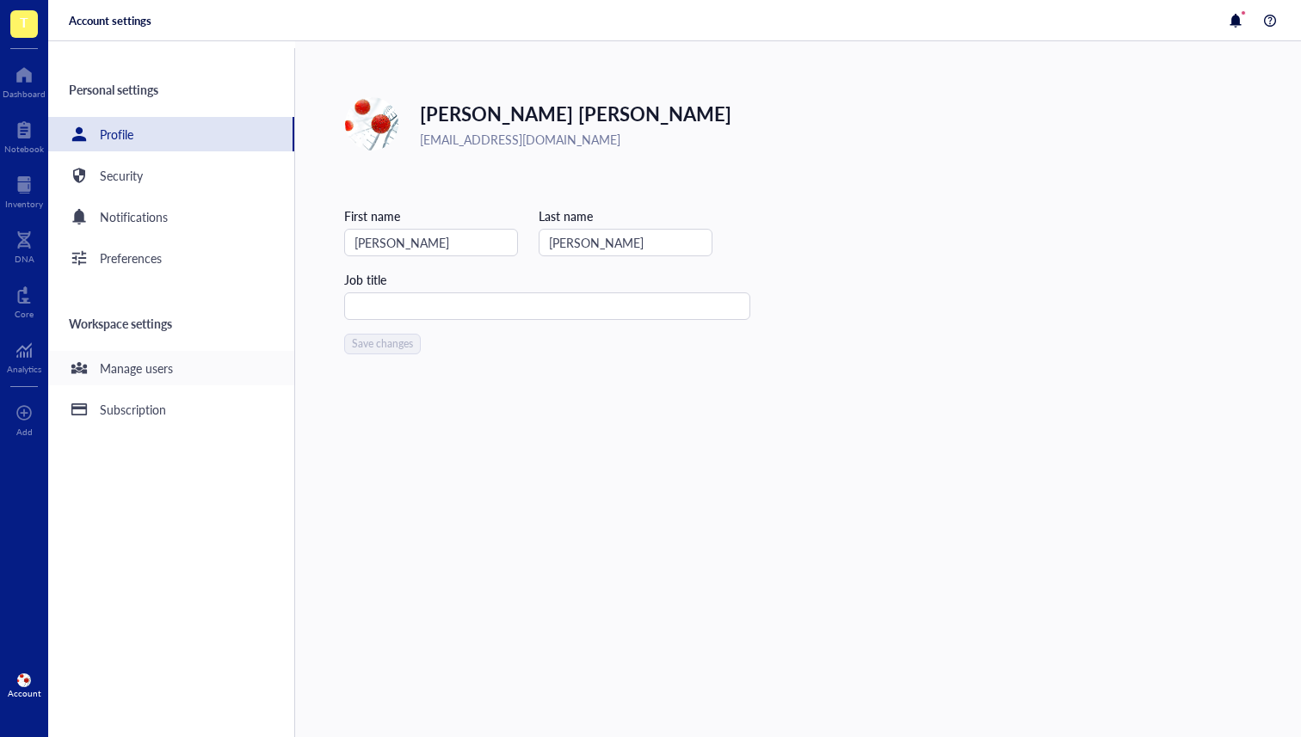
click at [114, 365] on div "Manage users" at bounding box center [136, 368] width 73 height 19
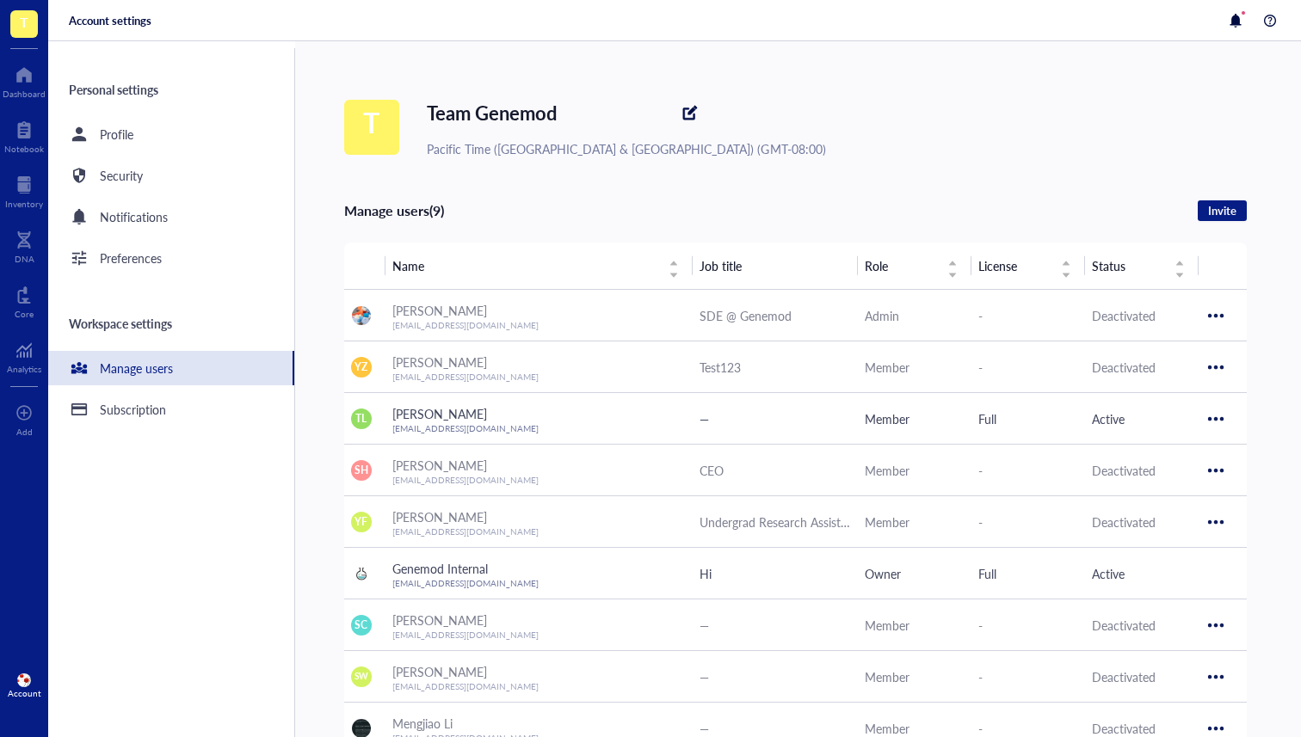
click at [18, 688] on div "Account" at bounding box center [25, 693] width 34 height 10
click at [194, 215] on div "Notifications" at bounding box center [171, 217] width 246 height 34
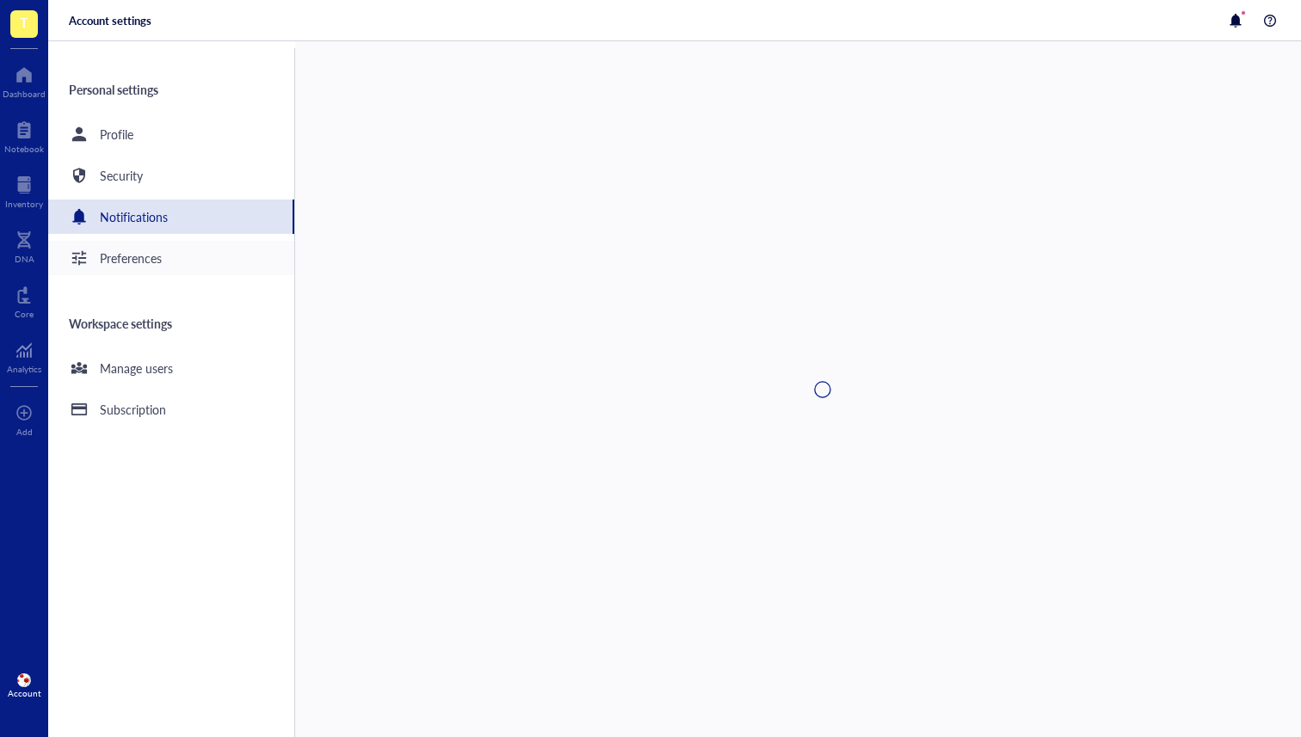
click at [171, 254] on div "Preferences" at bounding box center [171, 258] width 246 height 34
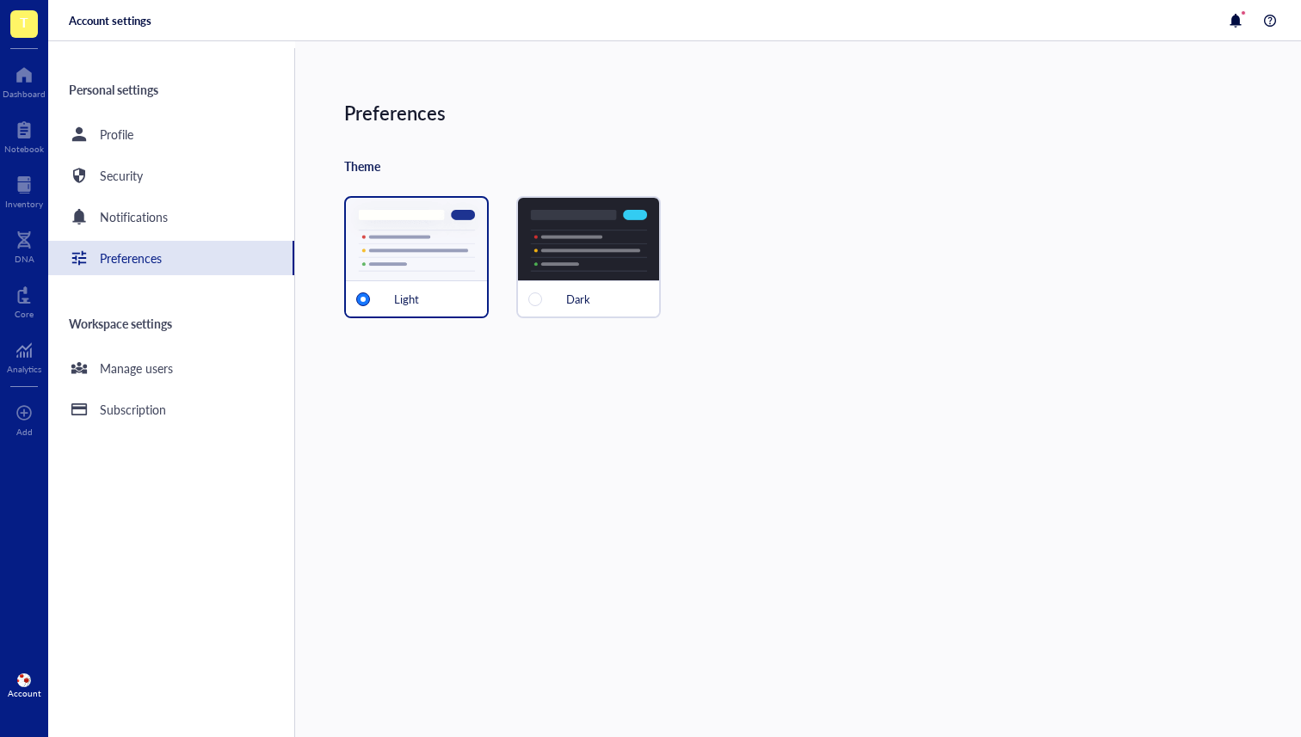
click at [547, 243] on div "Dark" at bounding box center [588, 257] width 145 height 122
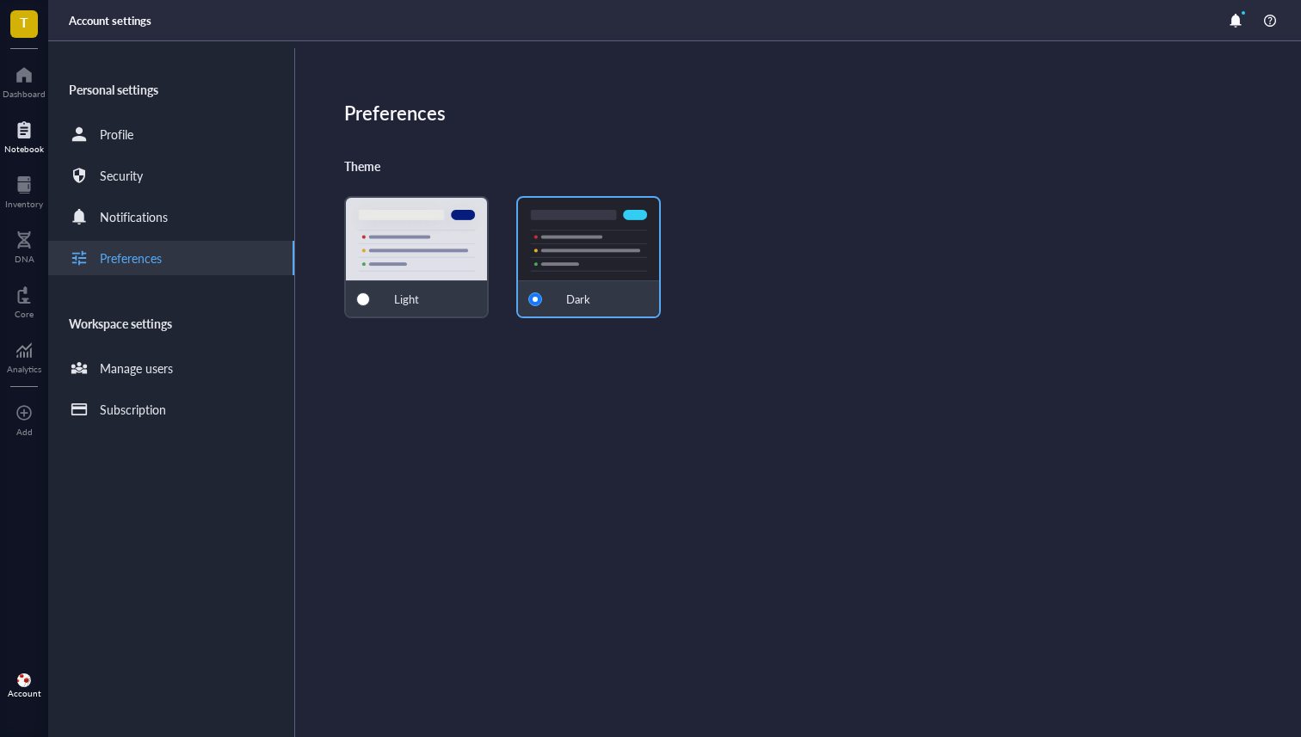
click at [13, 133] on div at bounding box center [24, 130] width 40 height 28
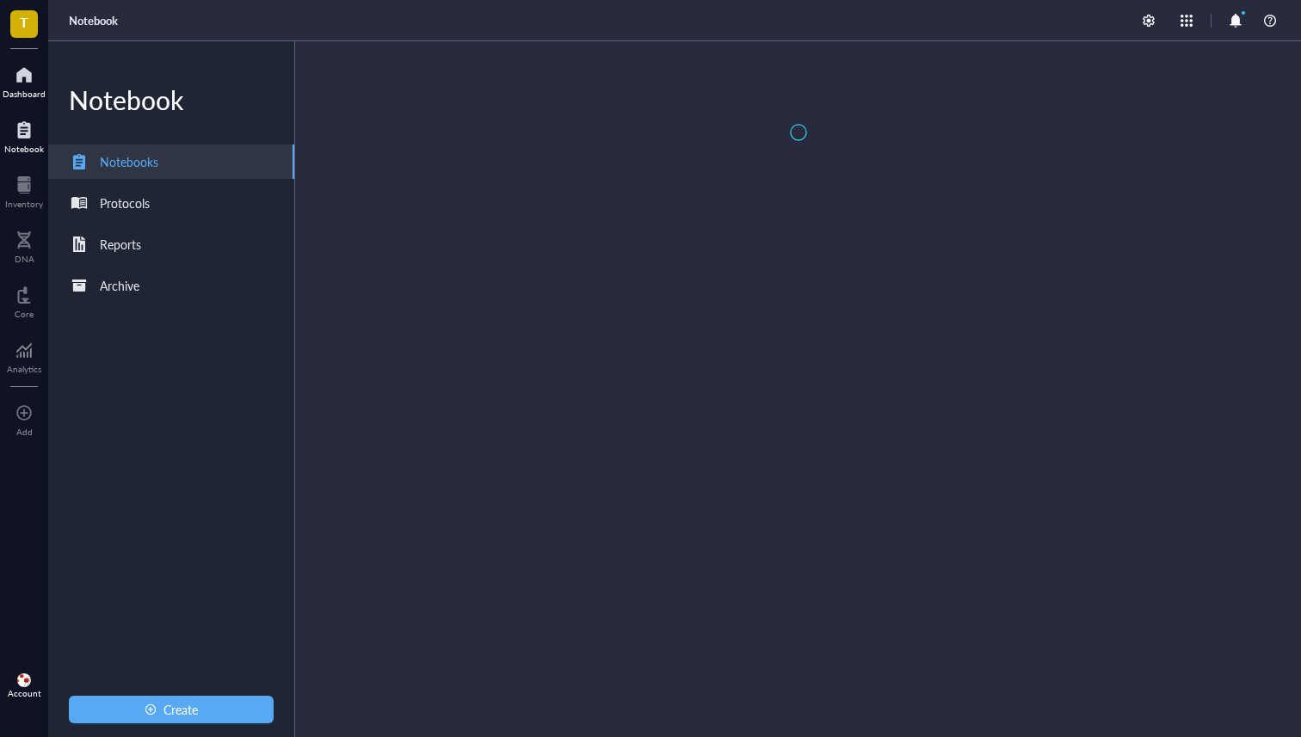
click at [21, 77] on div at bounding box center [24, 75] width 43 height 28
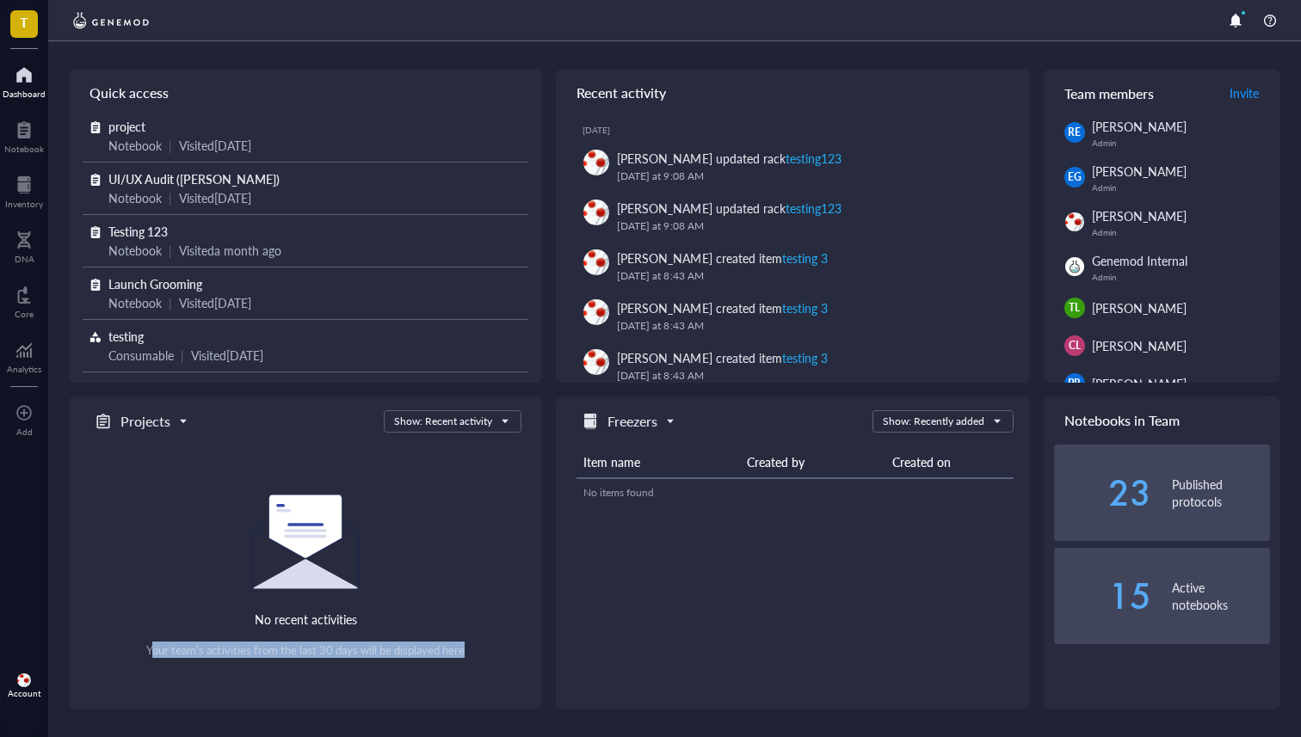
drag, startPoint x: 475, startPoint y: 661, endPoint x: 150, endPoint y: 643, distance: 325.6
click at [150, 643] on div "No recent activities Your team's activities from the last 30 days will be displ…" at bounding box center [305, 563] width 432 height 246
click at [271, 650] on div "Your team's activities from the last 30 days will be displayed here" at bounding box center [305, 650] width 318 height 15
drag, startPoint x: 465, startPoint y: 646, endPoint x: 113, endPoint y: 651, distance: 351.9
click at [113, 651] on div "No recent activities Your team's activities from the last 30 days will be displ…" at bounding box center [305, 576] width 432 height 163
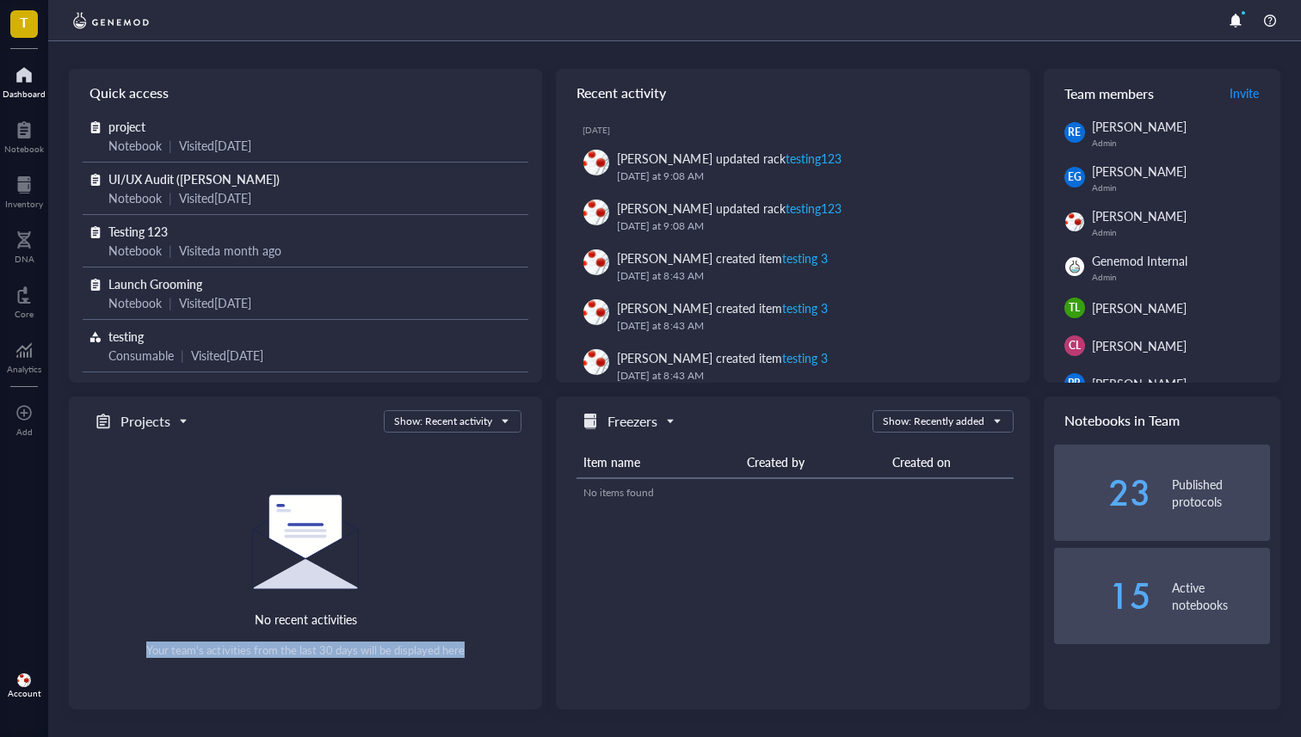
copy div "Your team's activities from the last 30 days will be displayed here"
click at [327, 606] on div "No recent activities Your team's activities from the last 30 days will be displ…" at bounding box center [305, 576] width 432 height 163
click at [13, 690] on div "Account" at bounding box center [25, 693] width 34 height 10
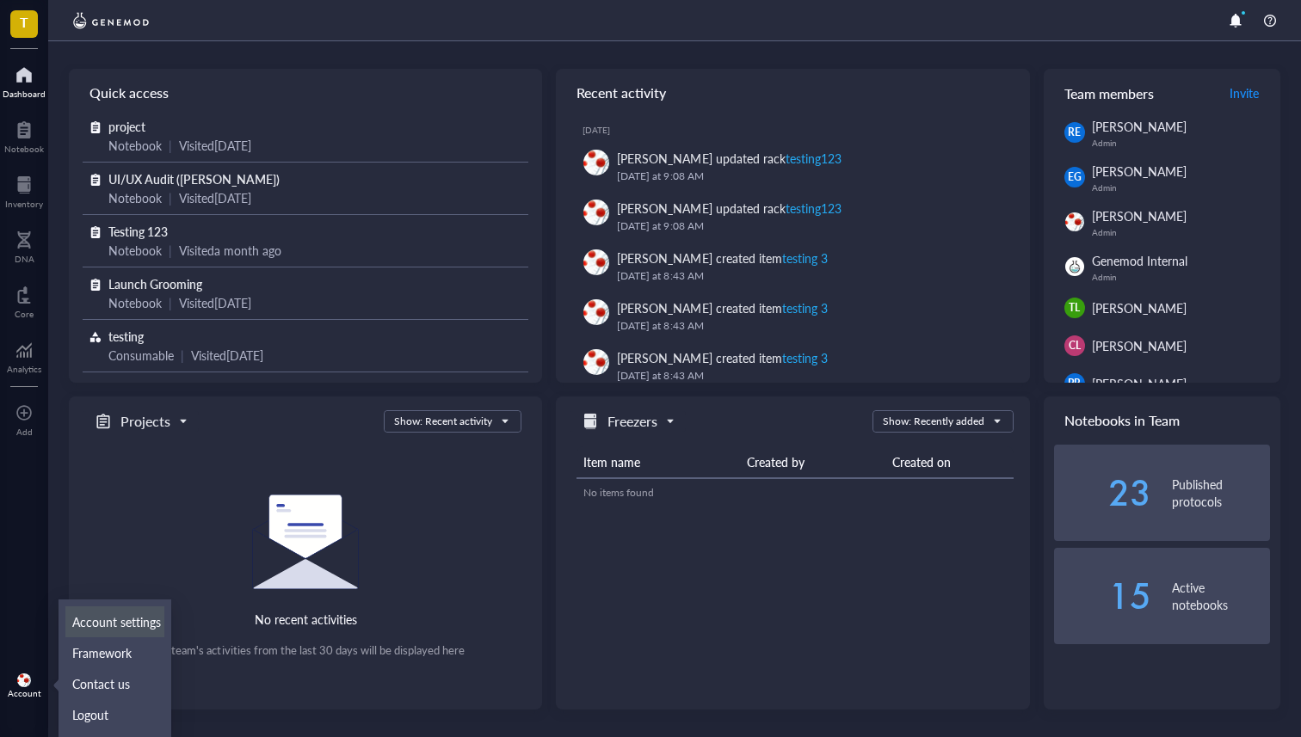
click at [98, 629] on link "Account settings" at bounding box center [114, 621] width 99 height 31
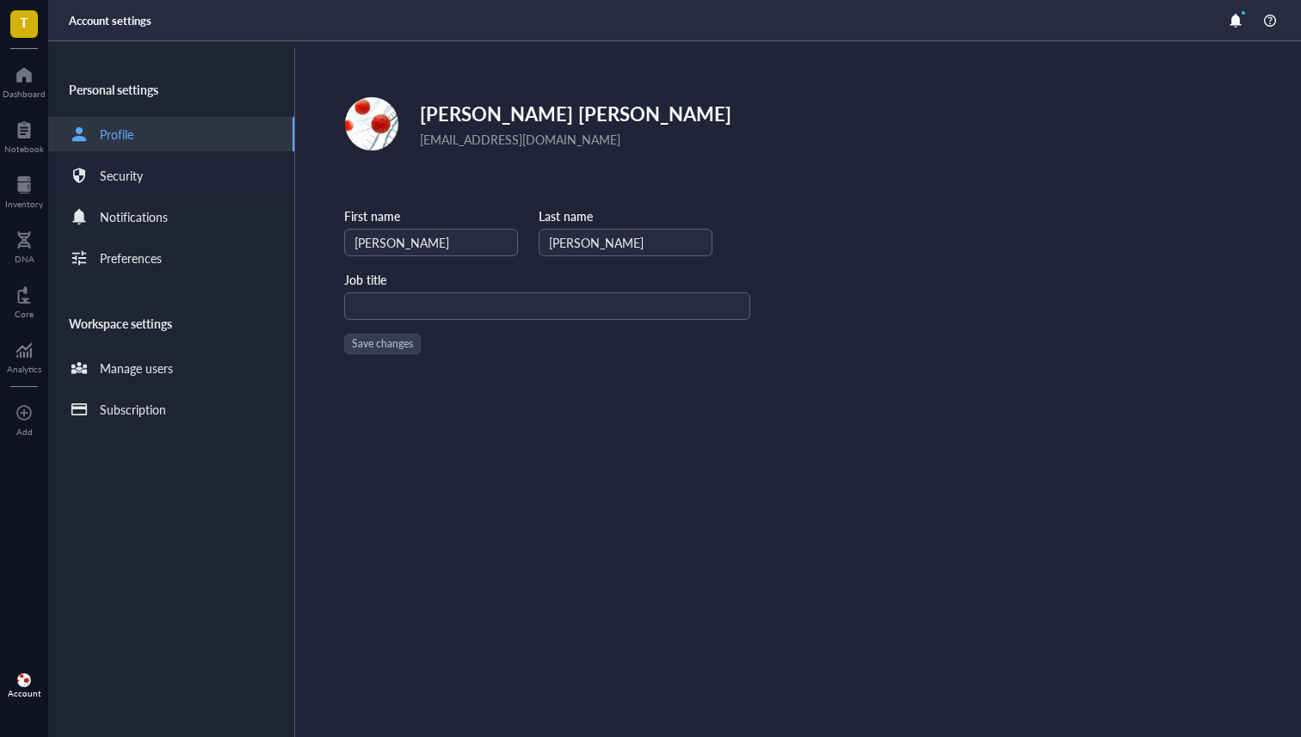
click at [126, 174] on div "Security" at bounding box center [121, 175] width 43 height 19
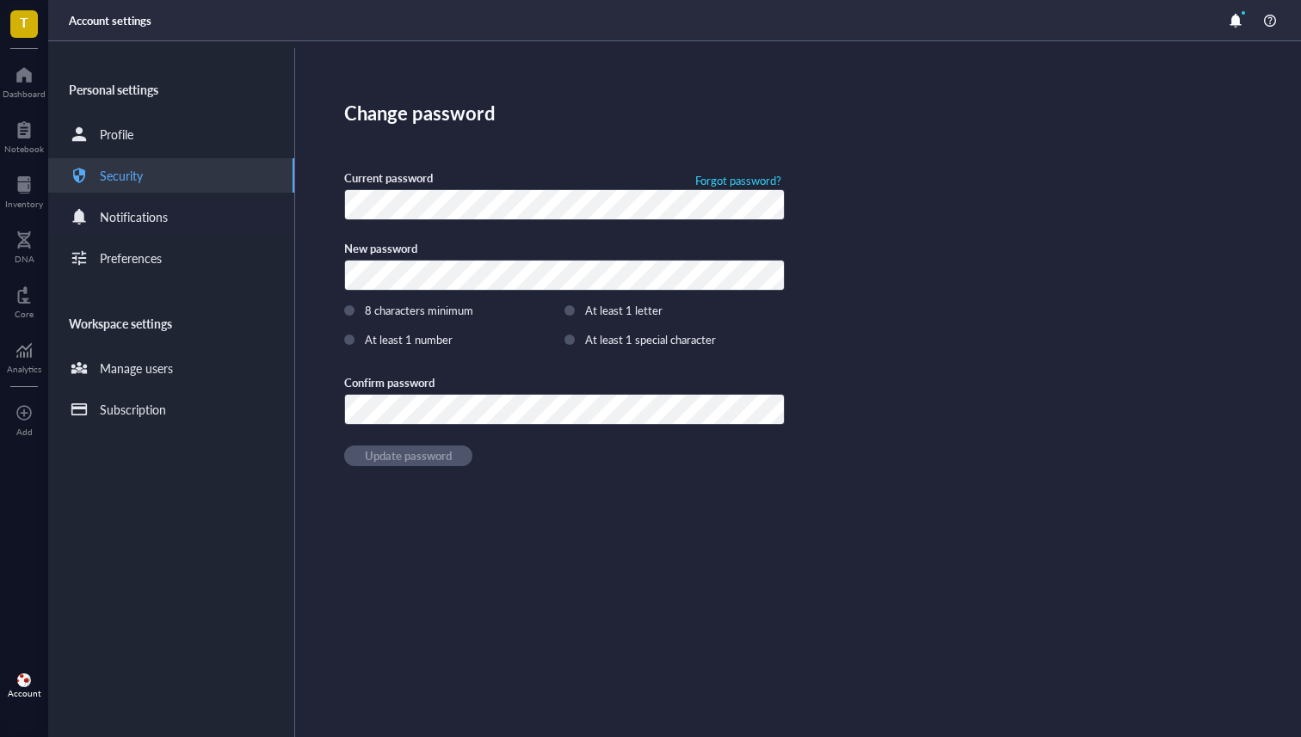
click at [121, 226] on div "Notifications" at bounding box center [118, 216] width 99 height 21
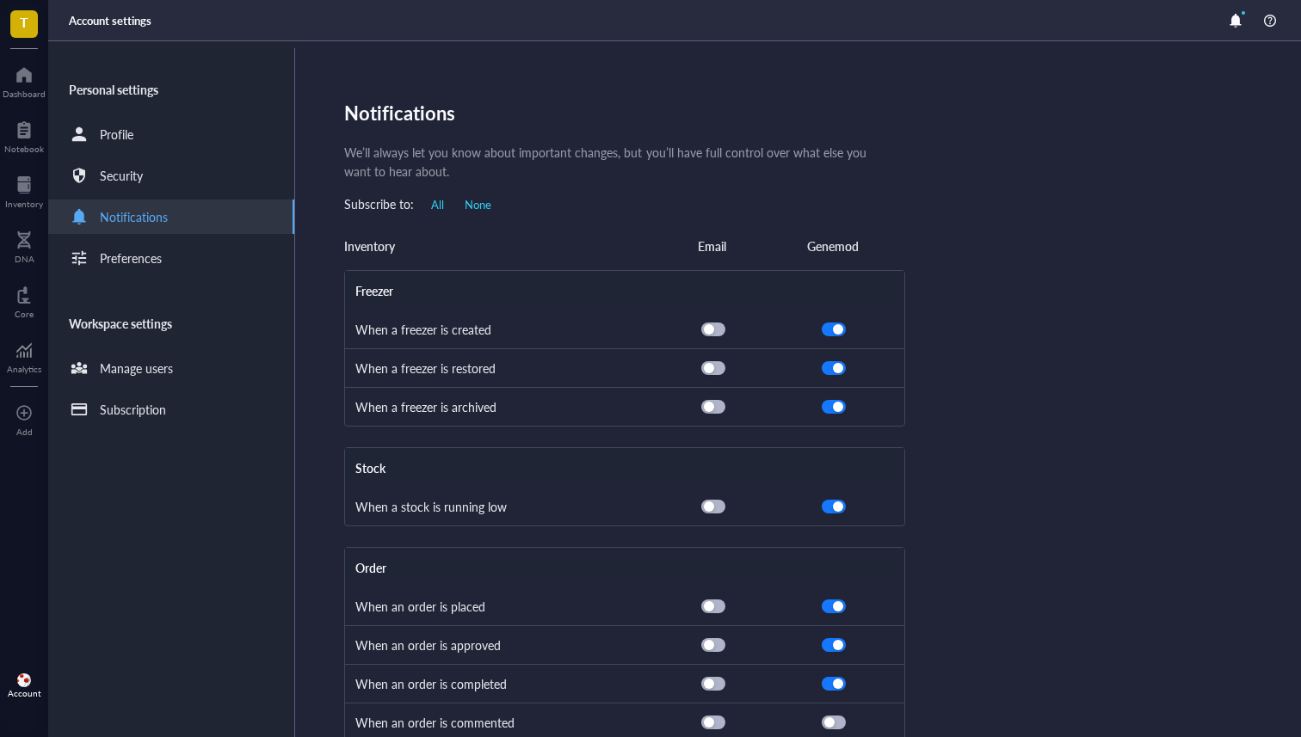
click at [116, 283] on div "Personal settings Profile Security Notifications Preferences Workspace settings…" at bounding box center [171, 392] width 247 height 689
click at [122, 268] on div "Preferences" at bounding box center [115, 258] width 93 height 21
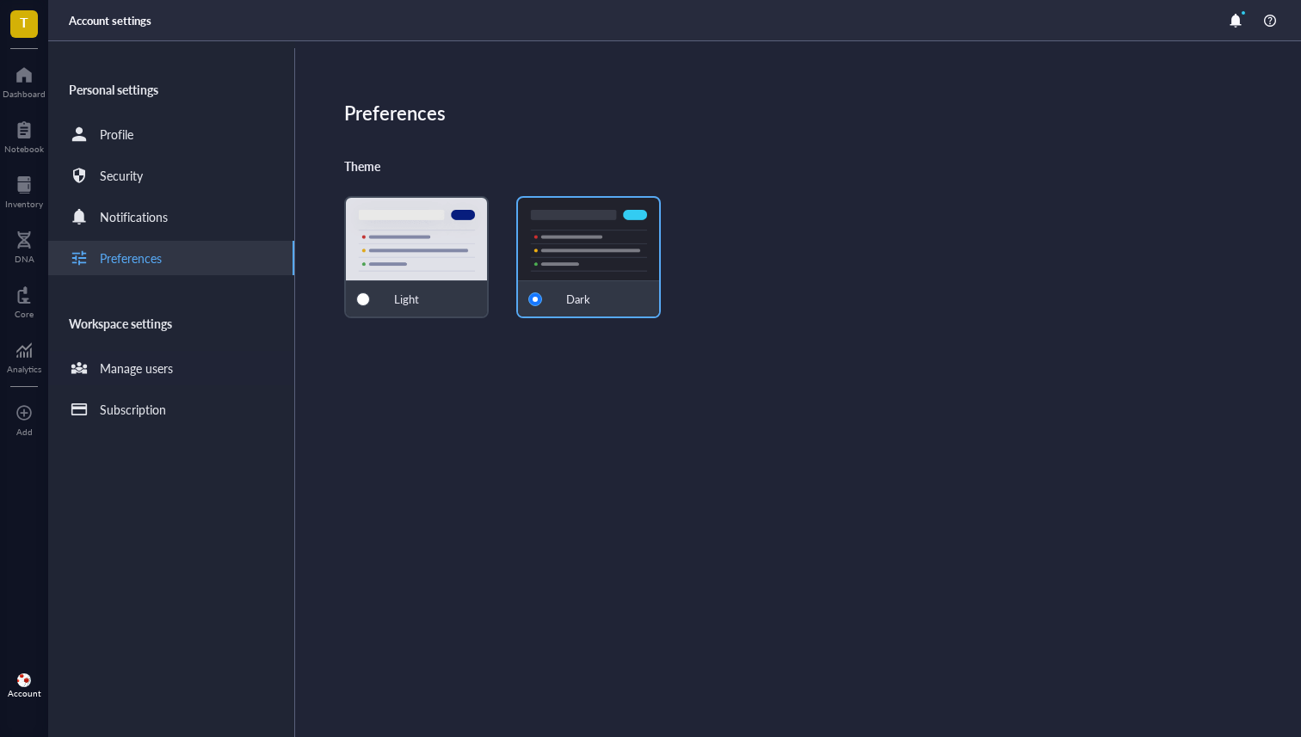
click at [119, 380] on div "Manage users" at bounding box center [171, 368] width 246 height 34
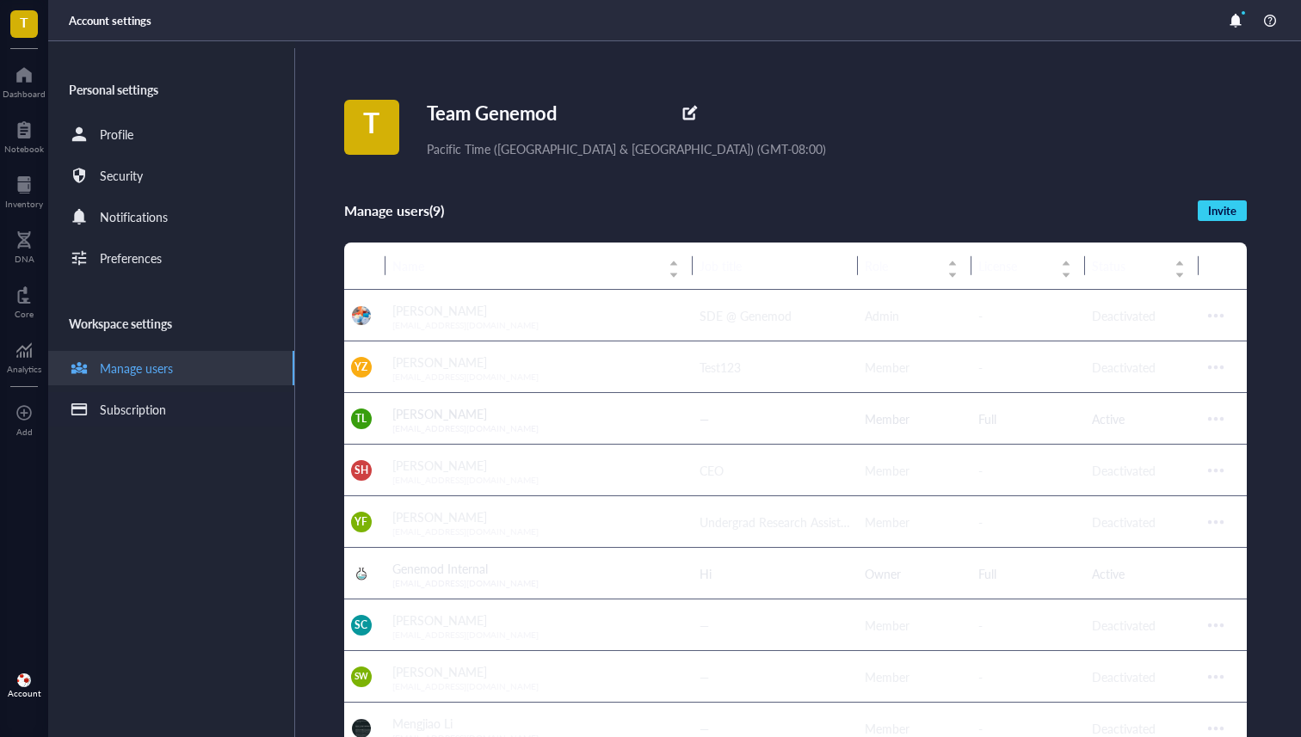
click at [107, 408] on div "Subscription" at bounding box center [133, 409] width 66 height 19
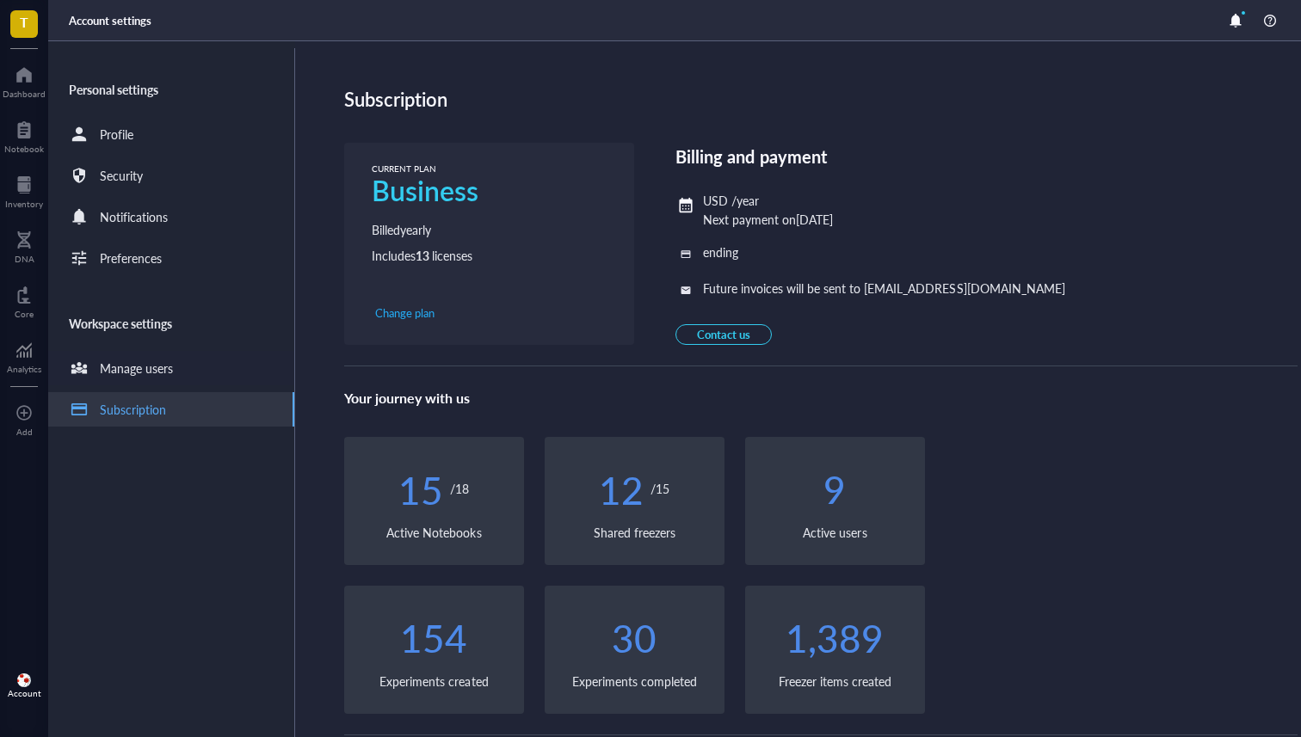
click at [118, 369] on div "Manage users" at bounding box center [136, 368] width 73 height 19
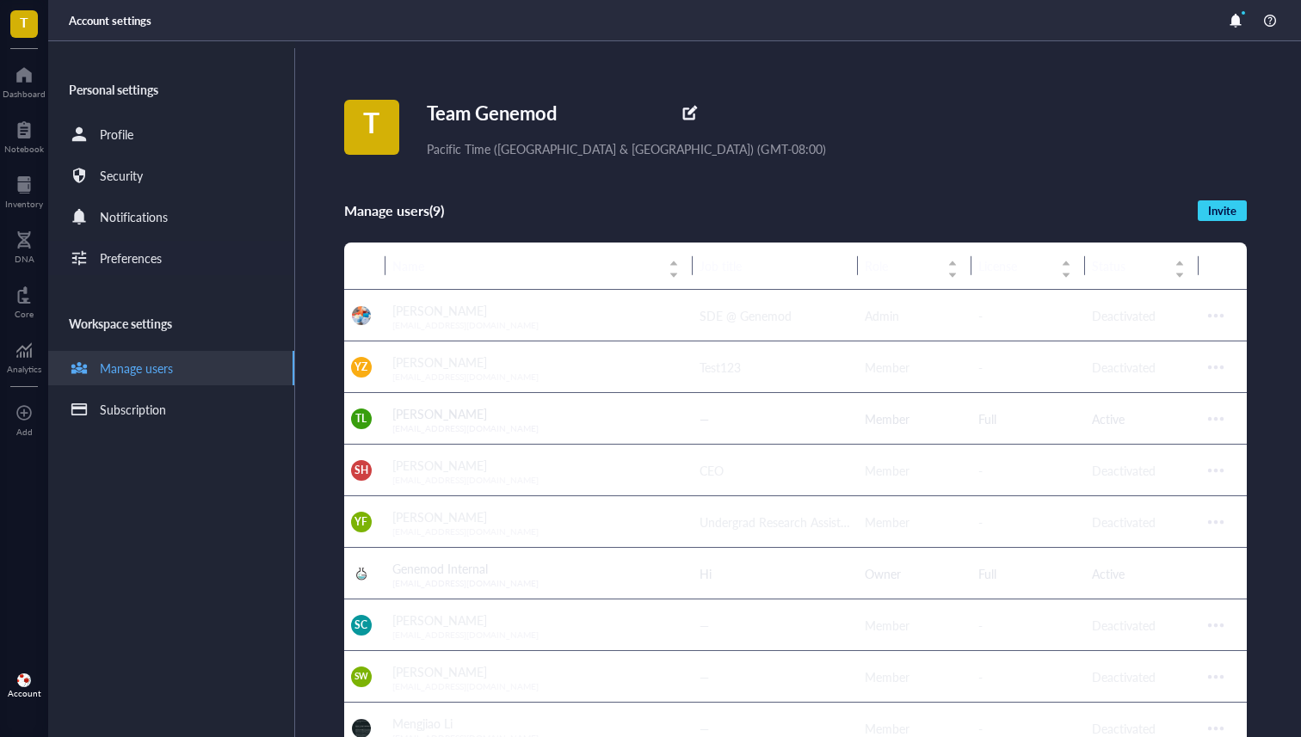
click at [129, 271] on div "Preferences" at bounding box center [171, 258] width 246 height 34
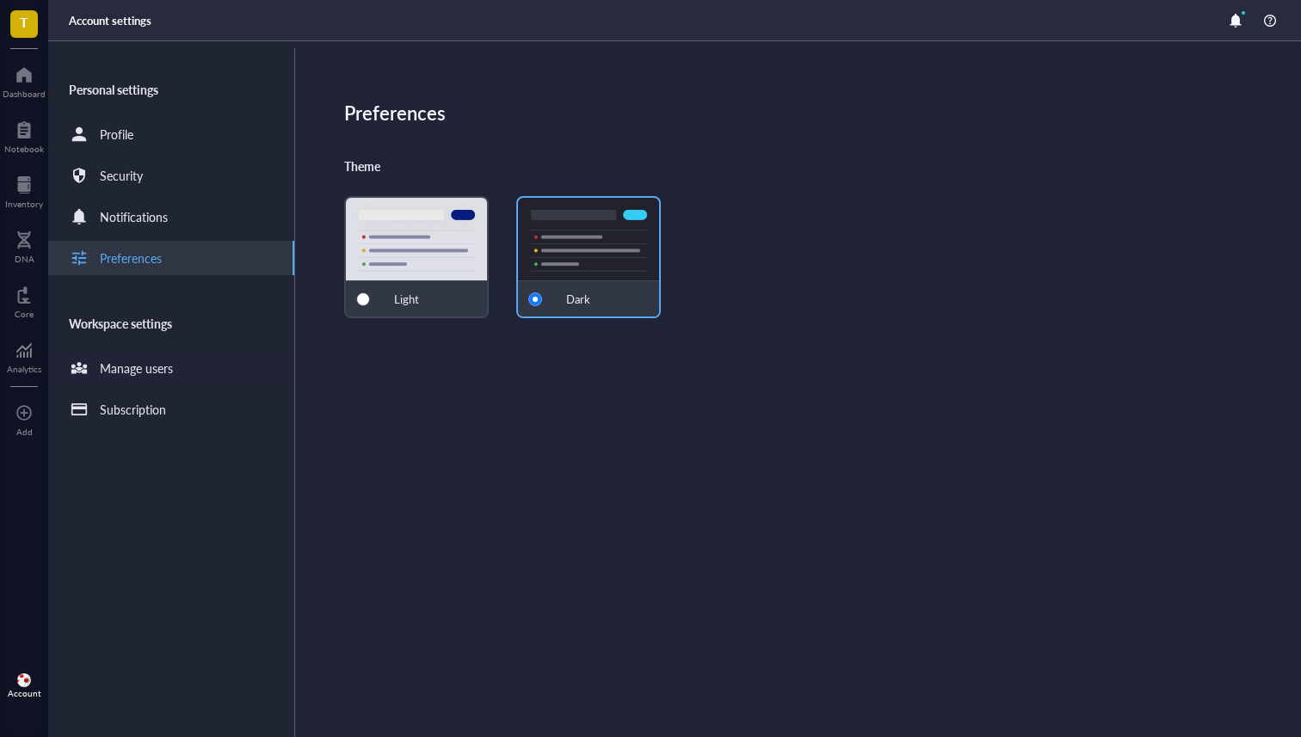
click at [138, 380] on div "Manage users" at bounding box center [171, 368] width 246 height 34
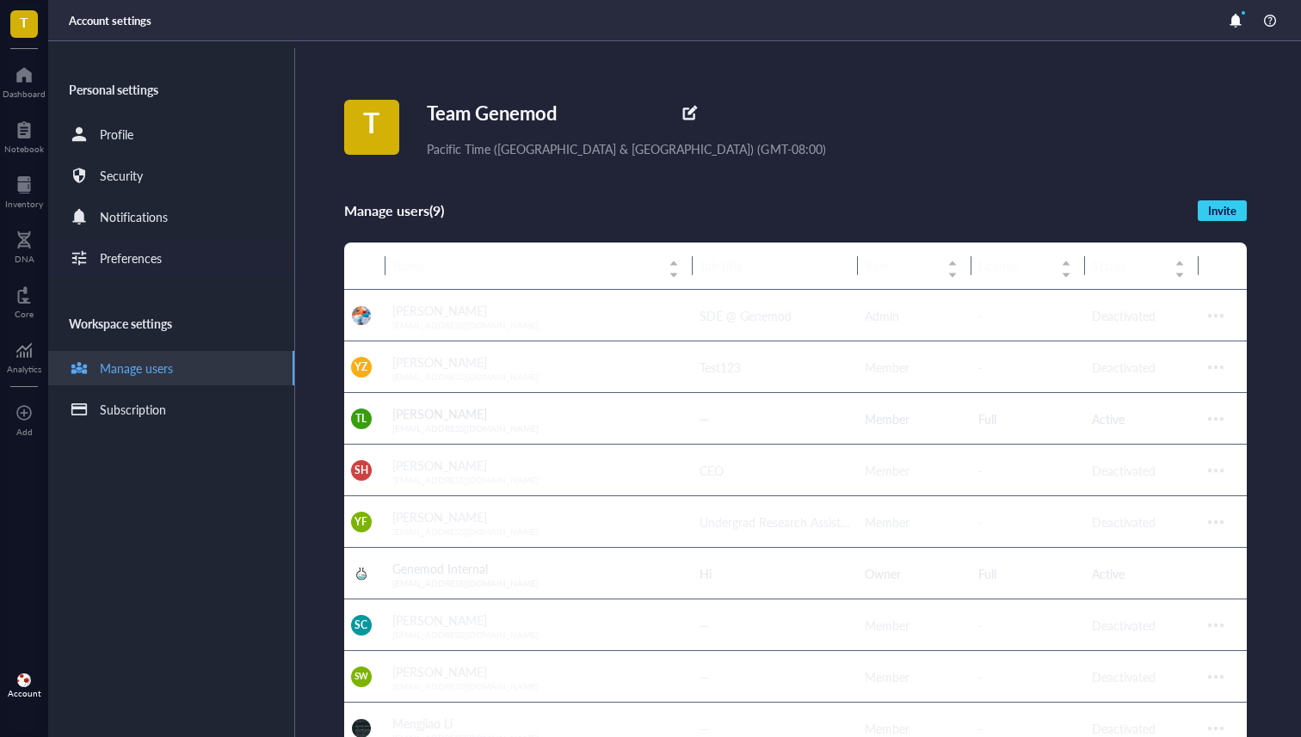
click at [136, 255] on div "Preferences" at bounding box center [131, 258] width 62 height 19
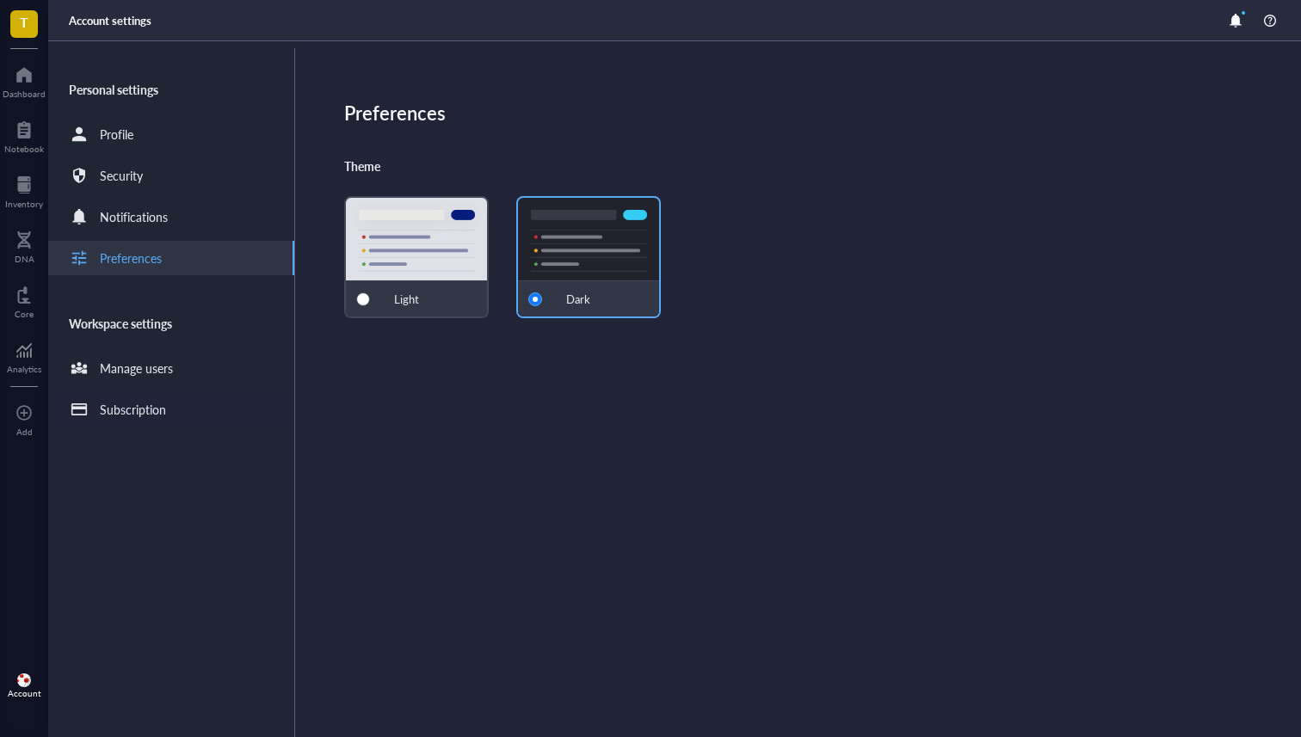
click at [146, 409] on div "Subscription" at bounding box center [133, 409] width 66 height 19
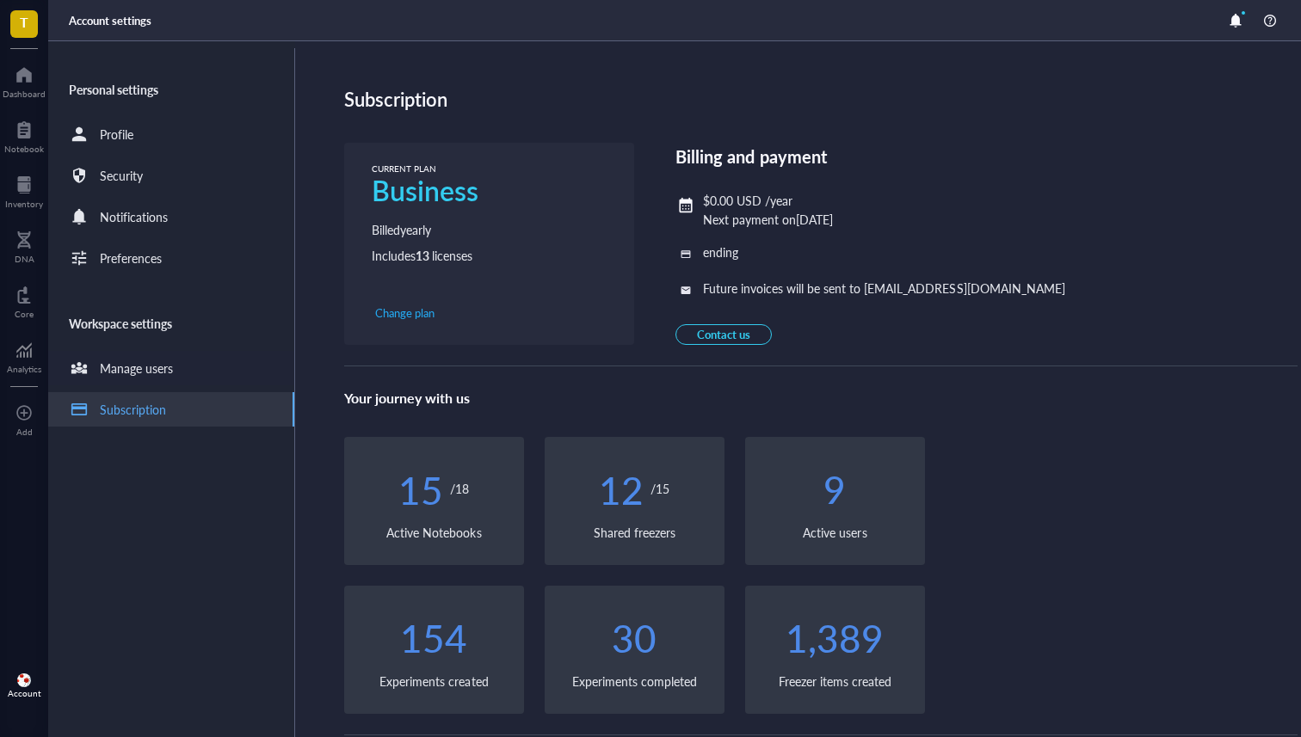
click at [145, 377] on div "Manage users" at bounding box center [136, 368] width 73 height 19
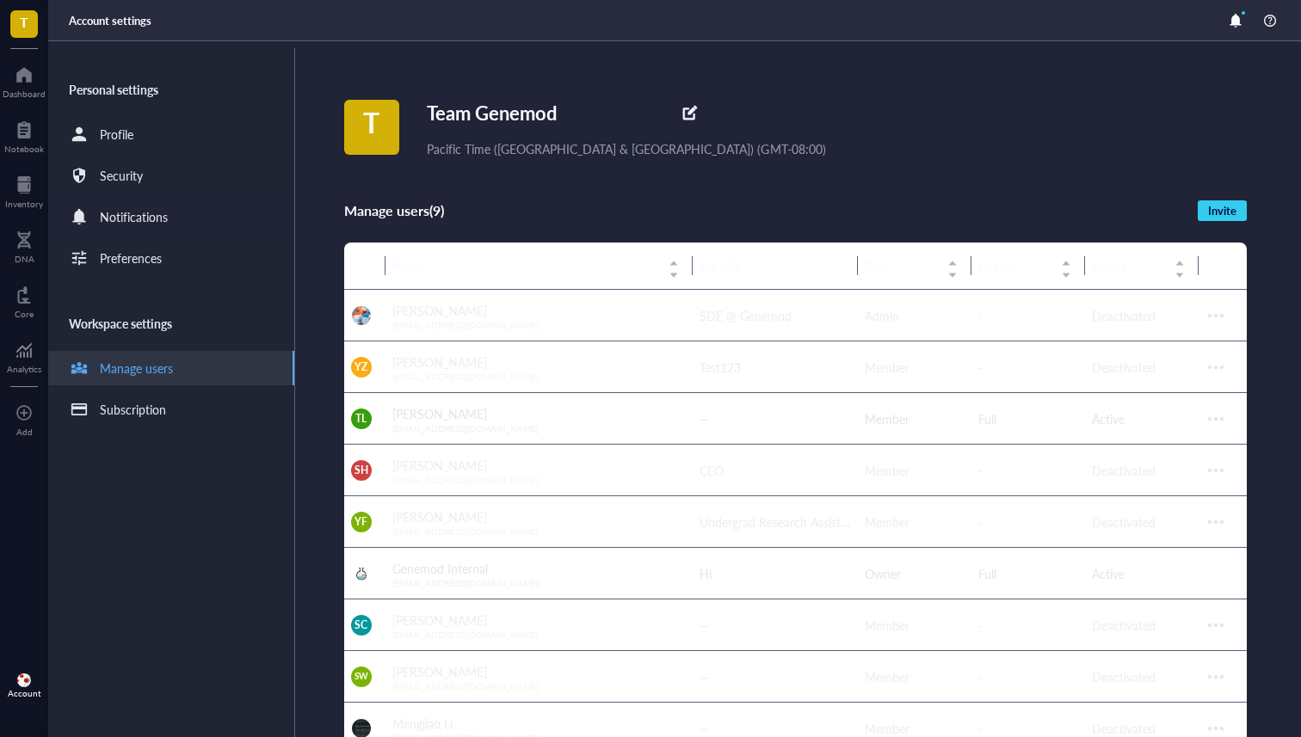
click at [134, 218] on div "Notifications" at bounding box center [134, 216] width 68 height 19
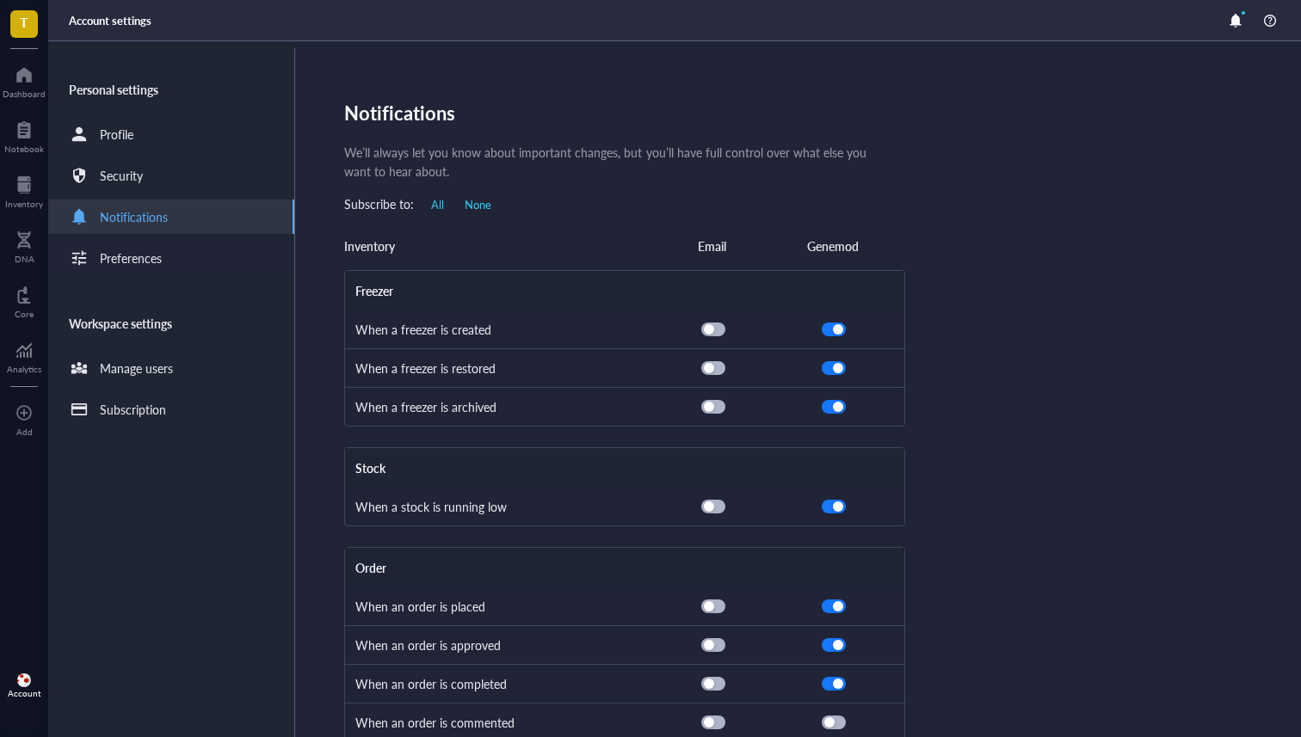
click at [131, 249] on div "Preferences" at bounding box center [131, 258] width 62 height 19
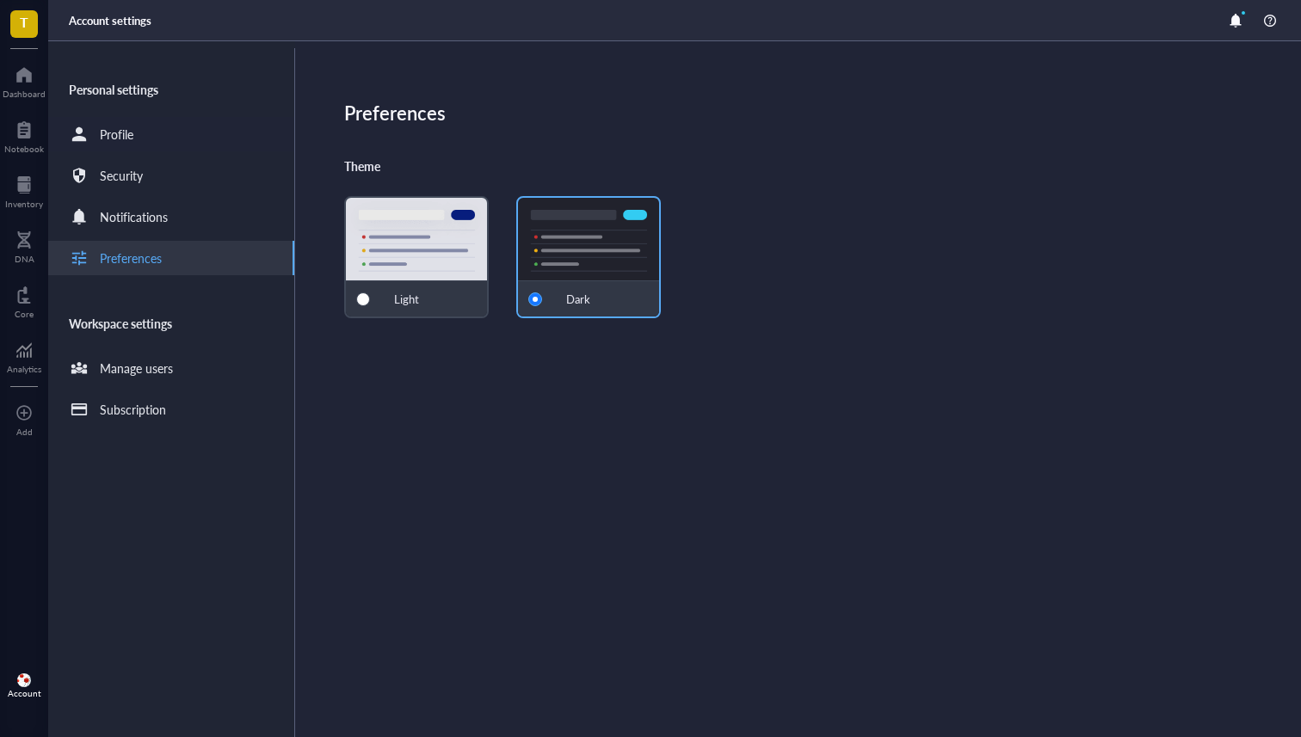
click at [152, 120] on div "Profile" at bounding box center [171, 134] width 246 height 34
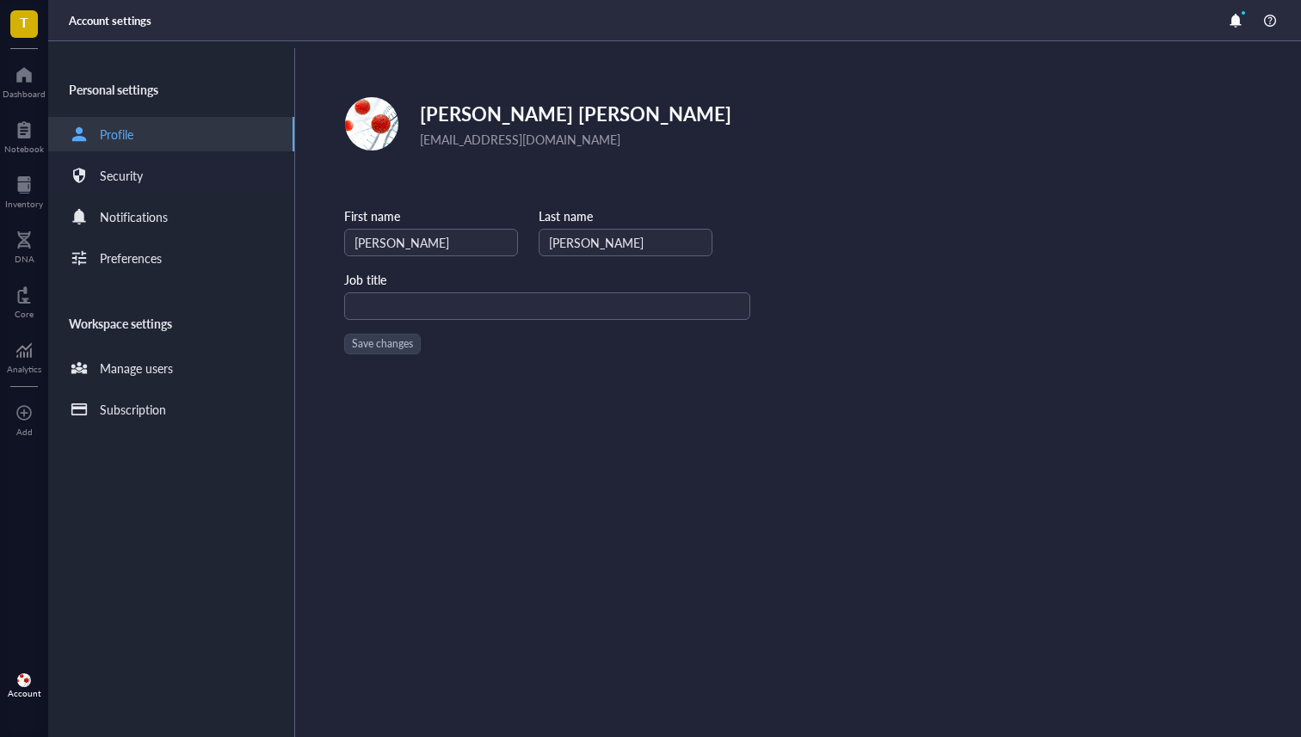
click at [130, 183] on div "Security" at bounding box center [121, 175] width 43 height 19
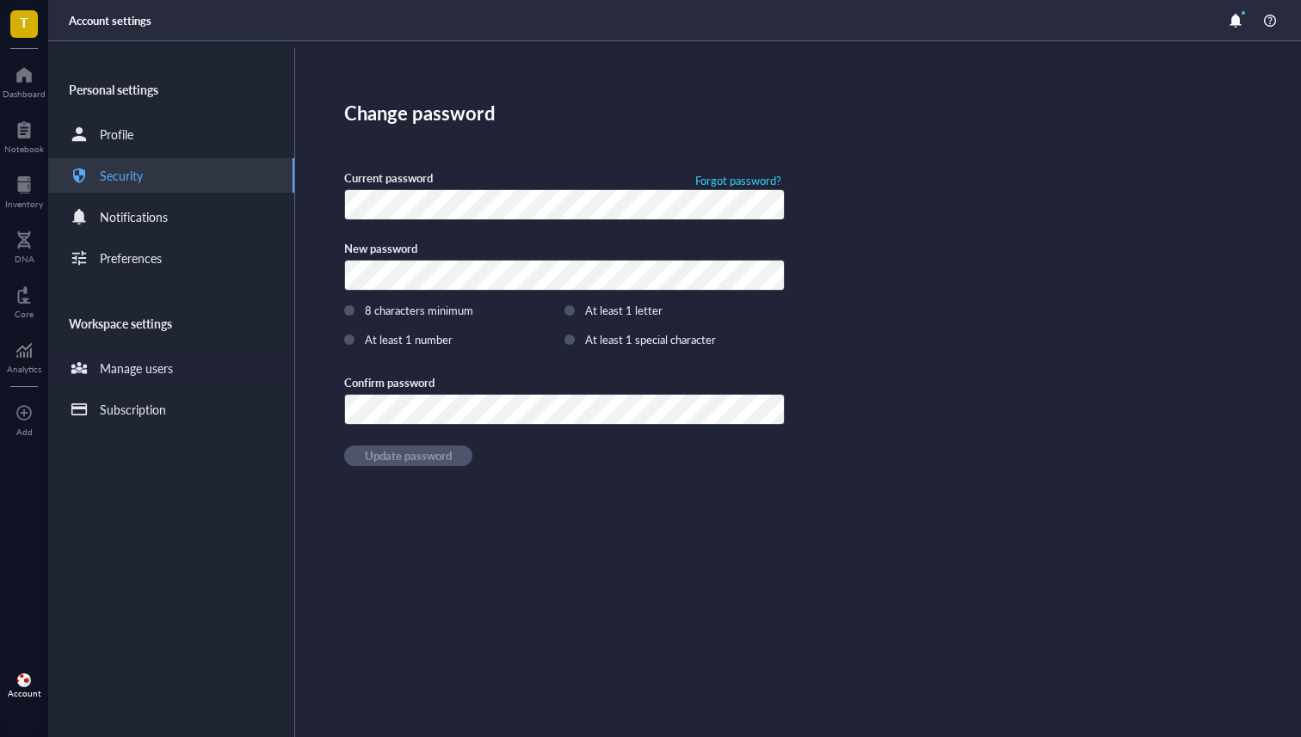
click at [128, 374] on div "Manage users" at bounding box center [136, 368] width 73 height 19
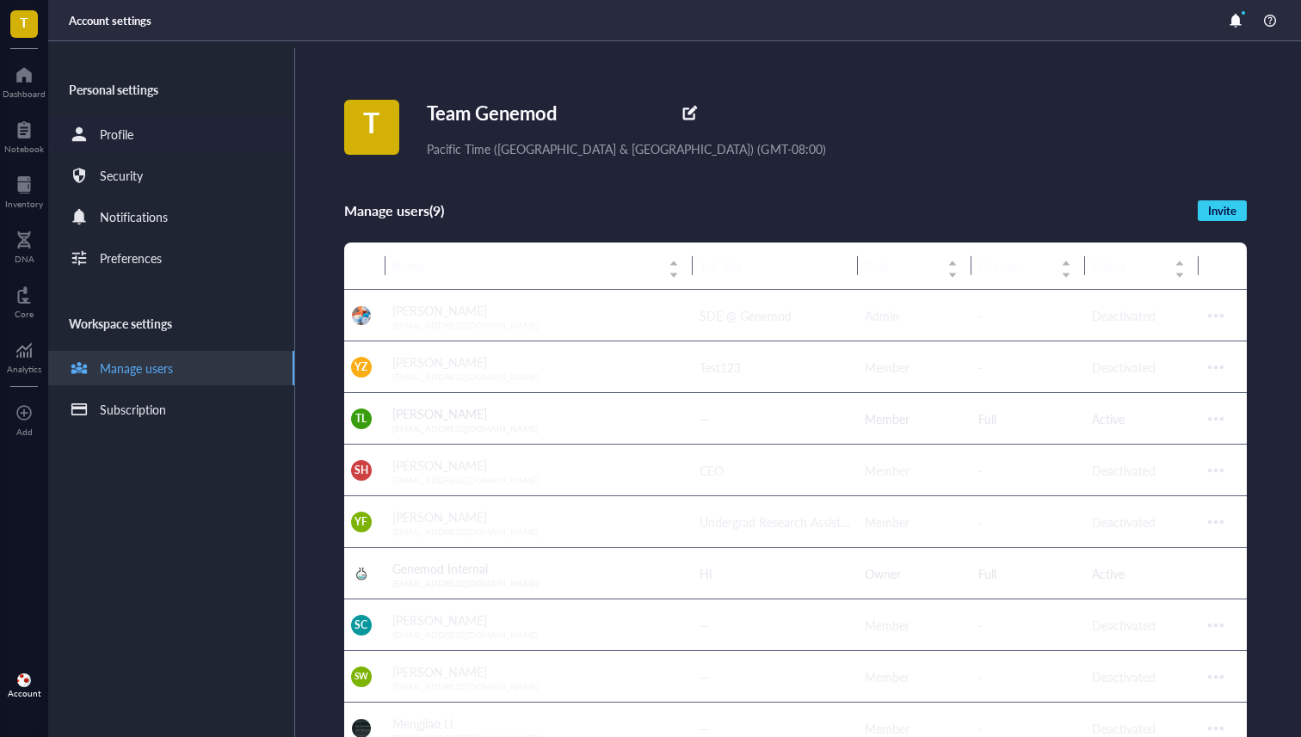
click at [127, 143] on div "Profile" at bounding box center [117, 134] width 34 height 19
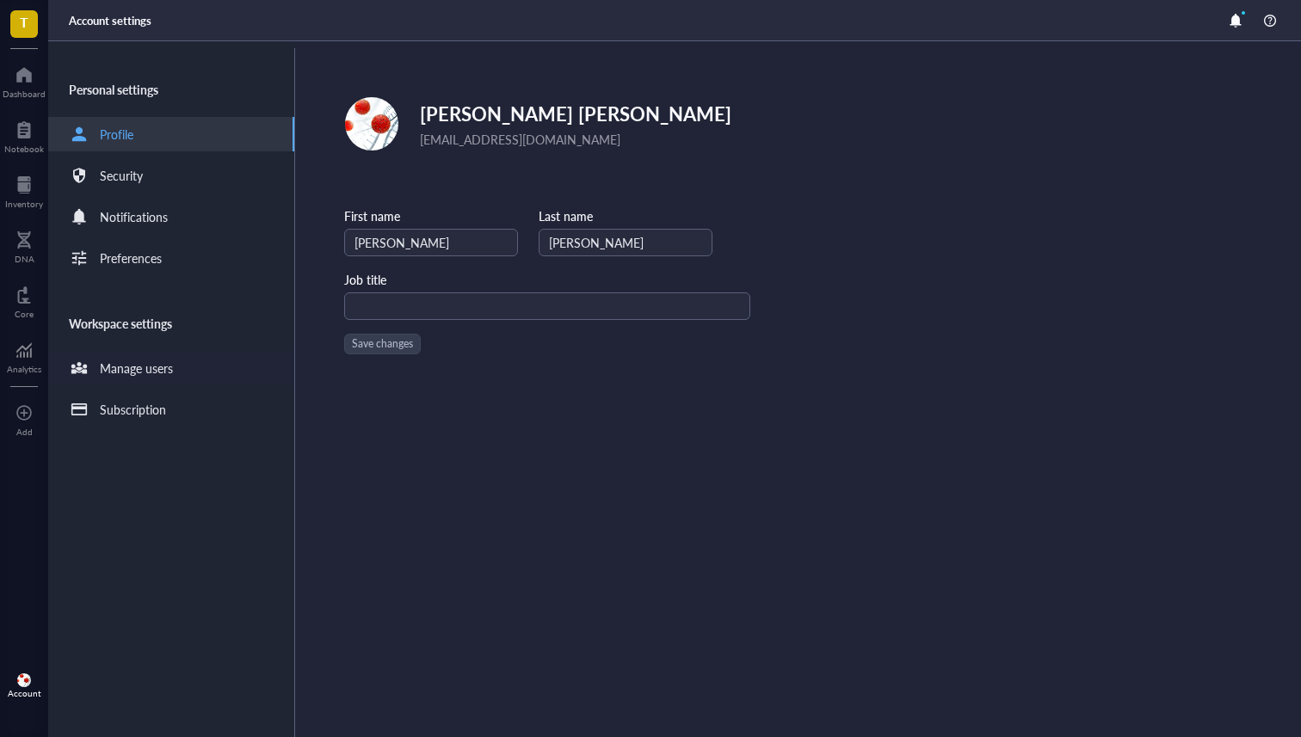
click at [123, 368] on div "Manage users" at bounding box center [136, 368] width 73 height 19
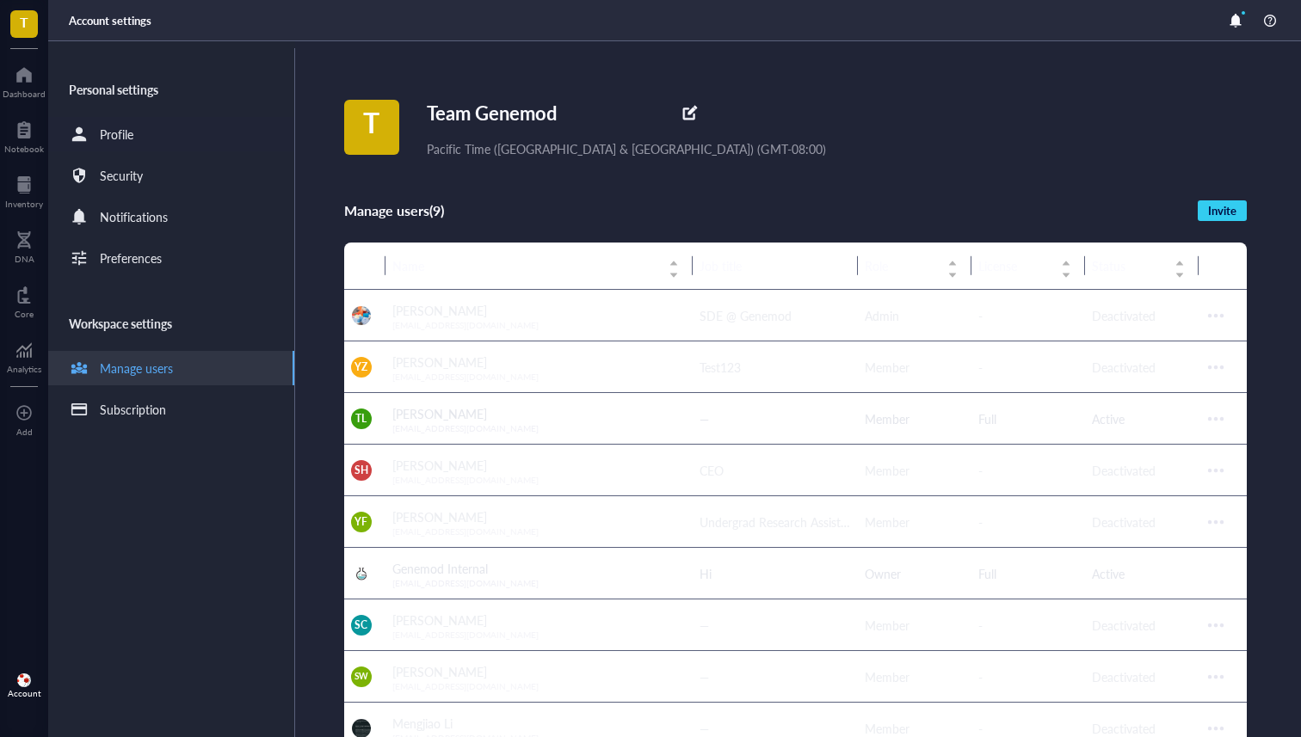
click at [127, 130] on div "Profile" at bounding box center [117, 134] width 34 height 19
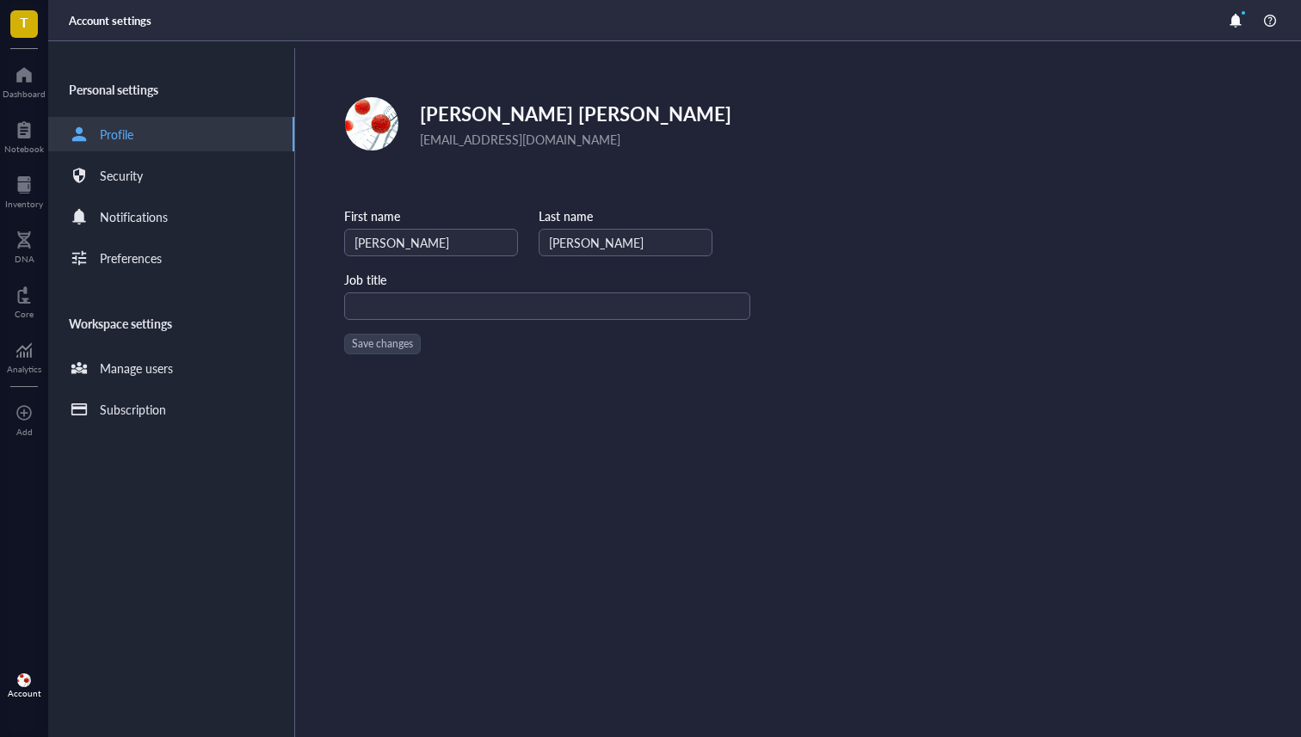
click at [122, 347] on div "Personal settings Profile Security Notifications Preferences Workspace settings…" at bounding box center [171, 392] width 247 height 689
click at [117, 357] on div "Manage users" at bounding box center [171, 368] width 246 height 34
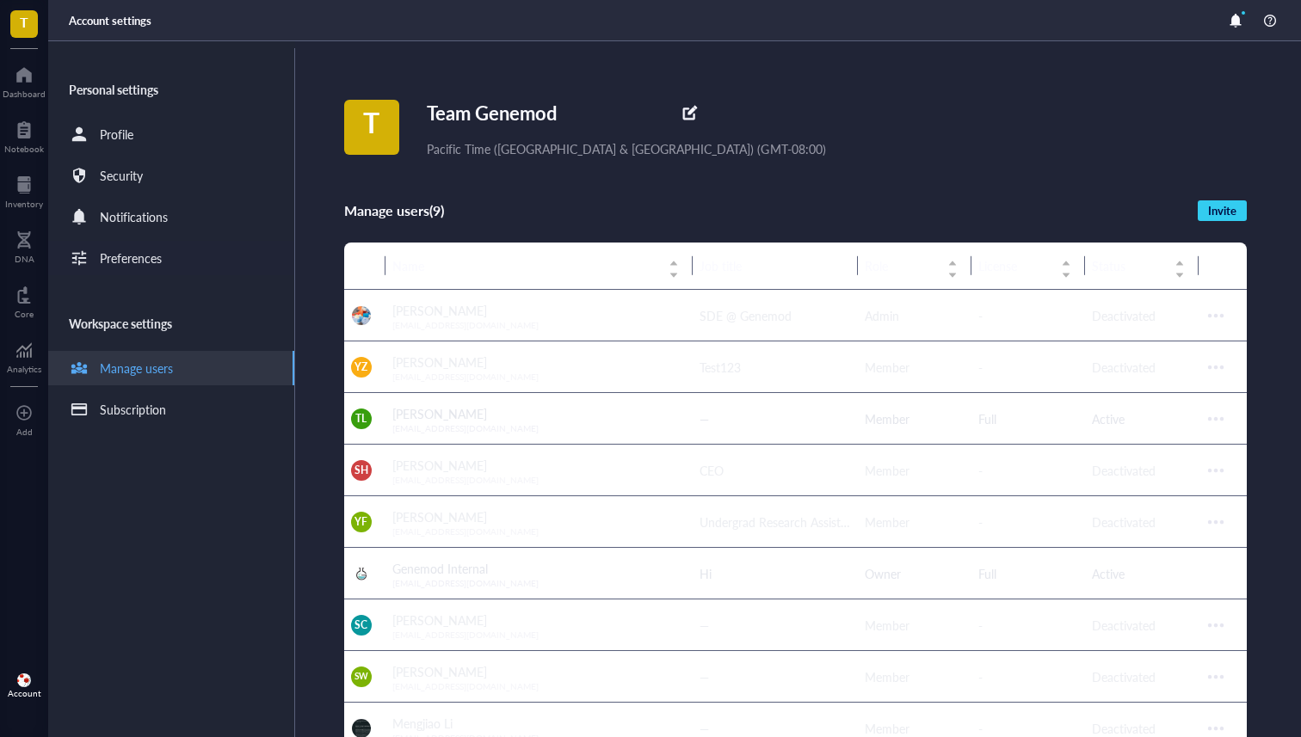
click at [200, 256] on div "Preferences" at bounding box center [171, 258] width 246 height 34
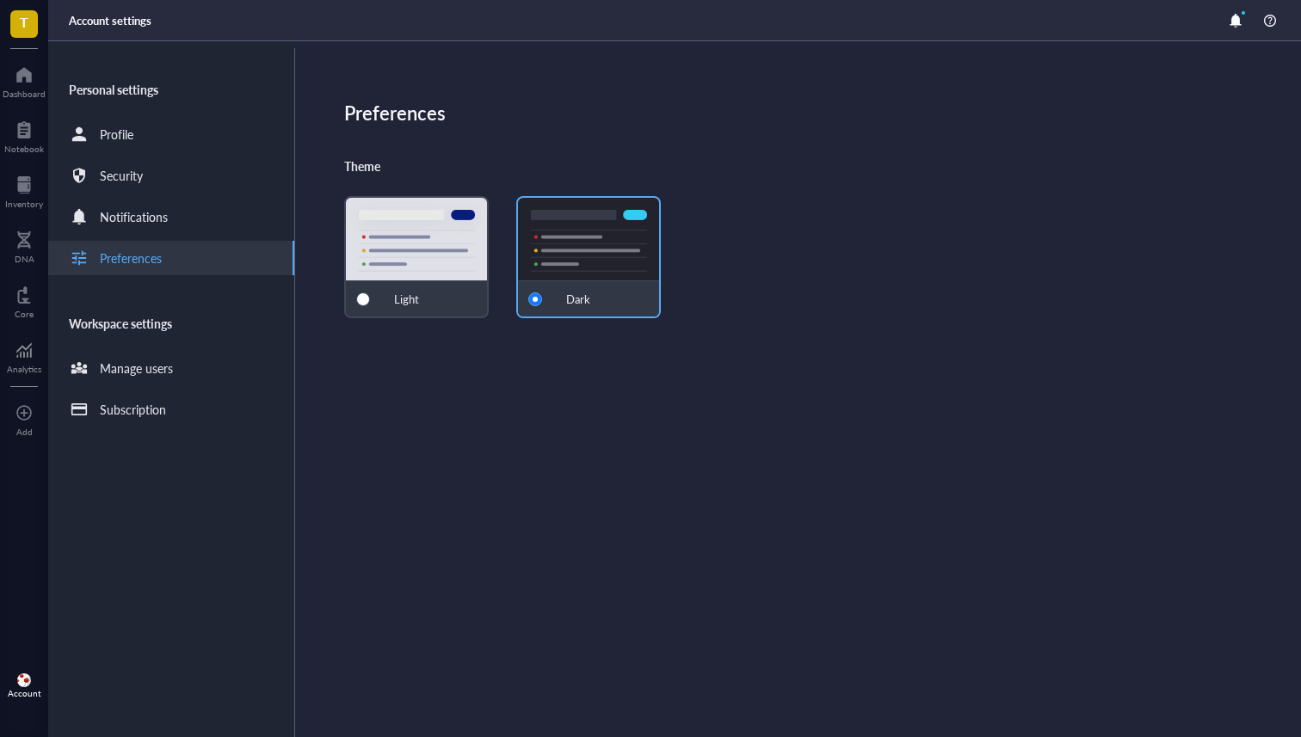
click at [435, 214] on div "Light" at bounding box center [416, 257] width 145 height 122
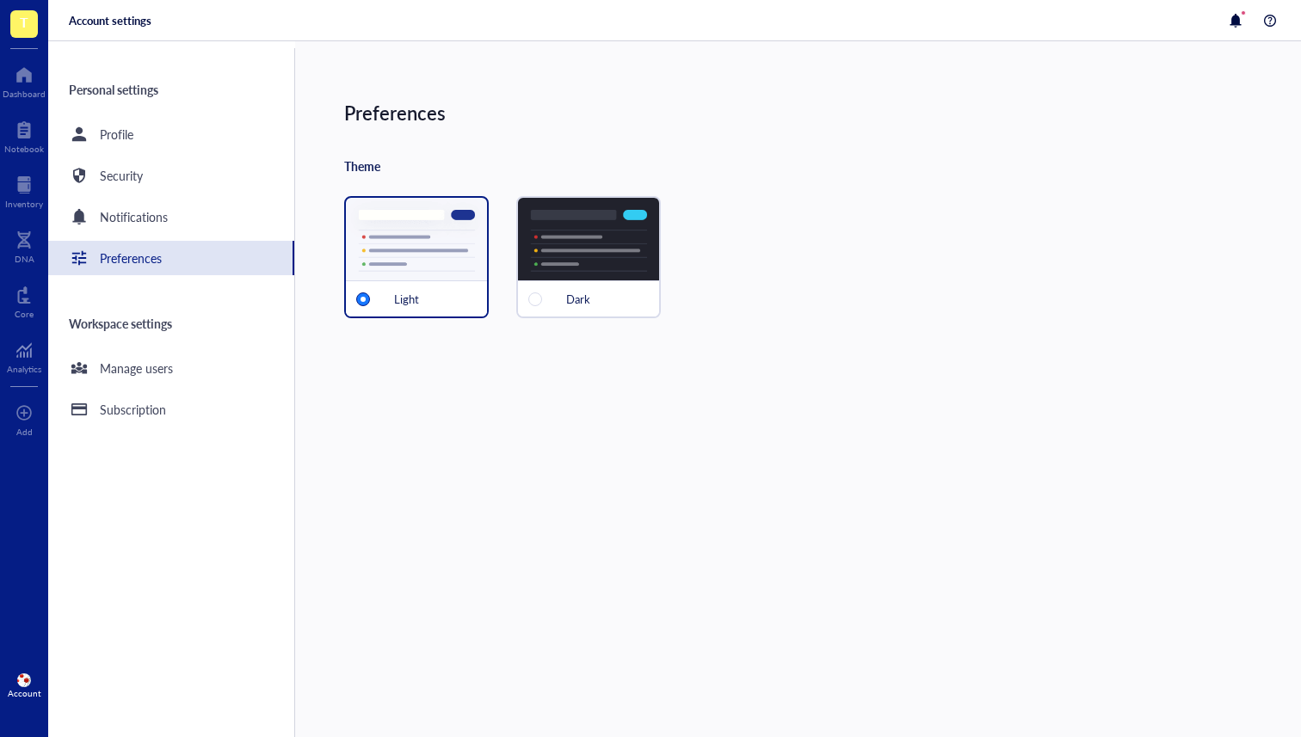
click at [117, 346] on div "Personal settings Profile Security Notifications Preferences Workspace settings…" at bounding box center [171, 392] width 247 height 689
click at [117, 367] on div "Manage users" at bounding box center [136, 368] width 73 height 19
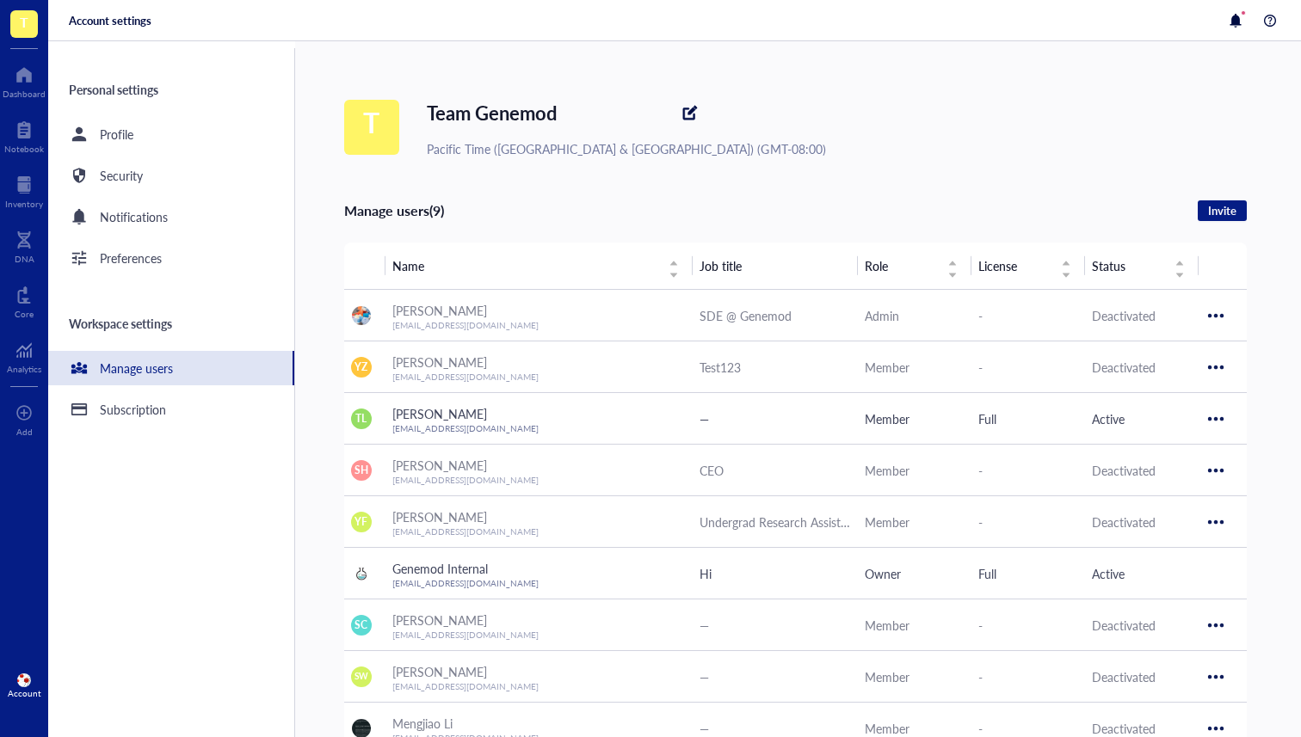
click at [989, 125] on div "T Team Genemod Pacific Time (US & Canada) (GMT-08:00)" at bounding box center [822, 127] width 957 height 62
click at [115, 403] on div "Subscription" at bounding box center [133, 409] width 66 height 19
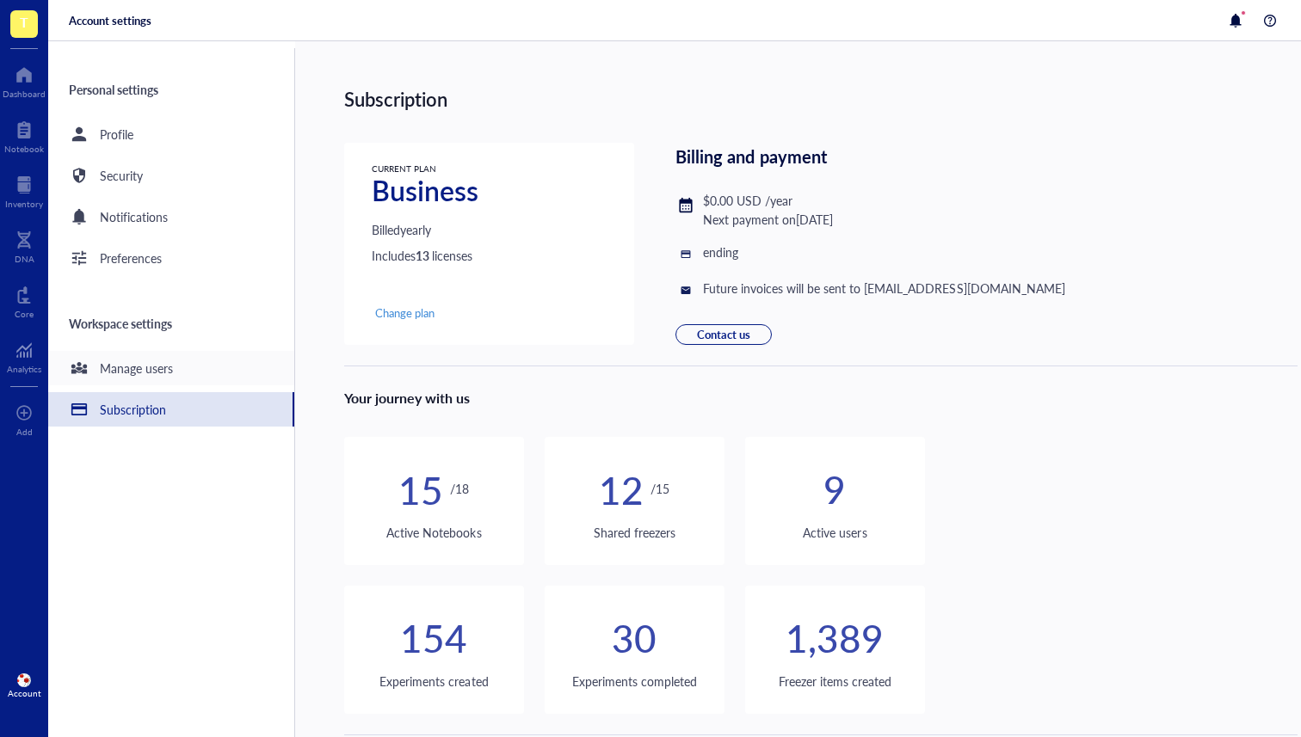
click at [108, 373] on div "Manage users" at bounding box center [136, 368] width 73 height 19
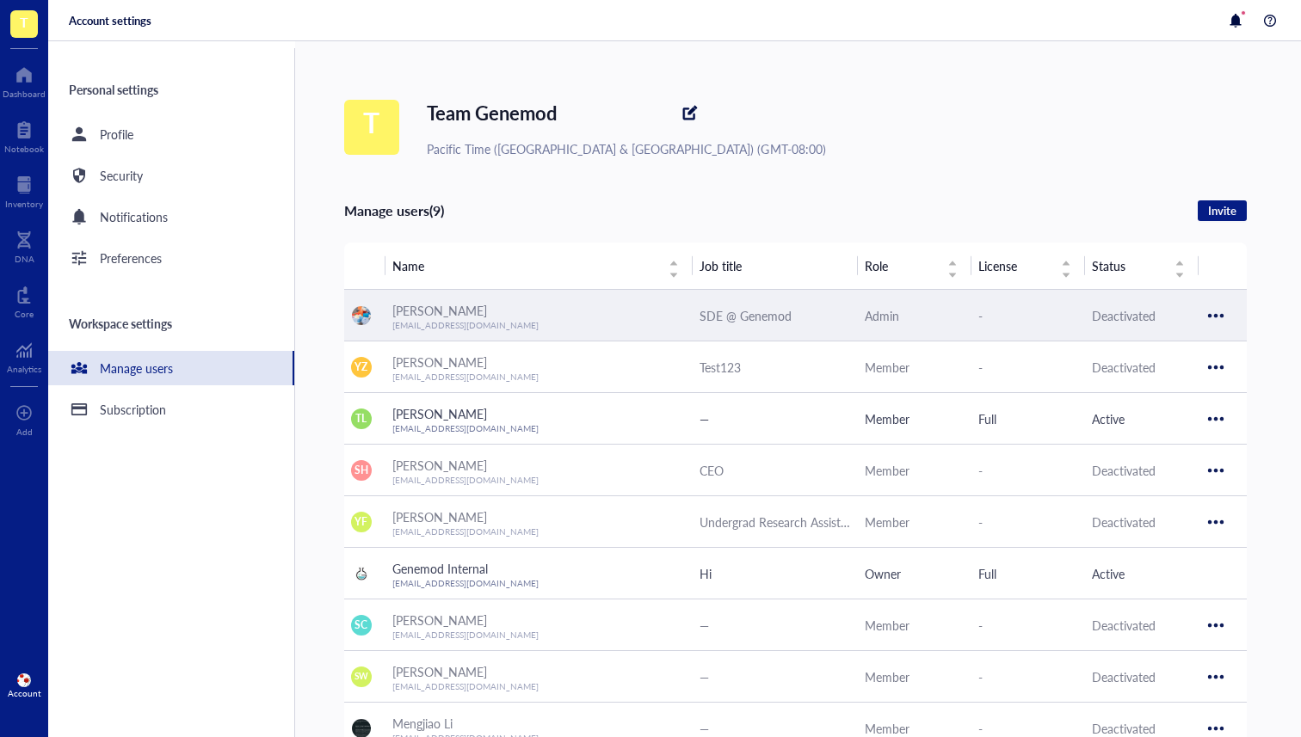
click at [897, 317] on div "Admin" at bounding box center [914, 315] width 100 height 19
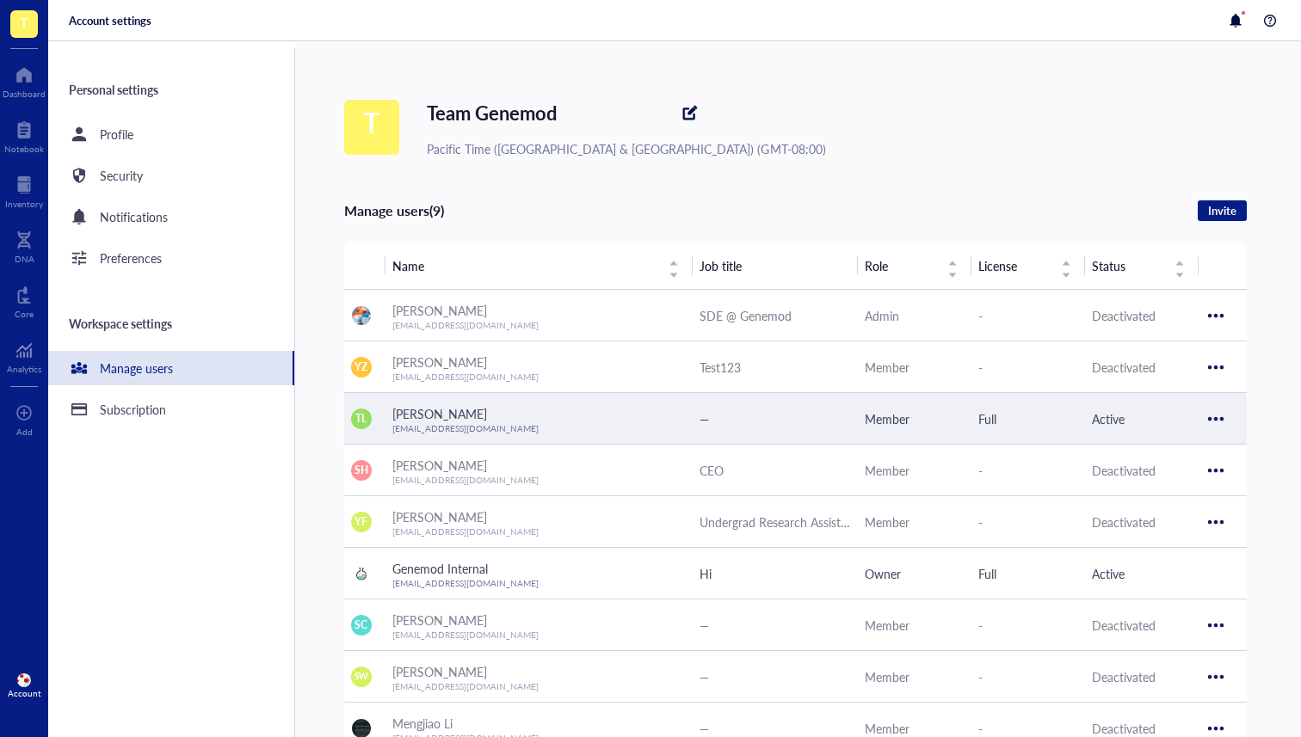
click at [887, 421] on div "Member" at bounding box center [914, 418] width 100 height 19
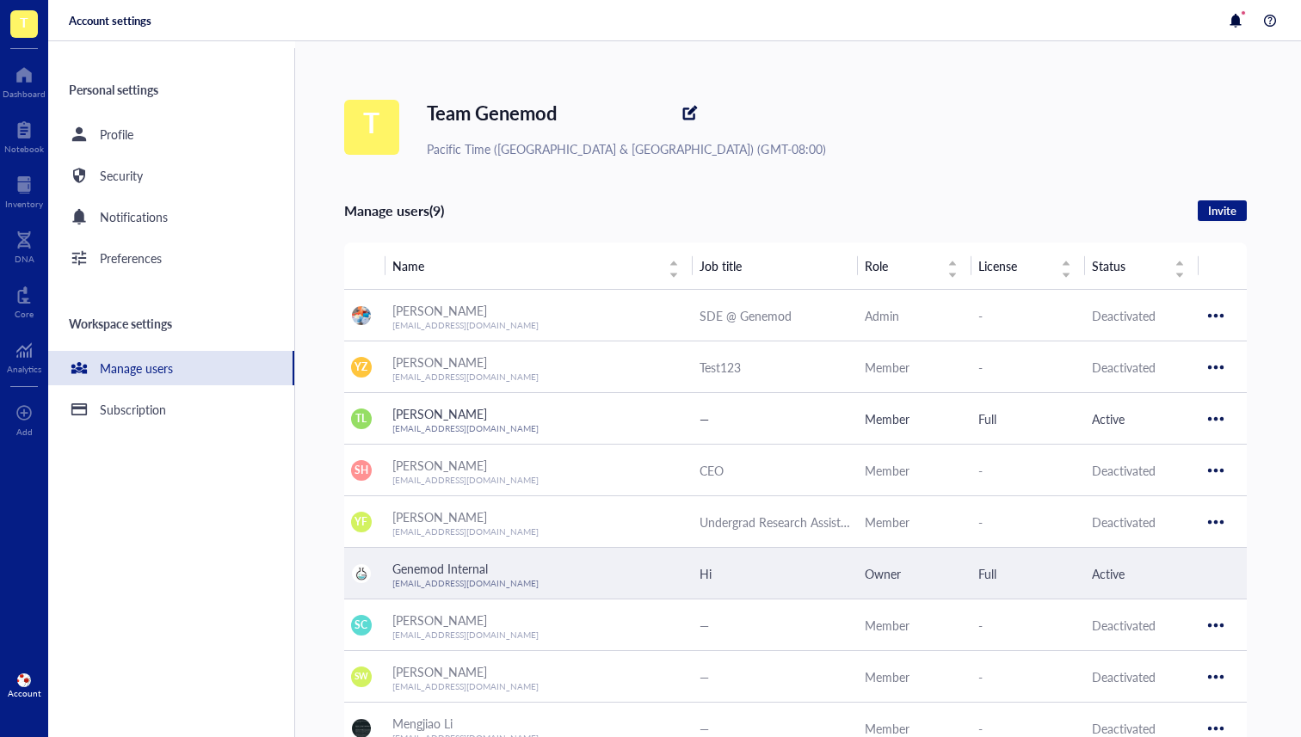
click at [884, 574] on div "Owner" at bounding box center [914, 573] width 100 height 19
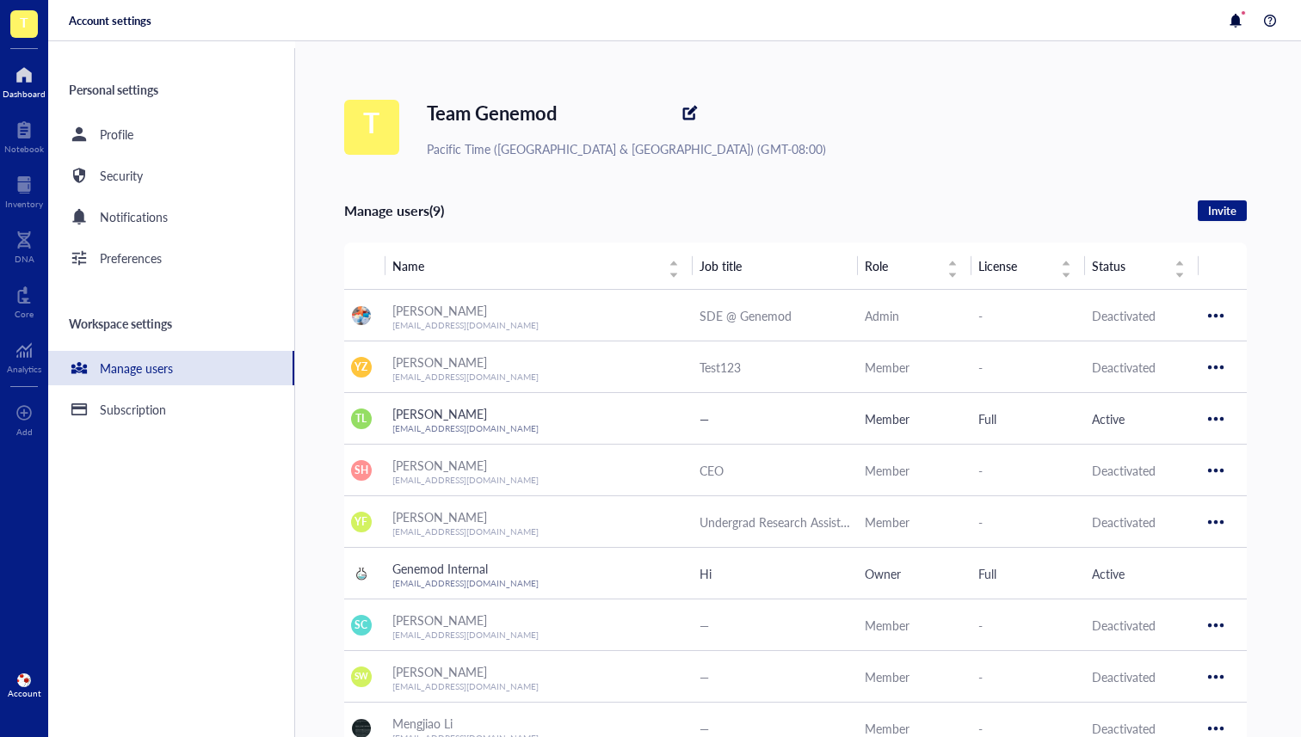
click at [39, 89] on div "Dashboard" at bounding box center [24, 94] width 43 height 10
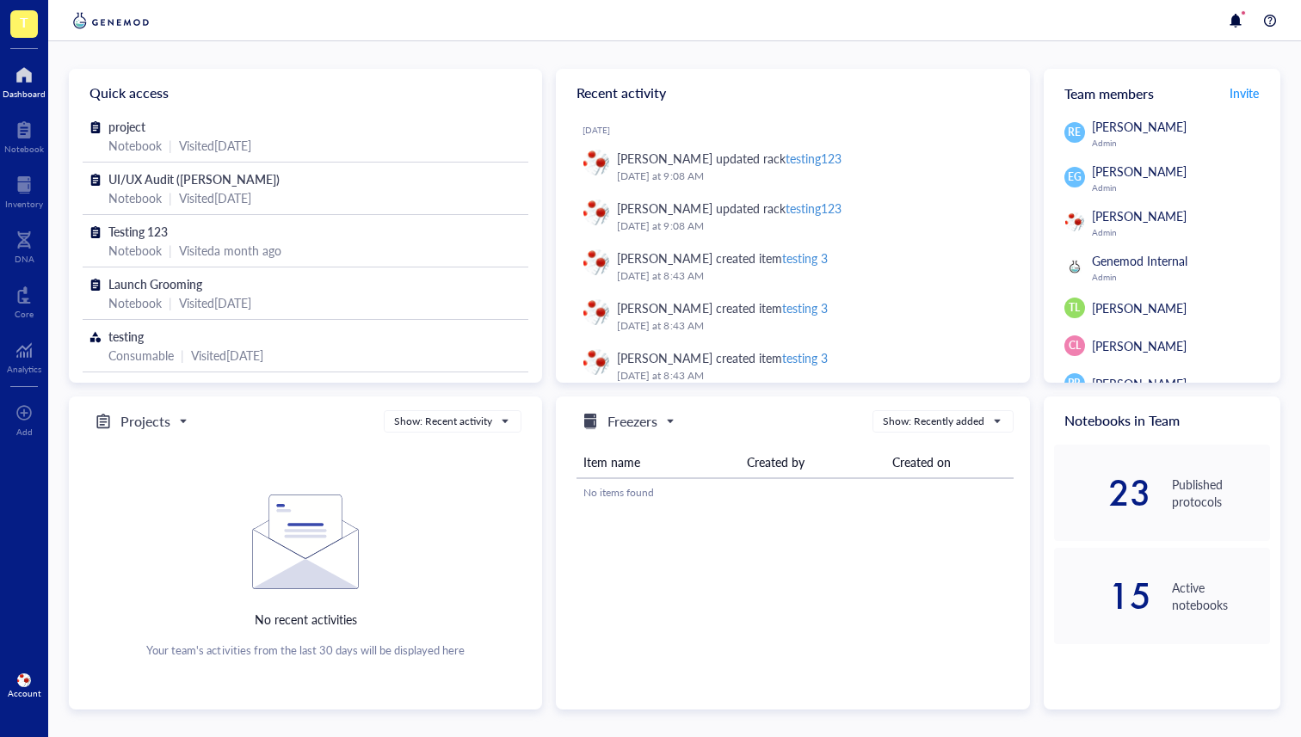
click at [26, 683] on img at bounding box center [24, 681] width 14 height 14
click at [134, 624] on link "Account settings" at bounding box center [114, 621] width 99 height 31
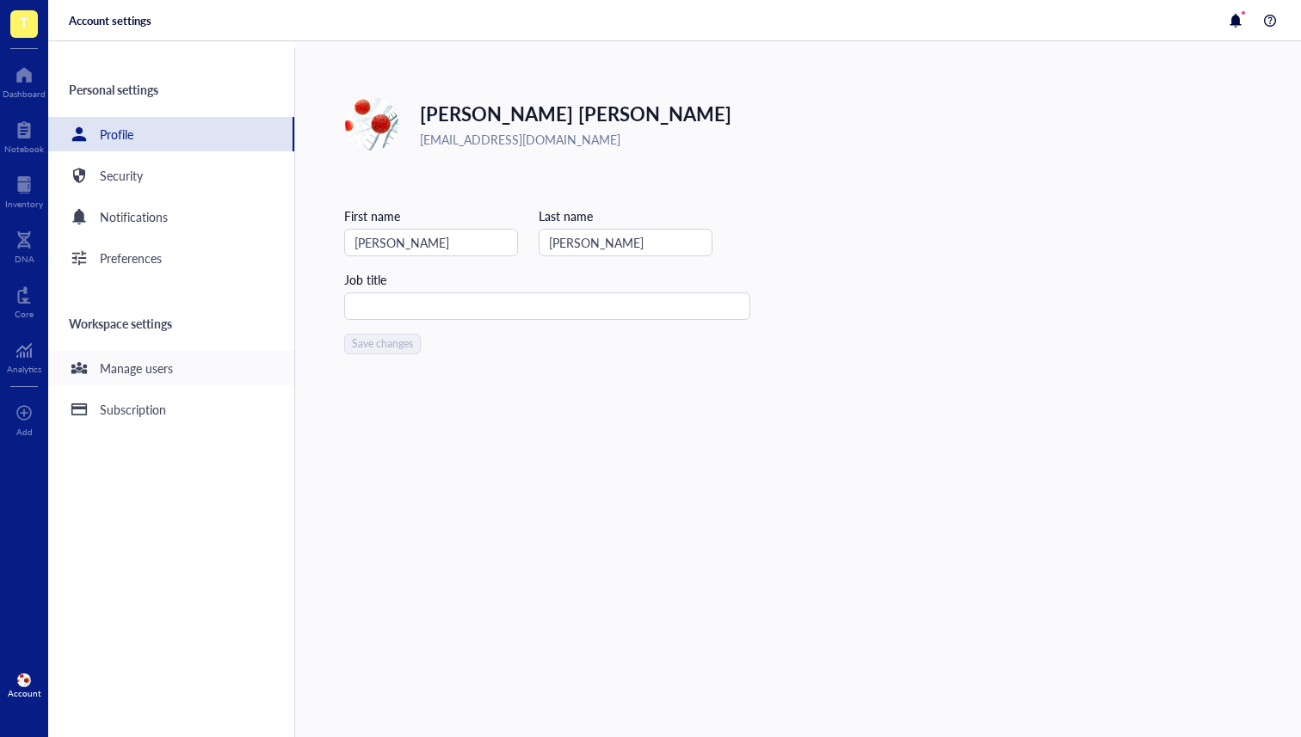
click at [153, 367] on div "Manage users" at bounding box center [136, 368] width 73 height 19
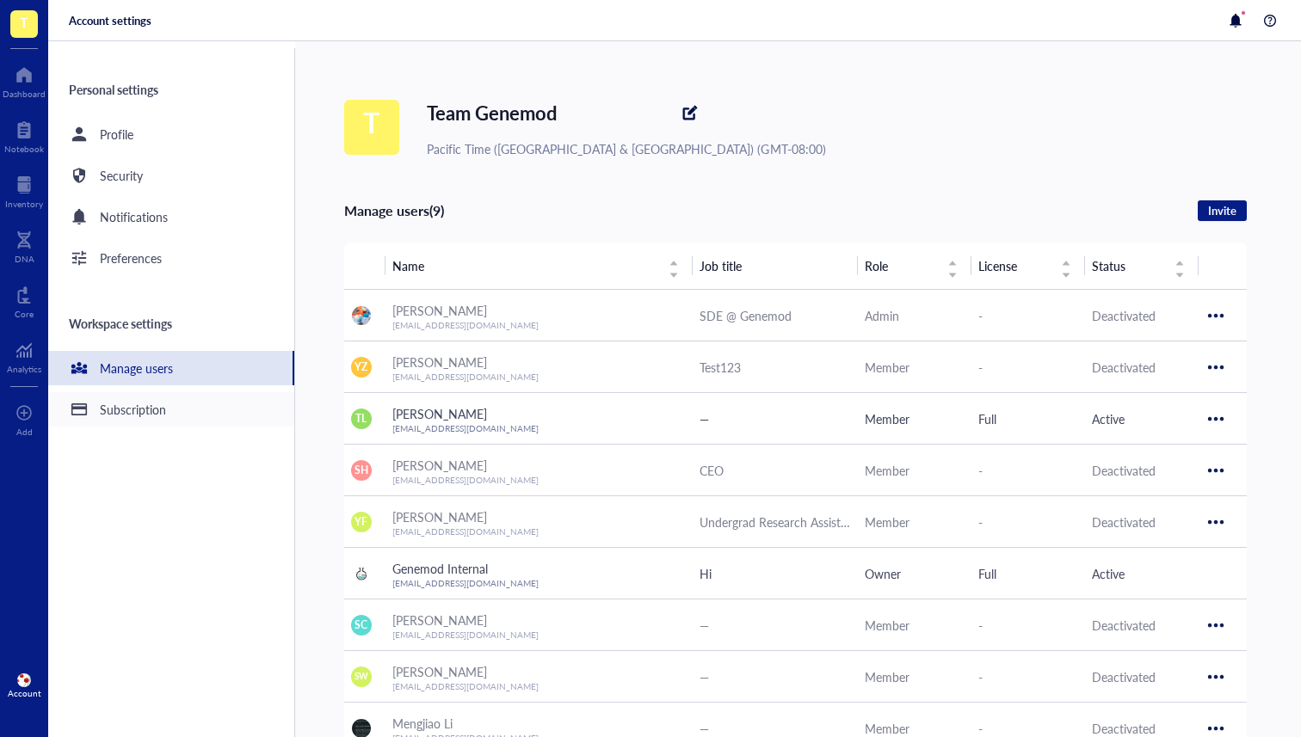
click at [167, 402] on div "Subscription" at bounding box center [171, 409] width 246 height 34
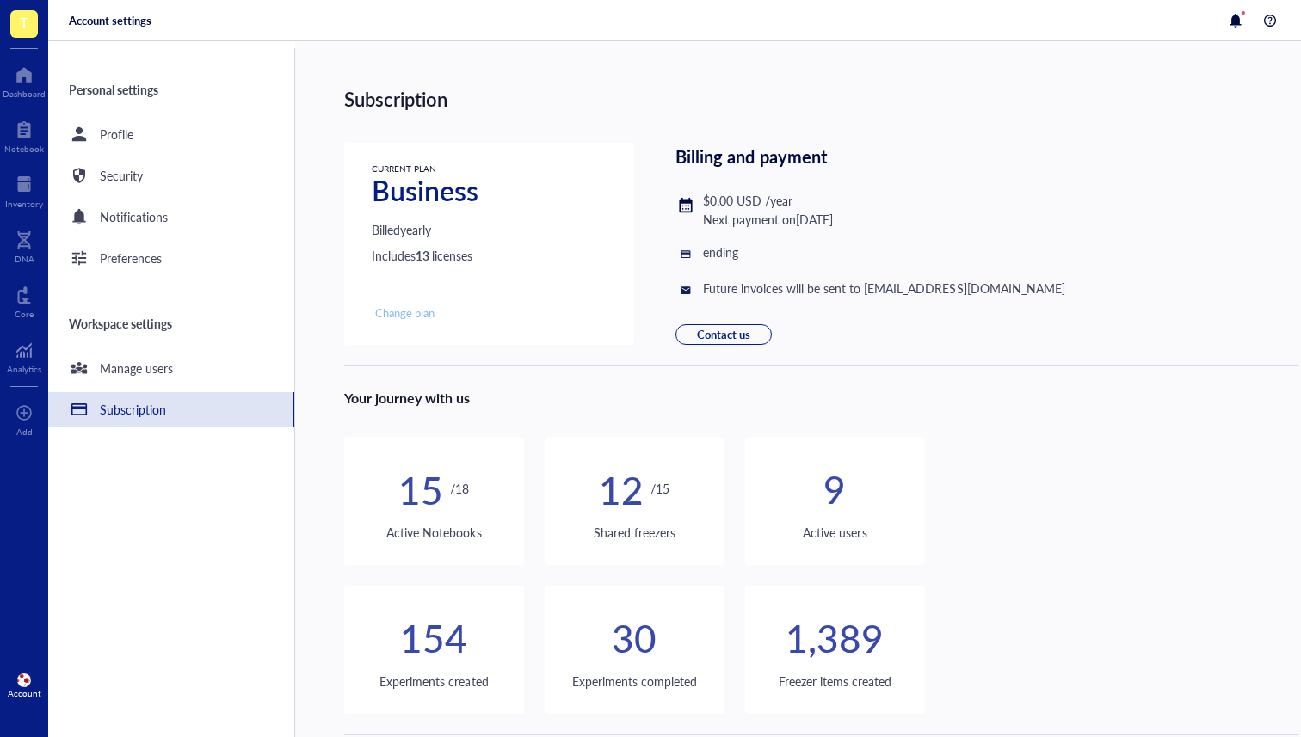
click at [430, 314] on span "Change plan" at bounding box center [404, 312] width 59 height 15
click at [127, 138] on div "Profile" at bounding box center [117, 134] width 34 height 19
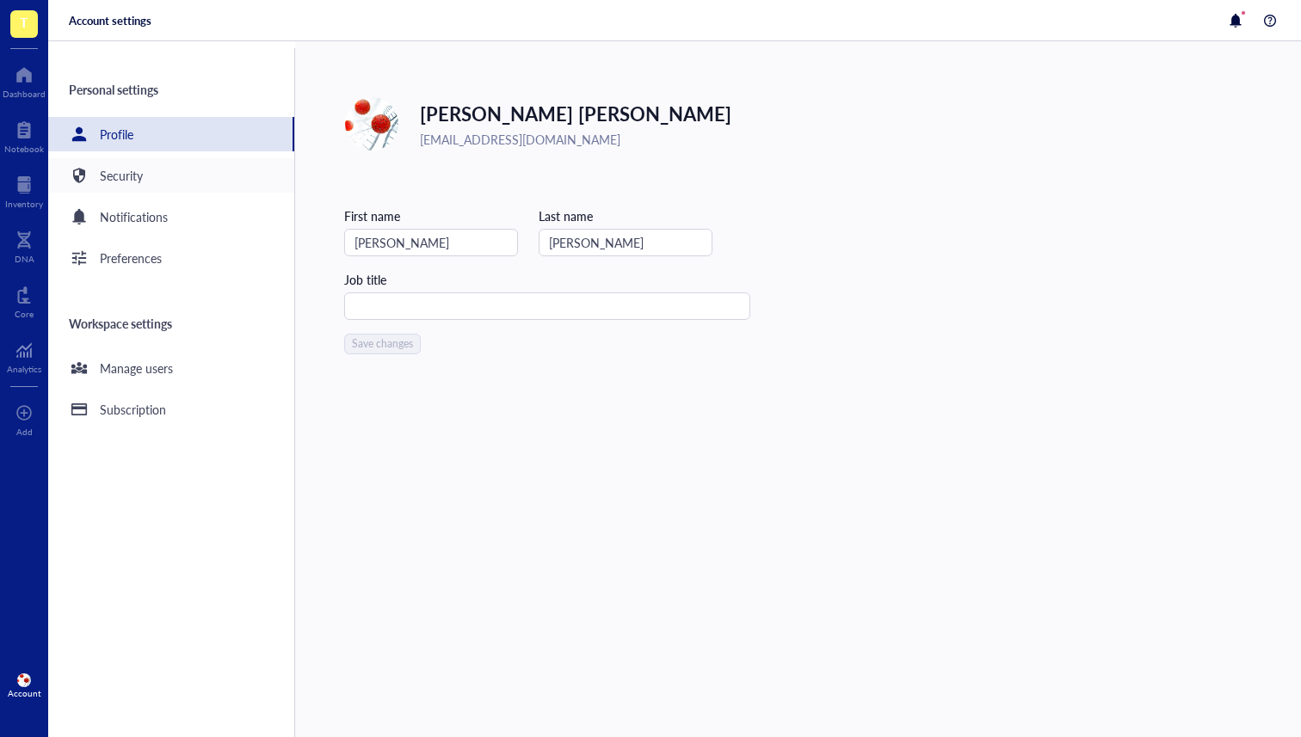
click at [192, 189] on div "Security" at bounding box center [171, 175] width 246 height 34
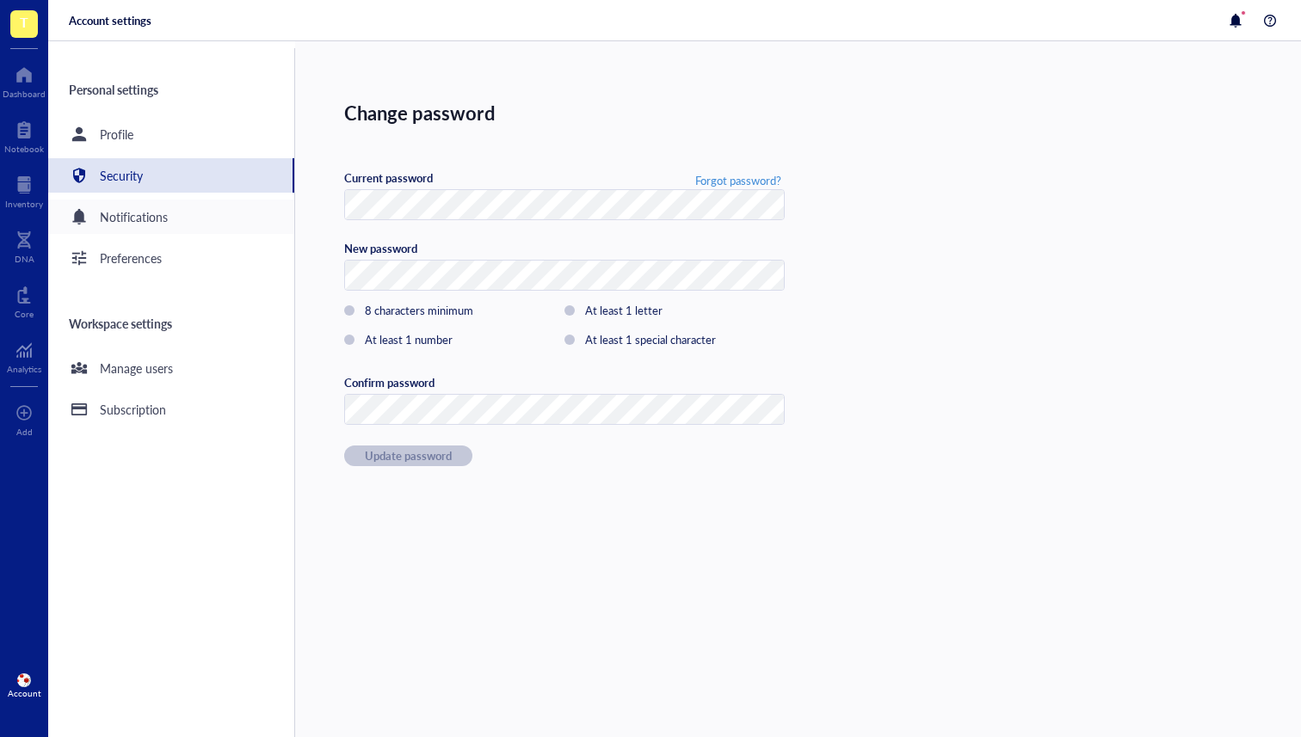
click at [169, 225] on div "Notifications" at bounding box center [171, 217] width 246 height 34
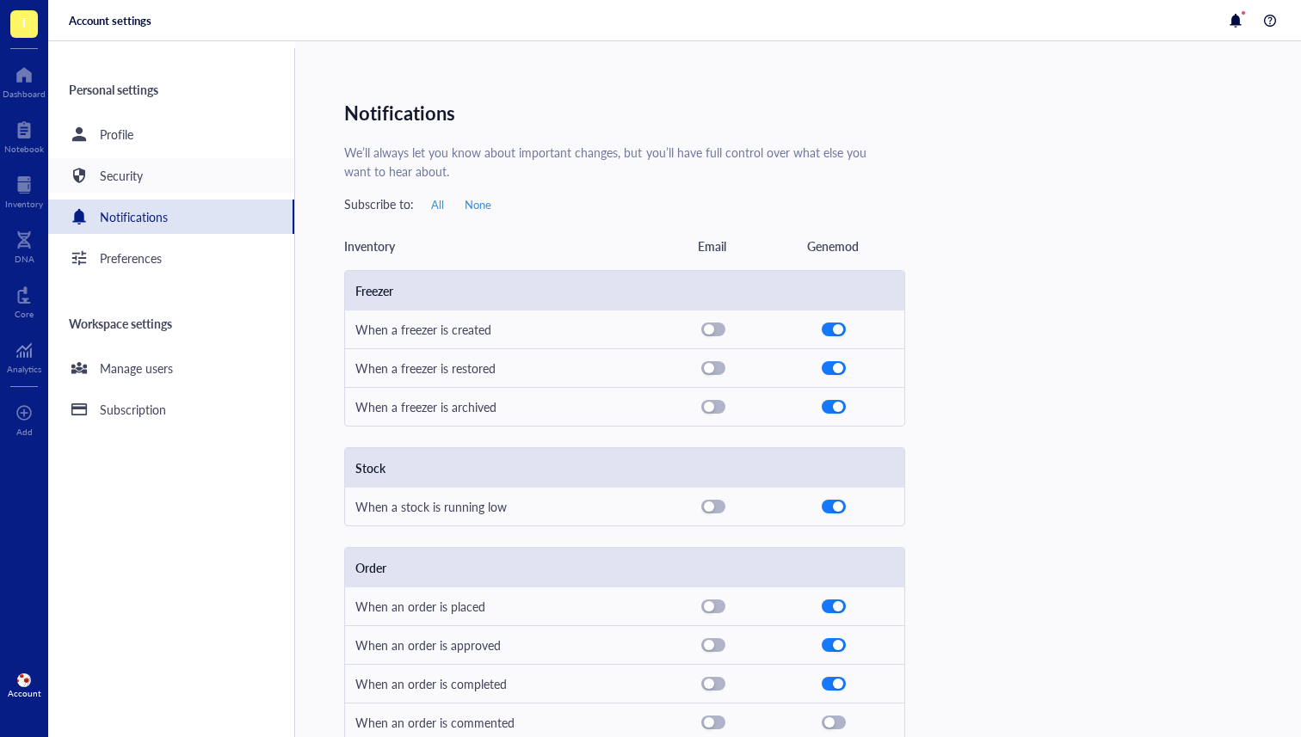
click at [160, 187] on div "Security" at bounding box center [171, 175] width 246 height 34
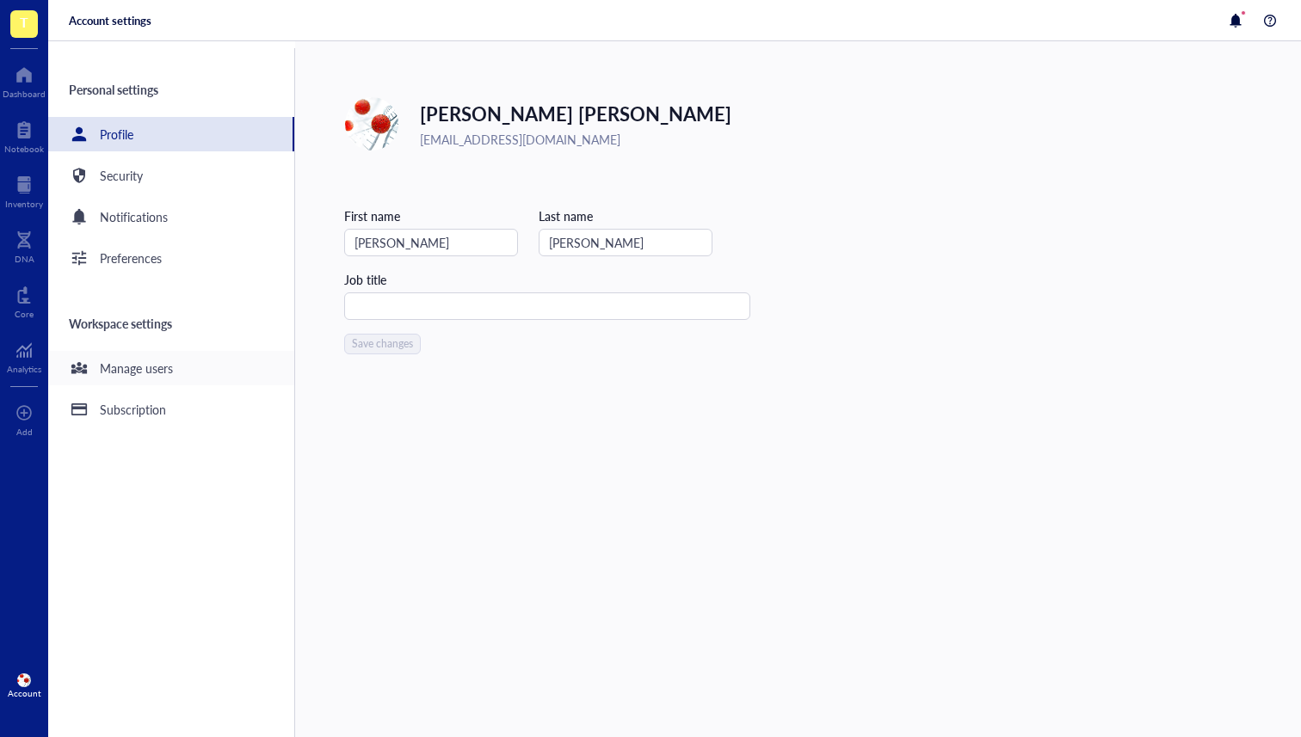
click at [142, 360] on div "Manage users" at bounding box center [136, 368] width 73 height 19
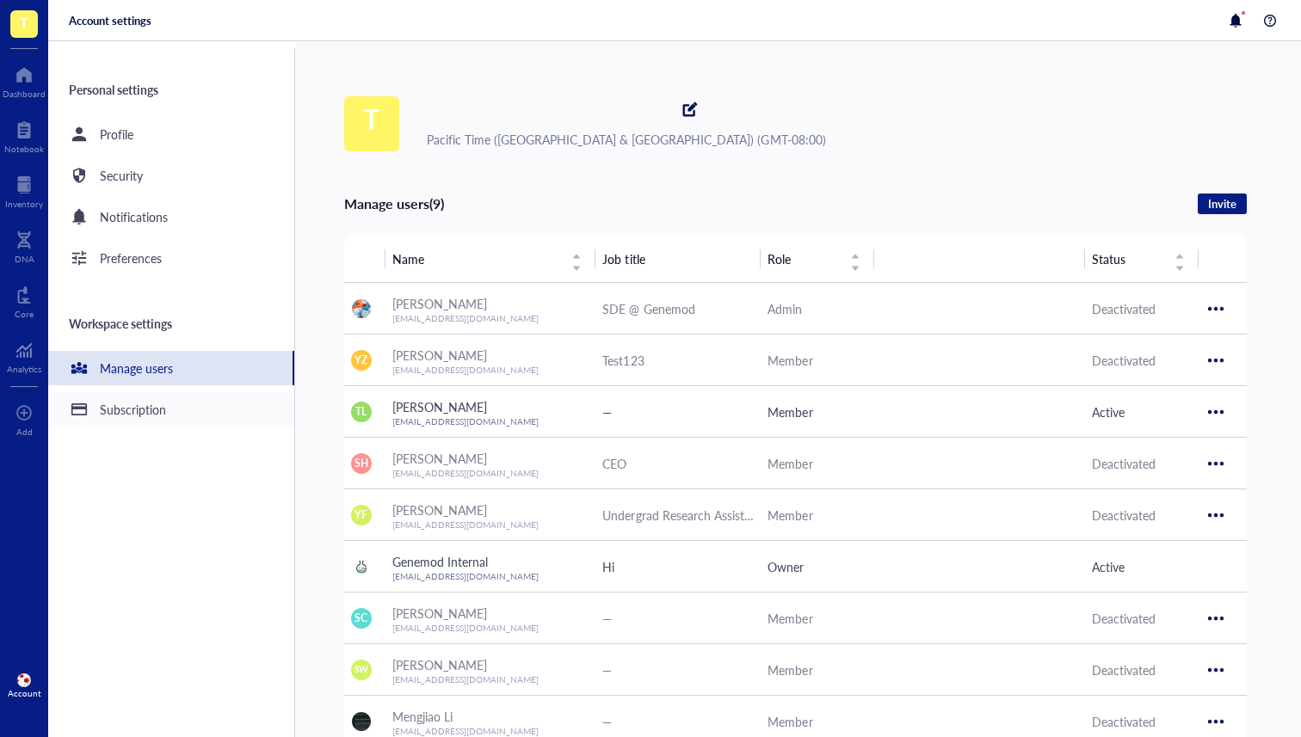
click at [141, 403] on div "Subscription" at bounding box center [133, 409] width 66 height 19
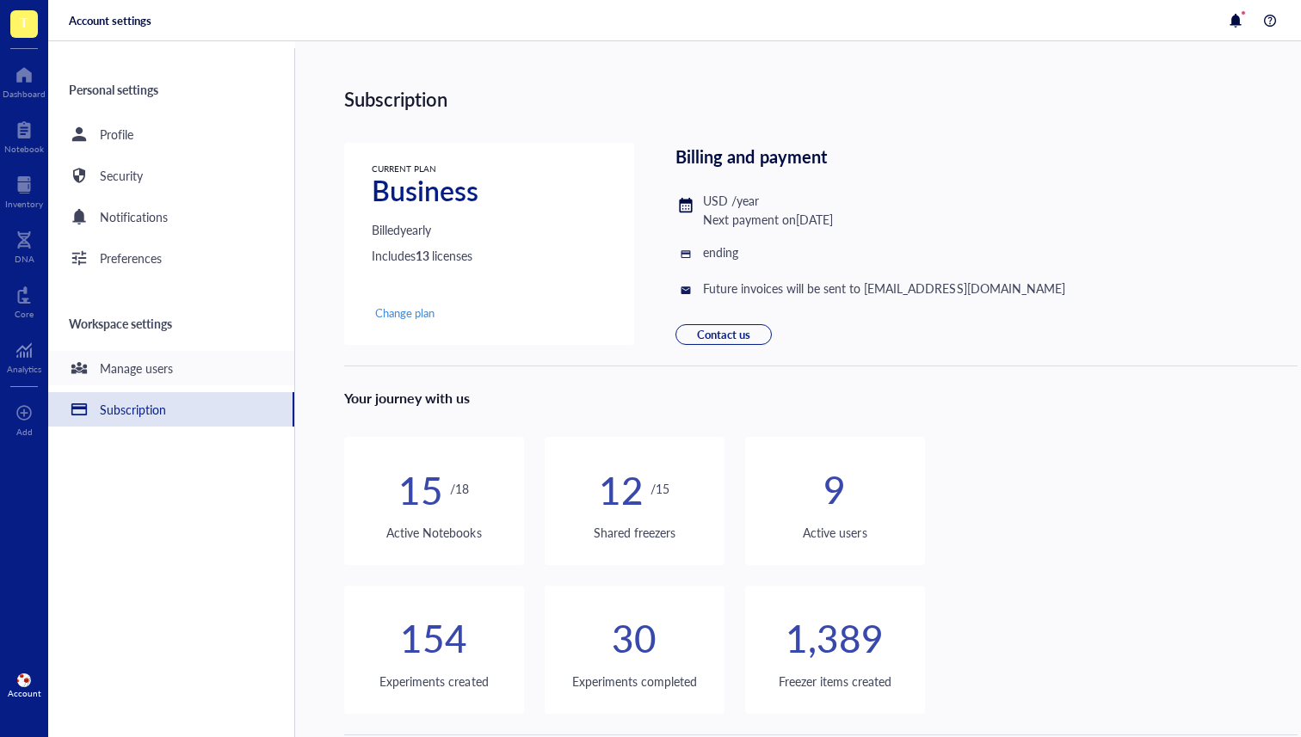
click at [151, 366] on div "Manage users" at bounding box center [136, 368] width 73 height 19
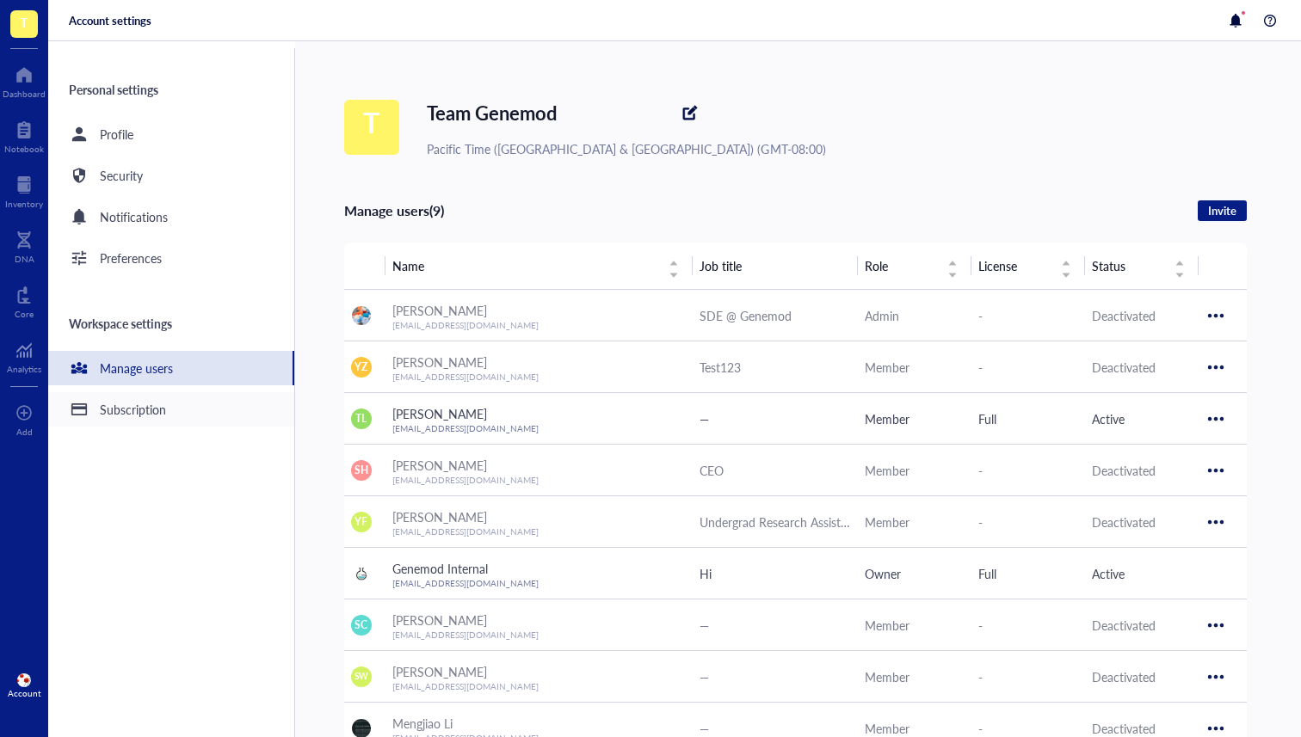
click at [153, 404] on div "Subscription" at bounding box center [133, 409] width 66 height 19
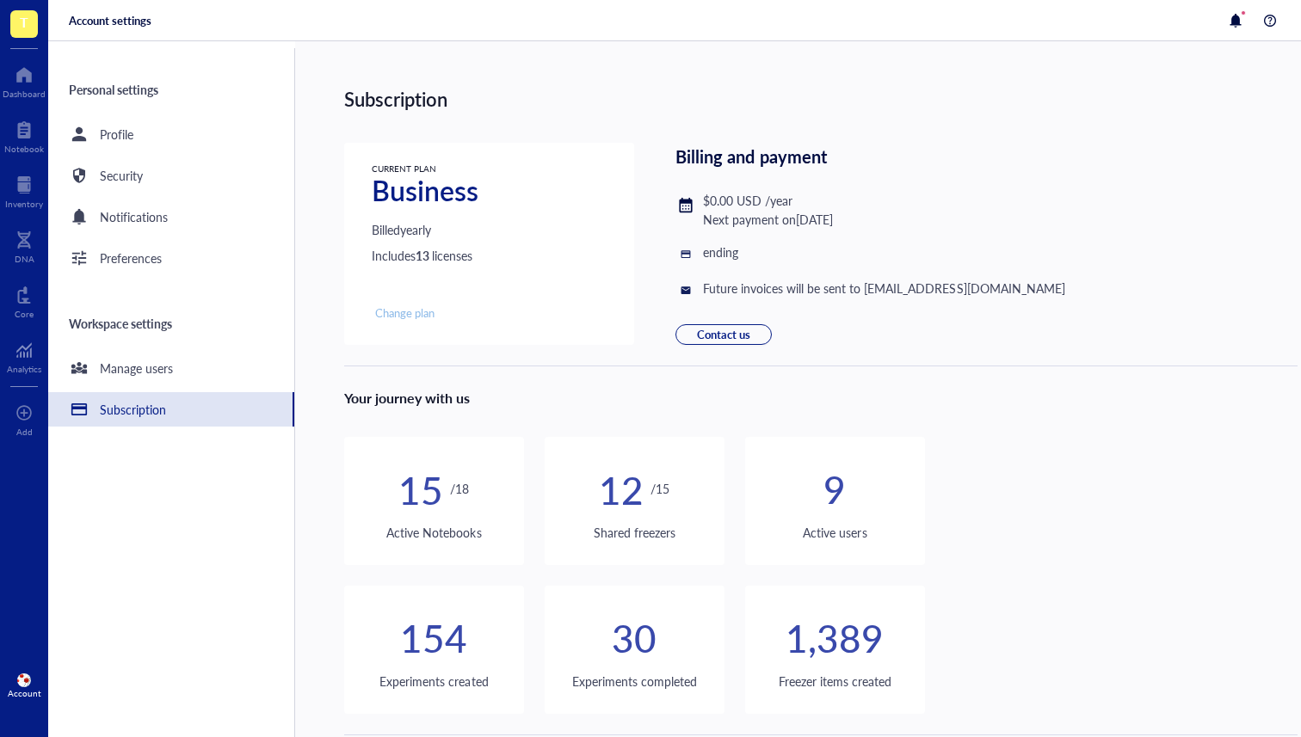
click at [403, 312] on span "Change plan" at bounding box center [404, 312] width 59 height 15
click at [41, 89] on div "Dashboard" at bounding box center [24, 94] width 43 height 10
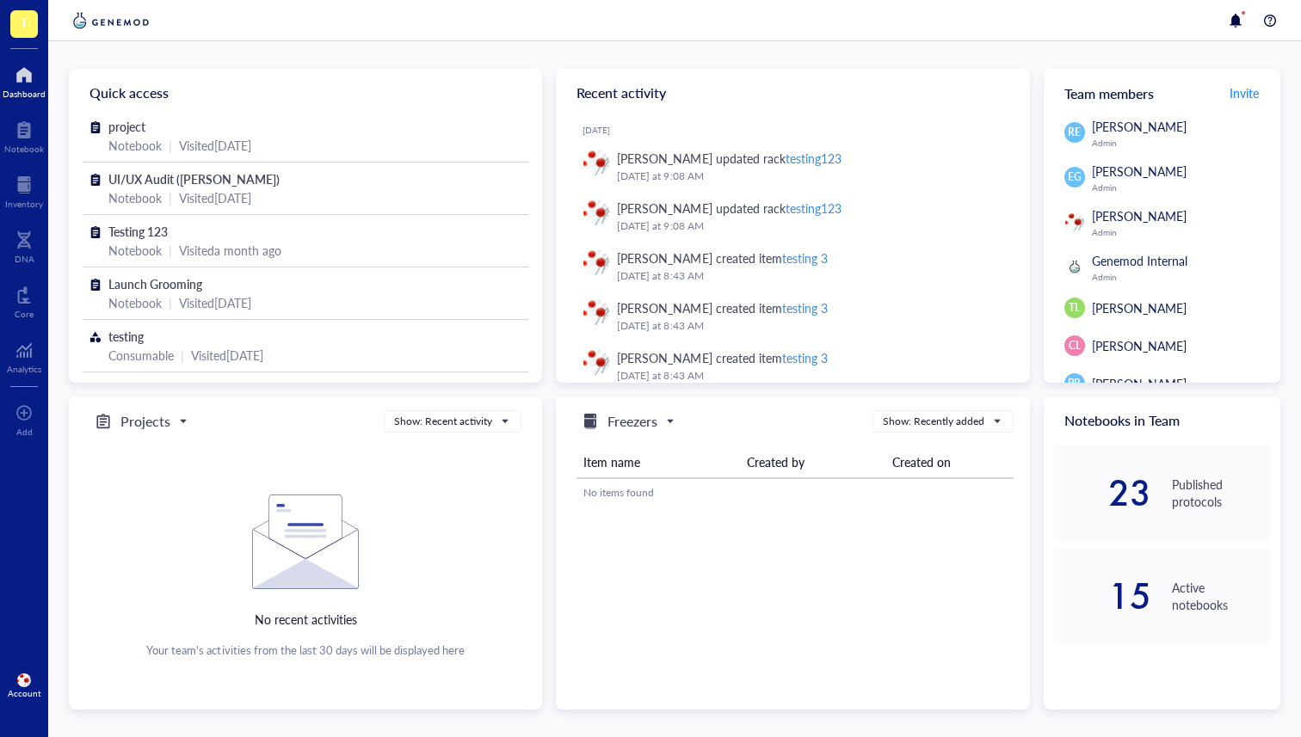
click at [6, 685] on div "Account" at bounding box center [24, 685] width 48 height 48
click at [108, 681] on link "Contact us" at bounding box center [114, 683] width 99 height 31
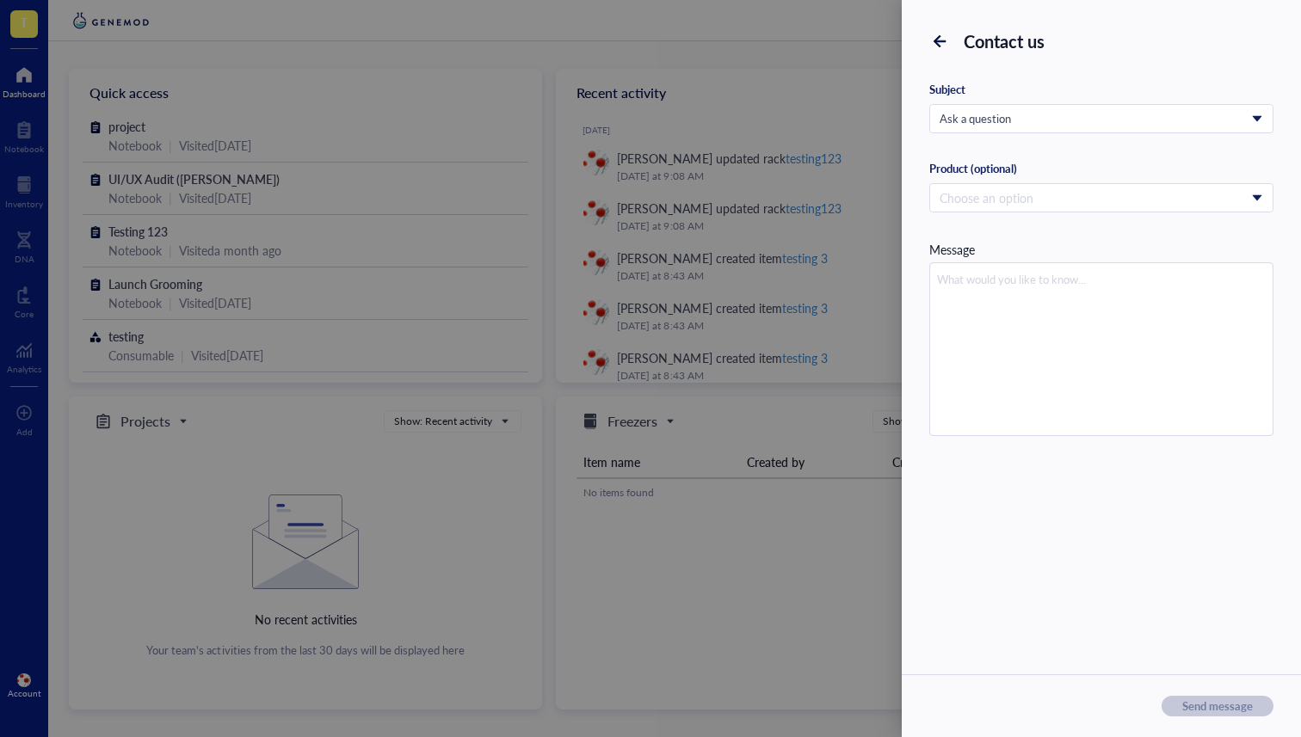
click at [529, 311] on div at bounding box center [650, 368] width 1301 height 737
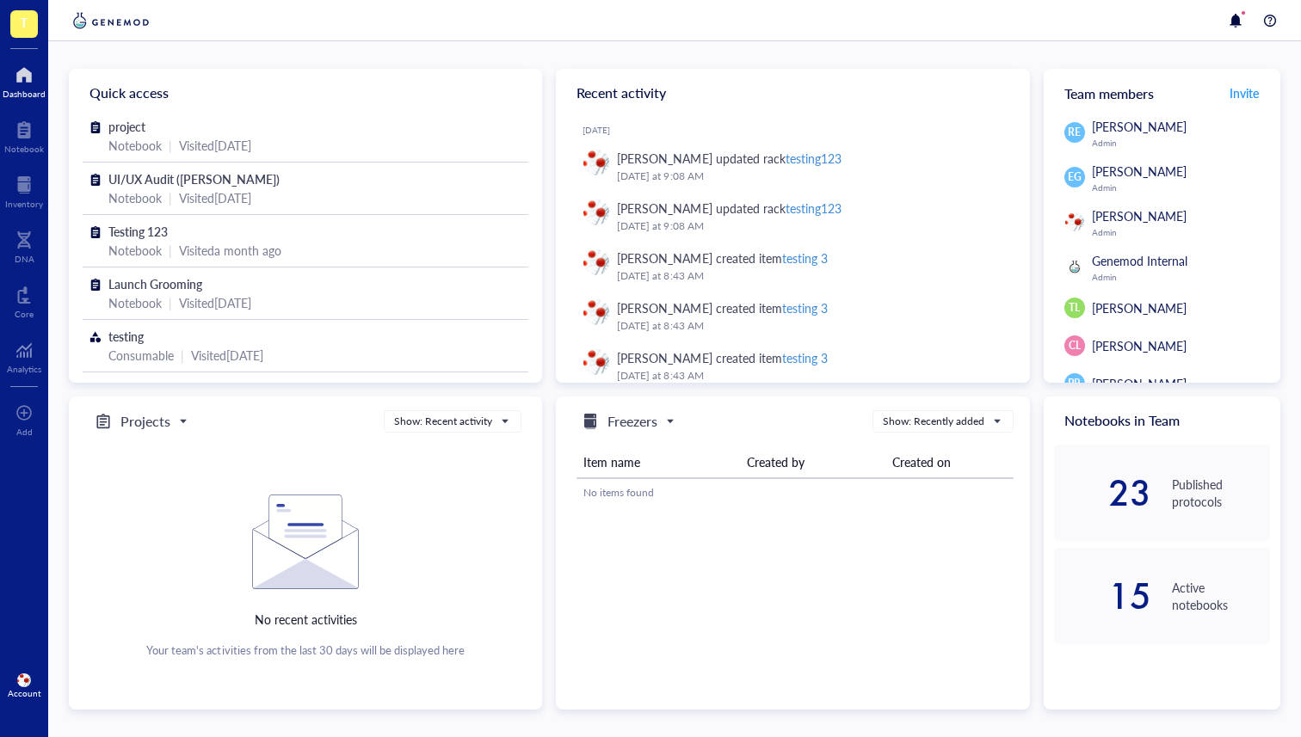
click at [15, 680] on div "Account" at bounding box center [24, 685] width 48 height 48
click at [107, 686] on link "Contact us" at bounding box center [114, 683] width 99 height 31
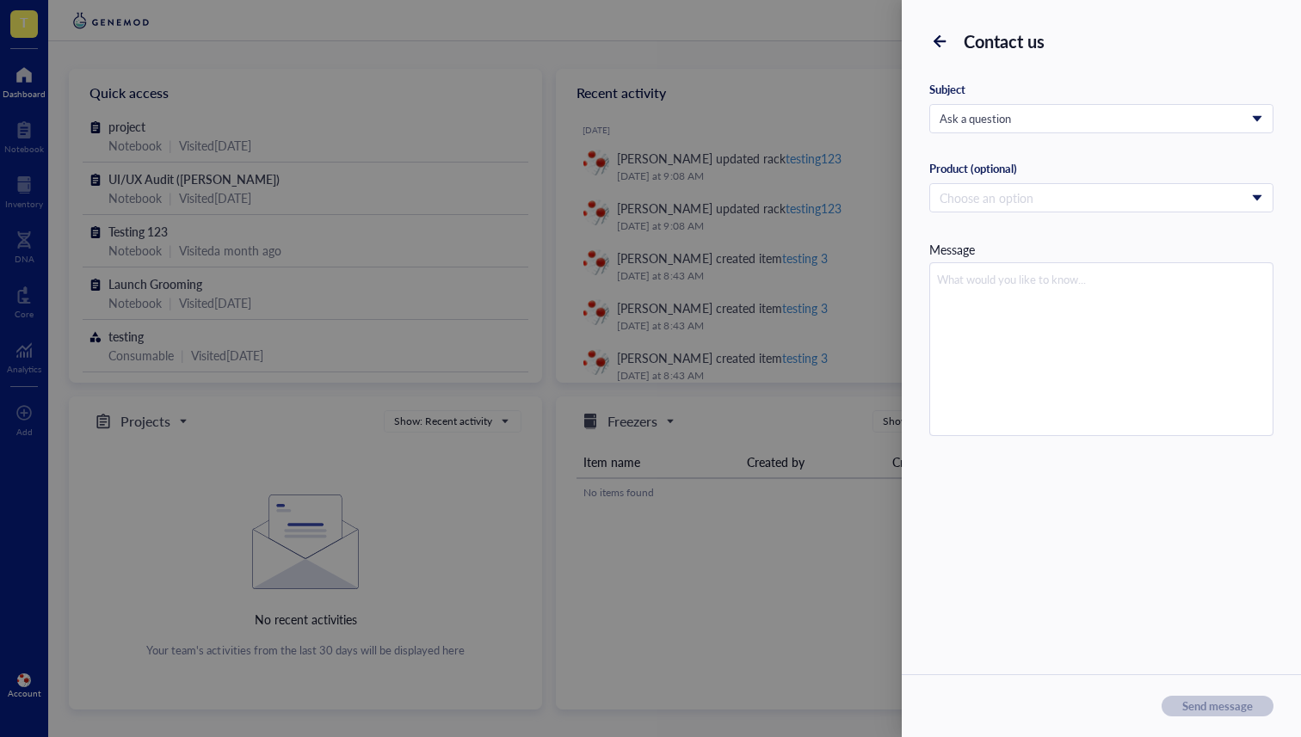
click at [943, 52] on div at bounding box center [940, 42] width 28 height 28
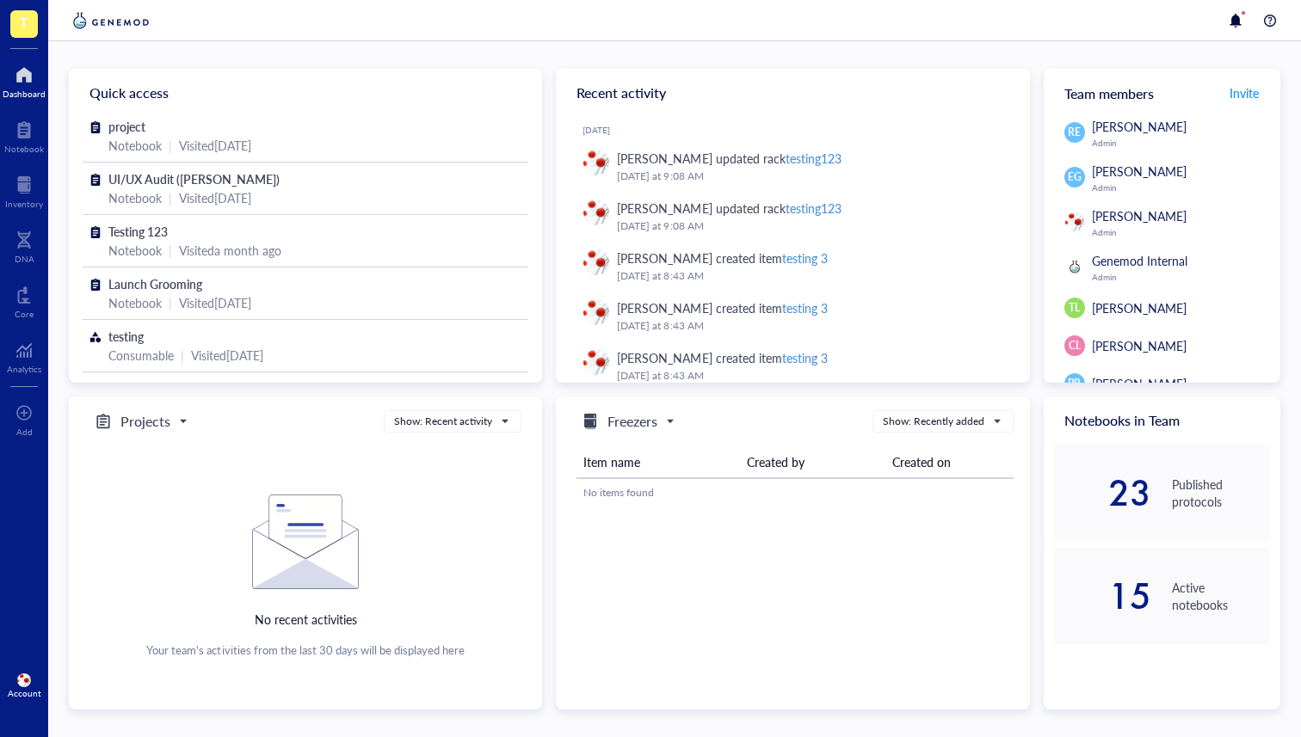
click at [15, 697] on div "Account" at bounding box center [25, 693] width 34 height 10
click at [115, 684] on link "Contact us" at bounding box center [114, 683] width 99 height 31
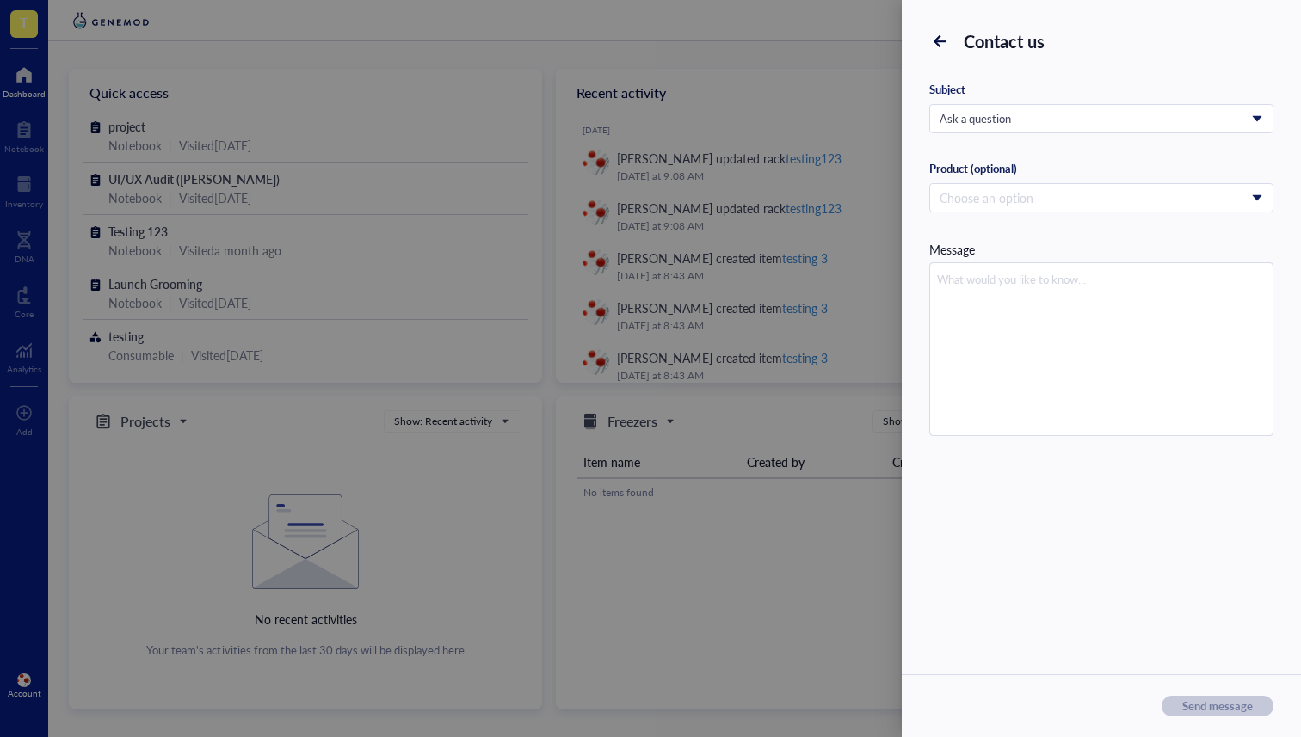
click at [936, 37] on icon at bounding box center [939, 41] width 12 height 12
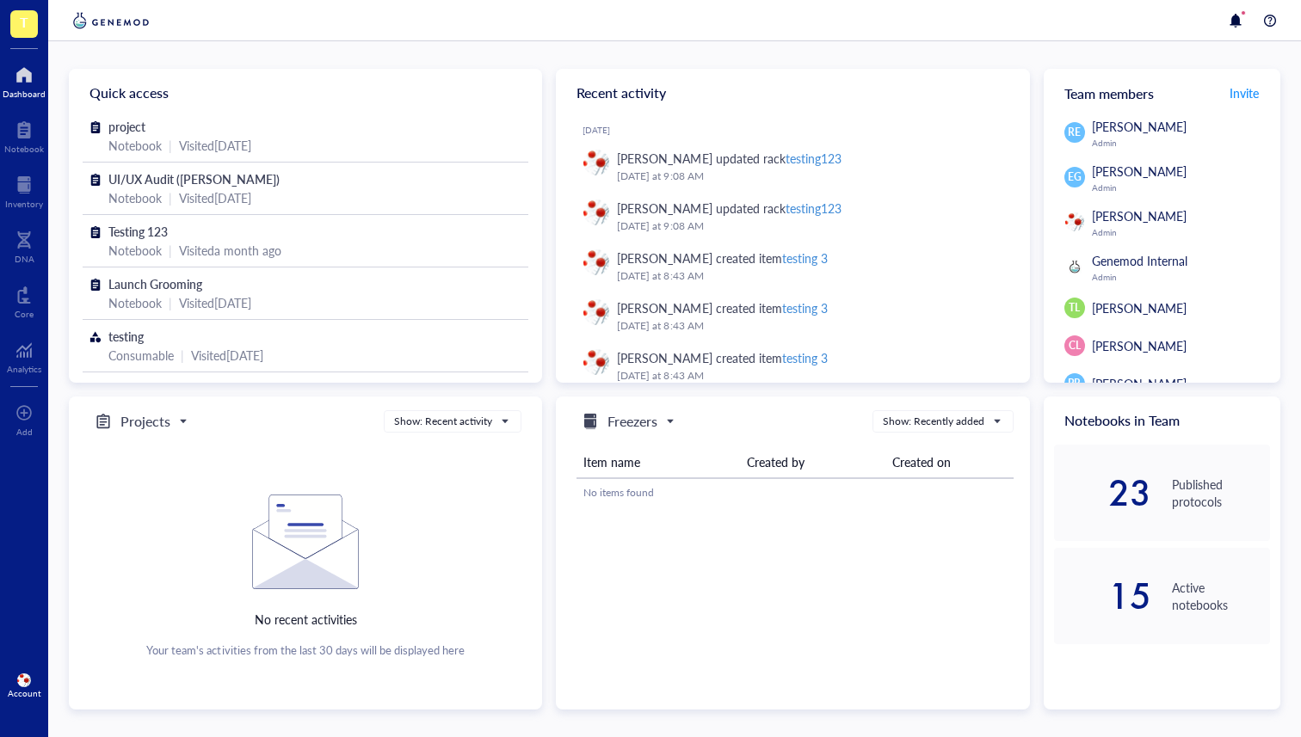
click at [27, 672] on div "Account" at bounding box center [24, 685] width 48 height 48
click at [115, 683] on link "Contact us" at bounding box center [114, 683] width 99 height 31
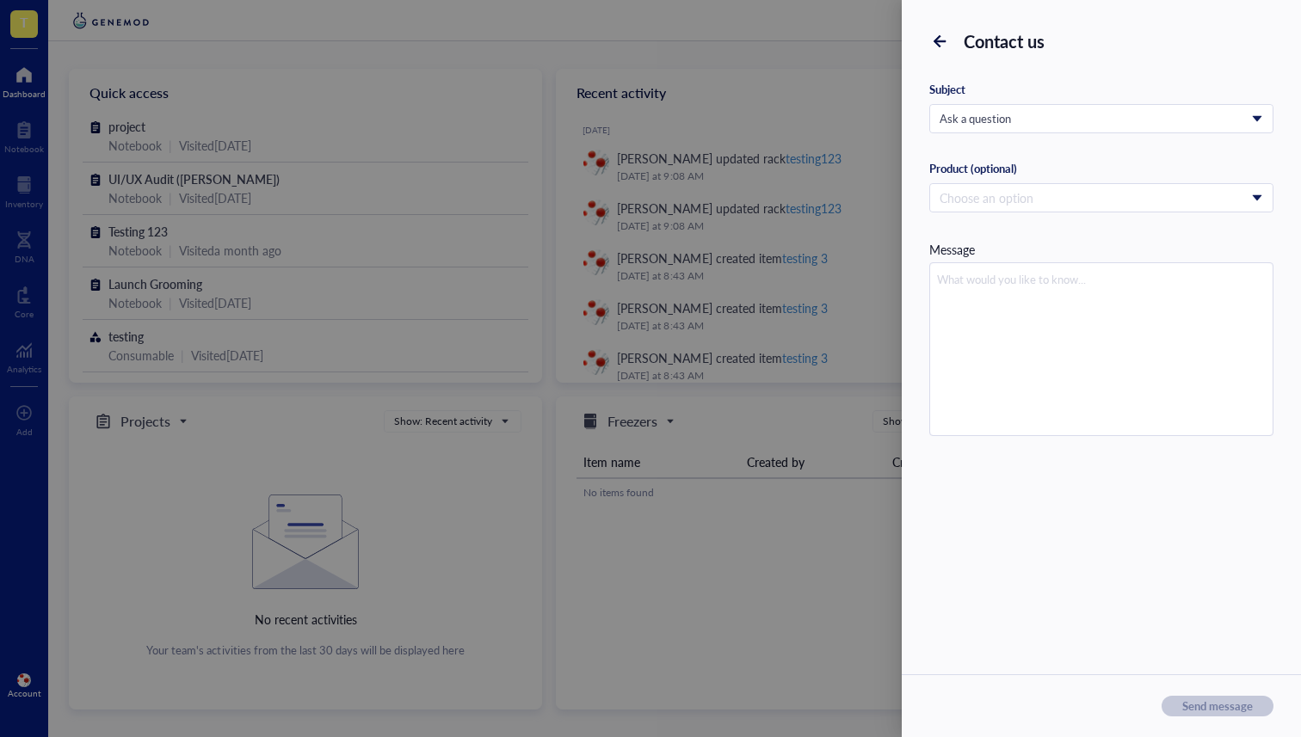
click at [940, 42] on icon at bounding box center [939, 41] width 12 height 12
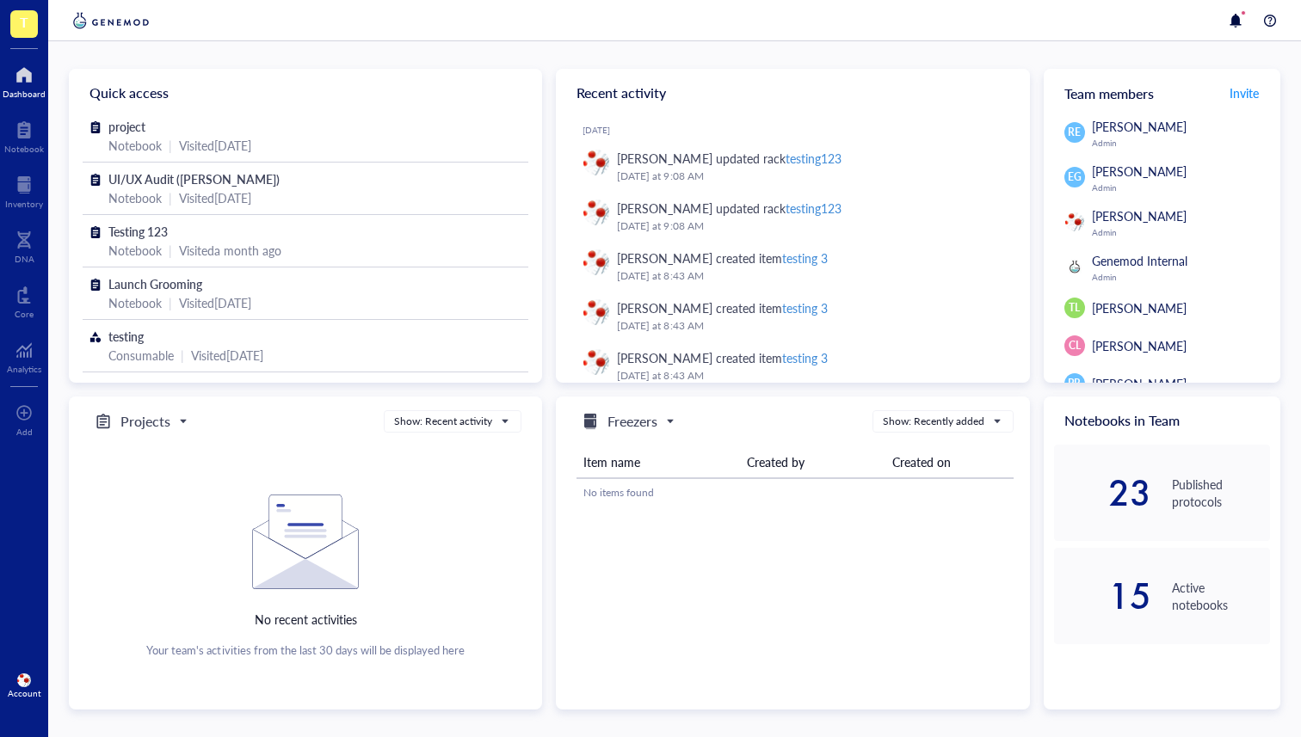
click at [2, 668] on div "Account" at bounding box center [24, 685] width 48 height 48
click at [22, 685] on img at bounding box center [24, 681] width 14 height 14
click at [5, 672] on div "Account" at bounding box center [24, 685] width 48 height 48
click at [132, 613] on link "Account settings" at bounding box center [114, 621] width 99 height 31
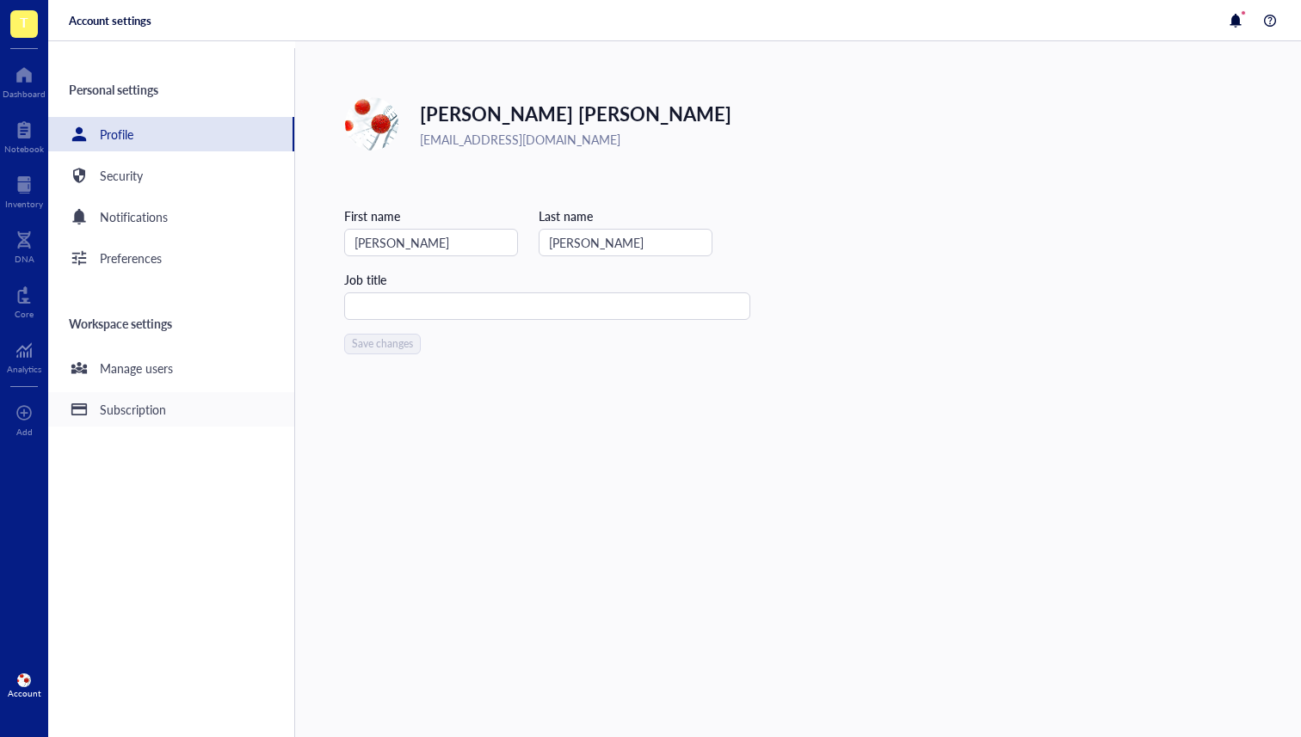
click at [151, 394] on div "Subscription" at bounding box center [171, 409] width 246 height 34
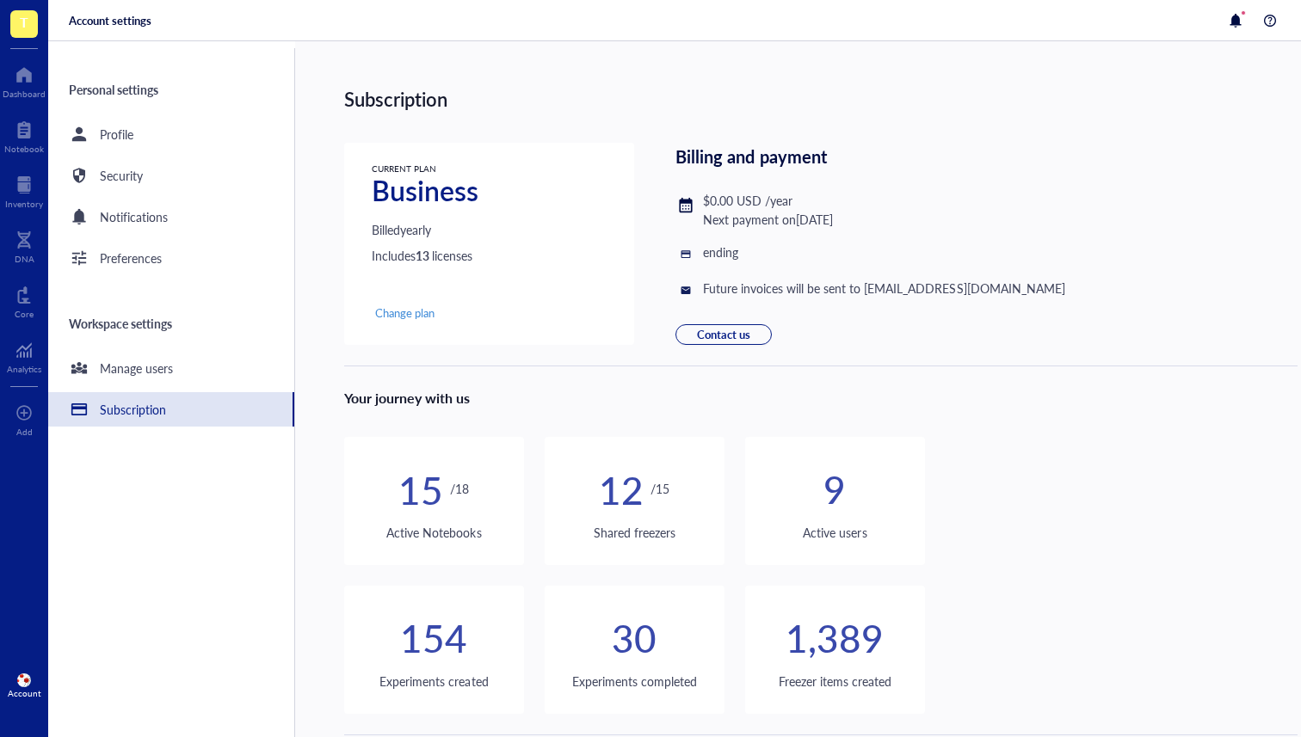
click at [168, 238] on div "Personal settings Profile Security Notifications Preferences Workspace settings…" at bounding box center [171, 392] width 247 height 689
click at [169, 263] on div "Preferences" at bounding box center [171, 258] width 246 height 34
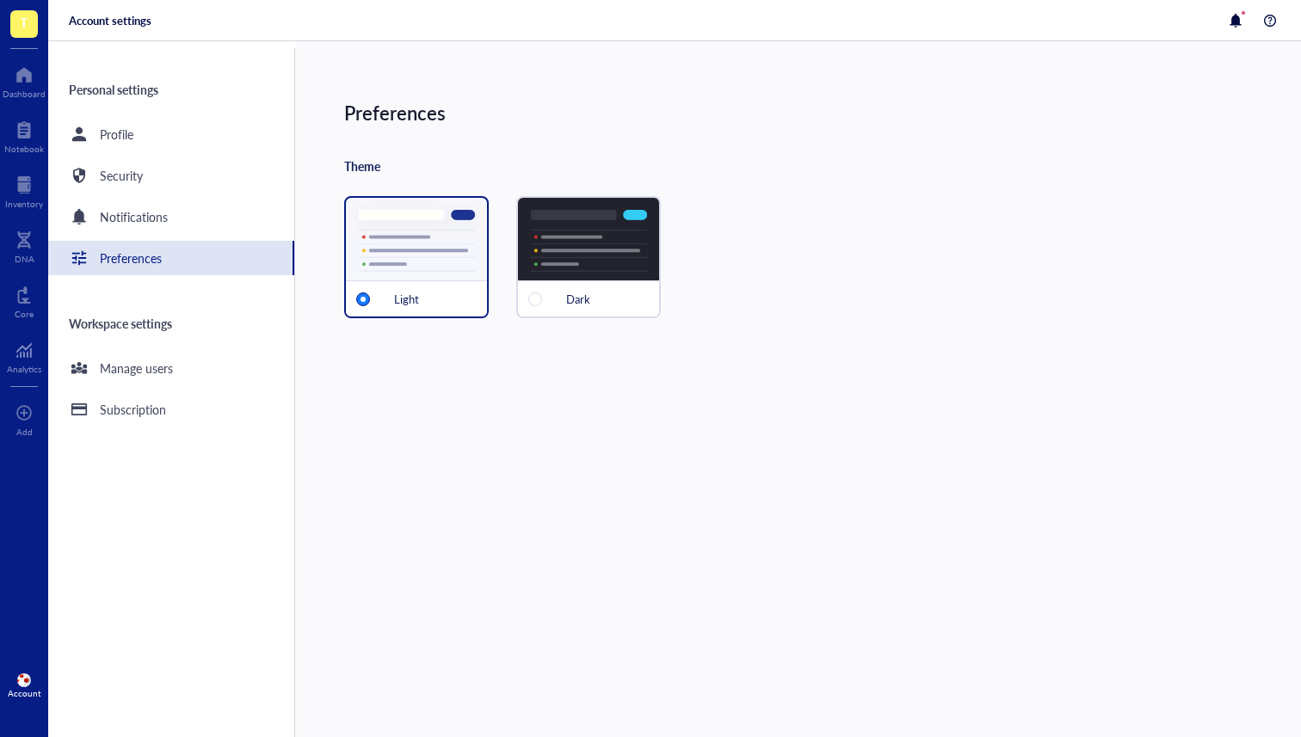
click at [598, 253] on div "Dark" at bounding box center [588, 257] width 145 height 122
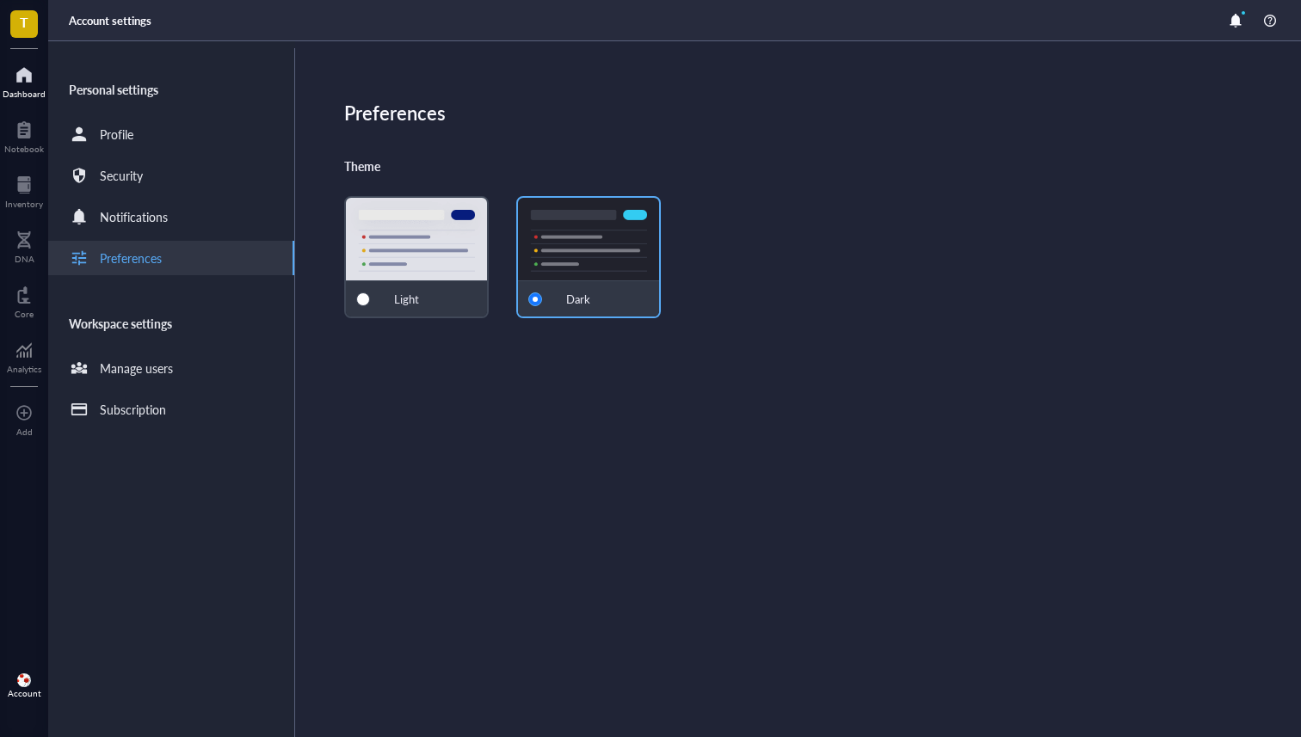
click at [19, 77] on div at bounding box center [24, 75] width 43 height 28
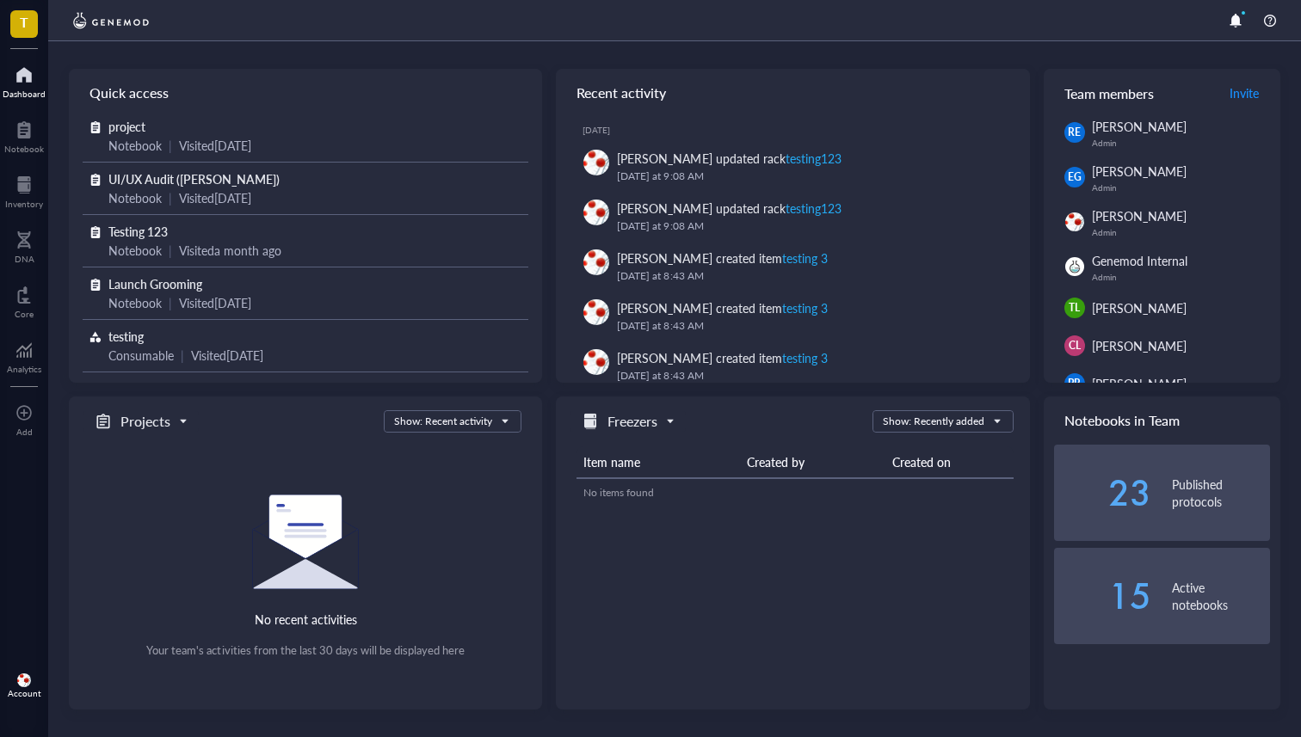
click at [21, 689] on div "Account" at bounding box center [25, 693] width 34 height 10
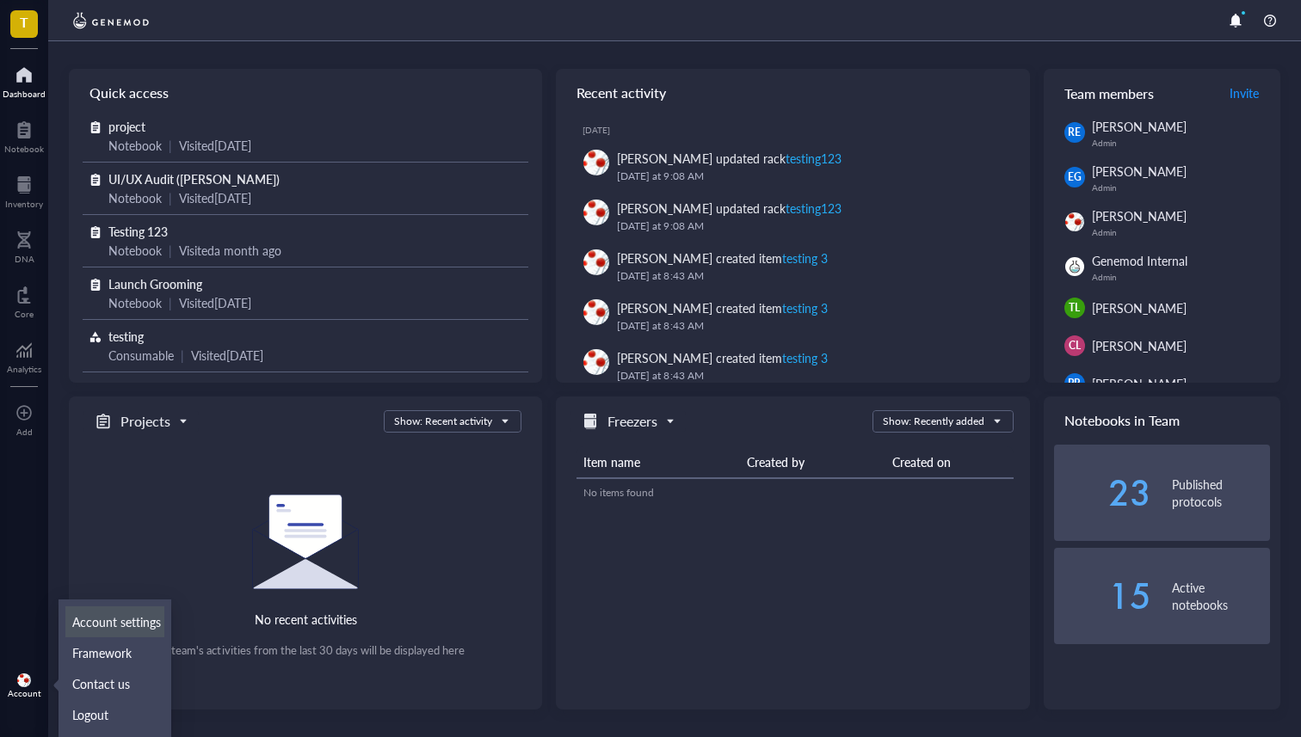
click at [139, 624] on link "Account settings" at bounding box center [114, 621] width 99 height 31
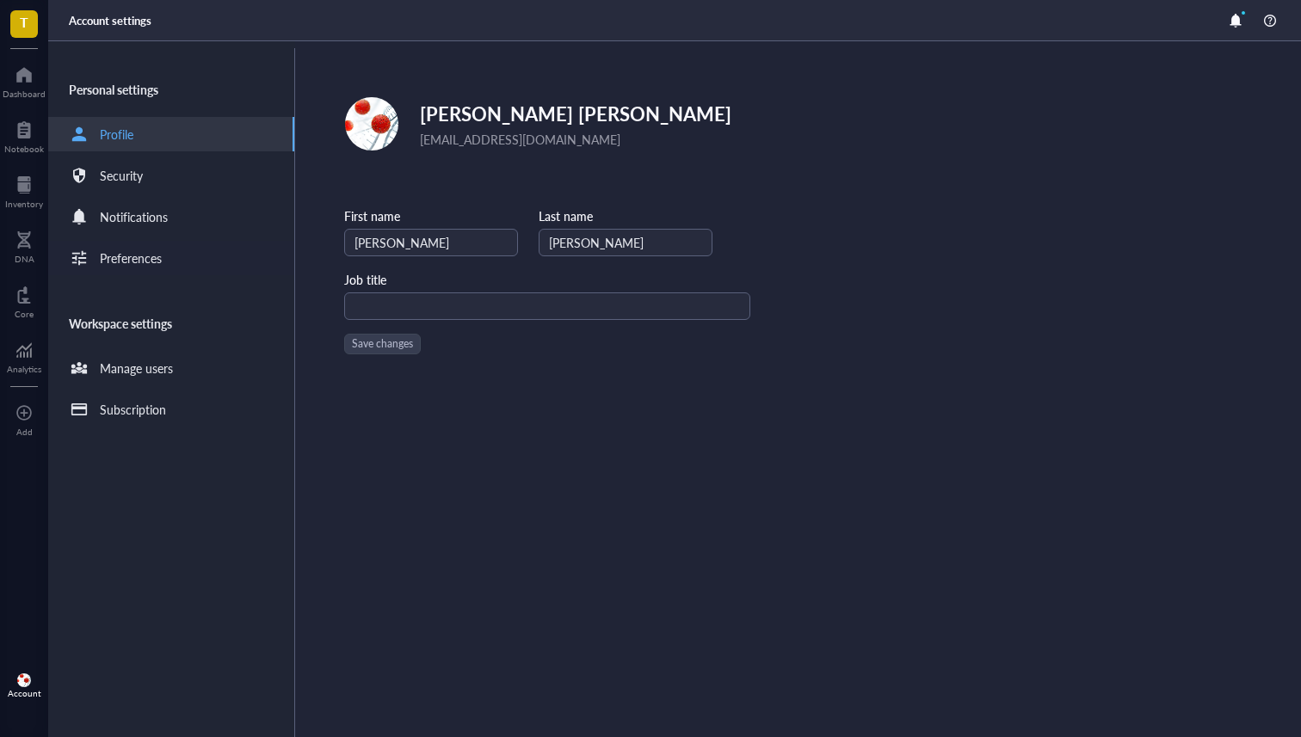
click at [167, 268] on div "Preferences" at bounding box center [171, 258] width 246 height 34
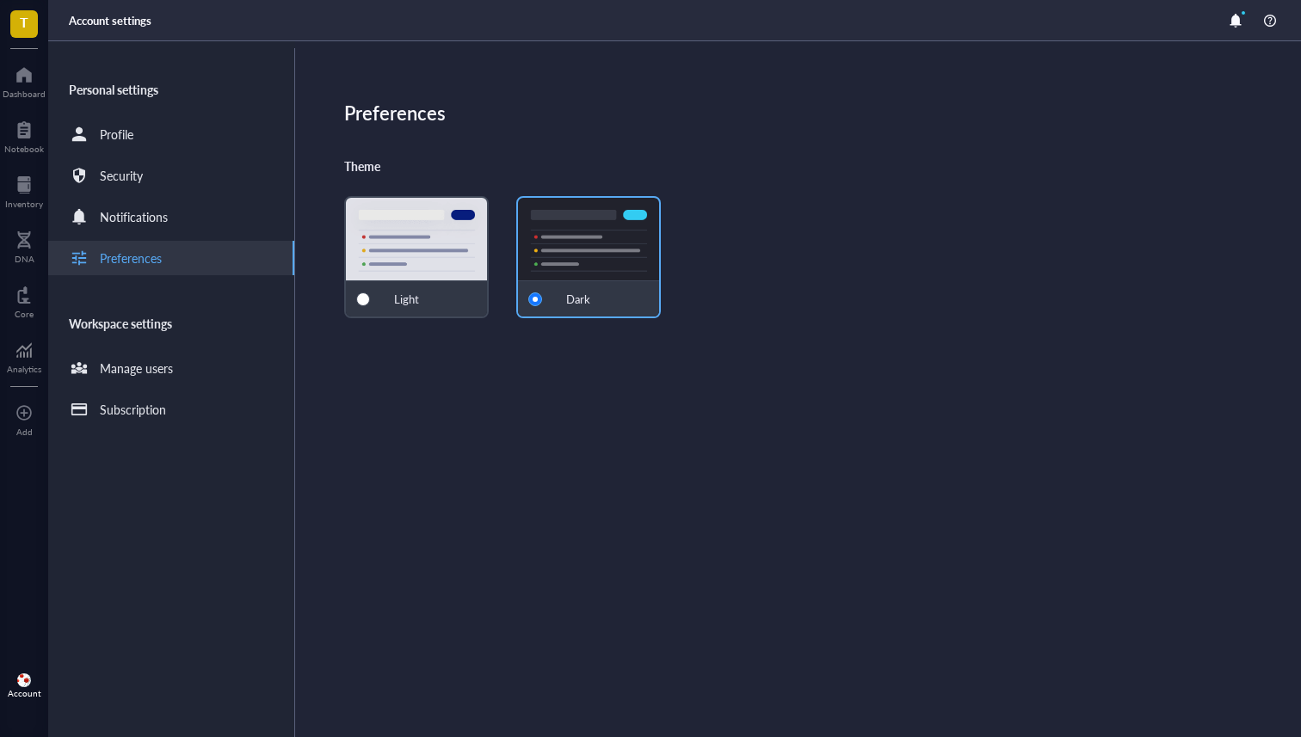
click at [452, 271] on div "Light" at bounding box center [416, 257] width 145 height 122
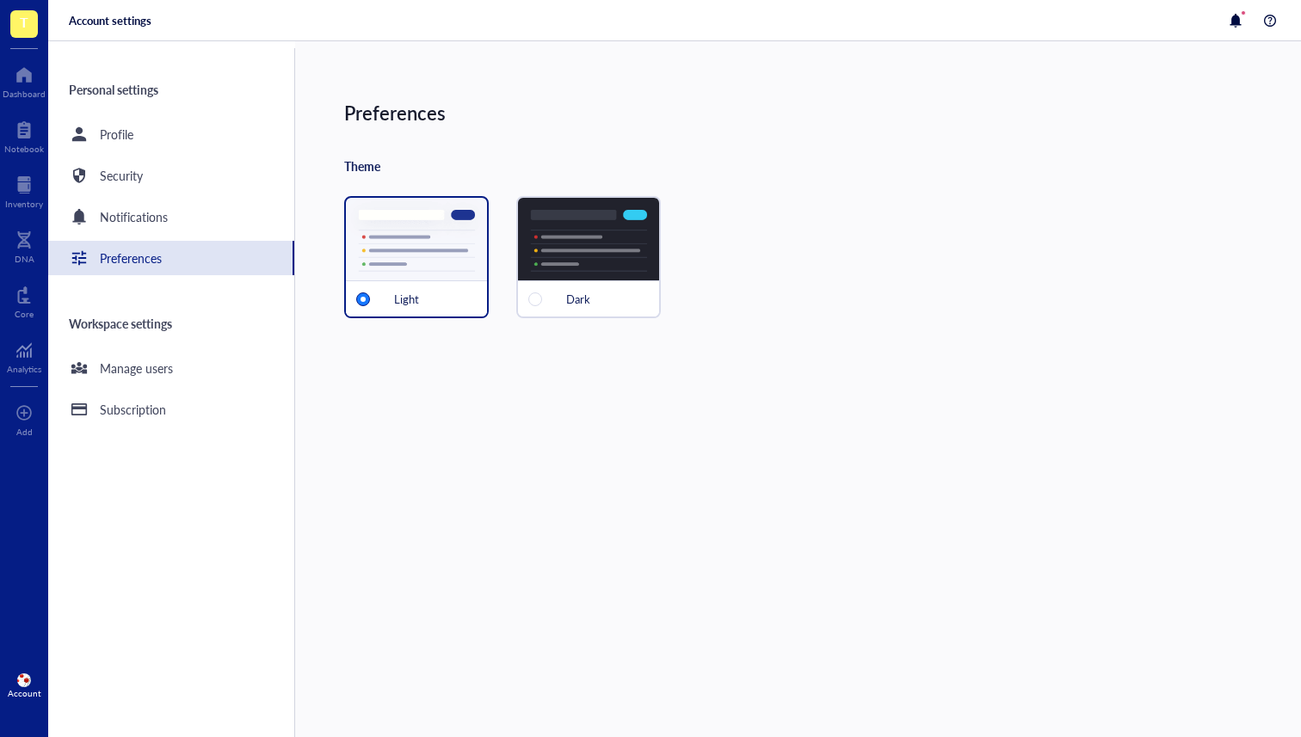
click at [805, 108] on div "Preferences" at bounding box center [822, 112] width 957 height 33
click at [20, 82] on div at bounding box center [24, 75] width 43 height 28
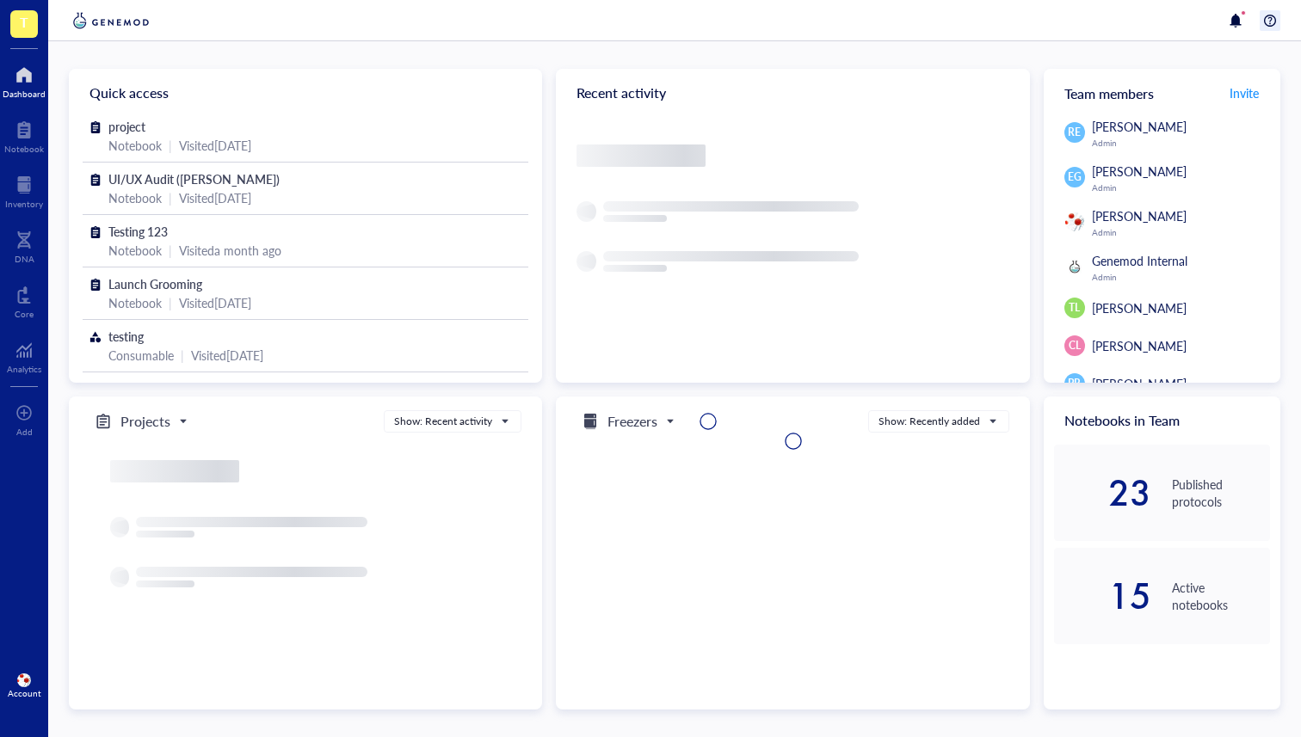
click at [1267, 19] on div at bounding box center [1269, 20] width 21 height 21
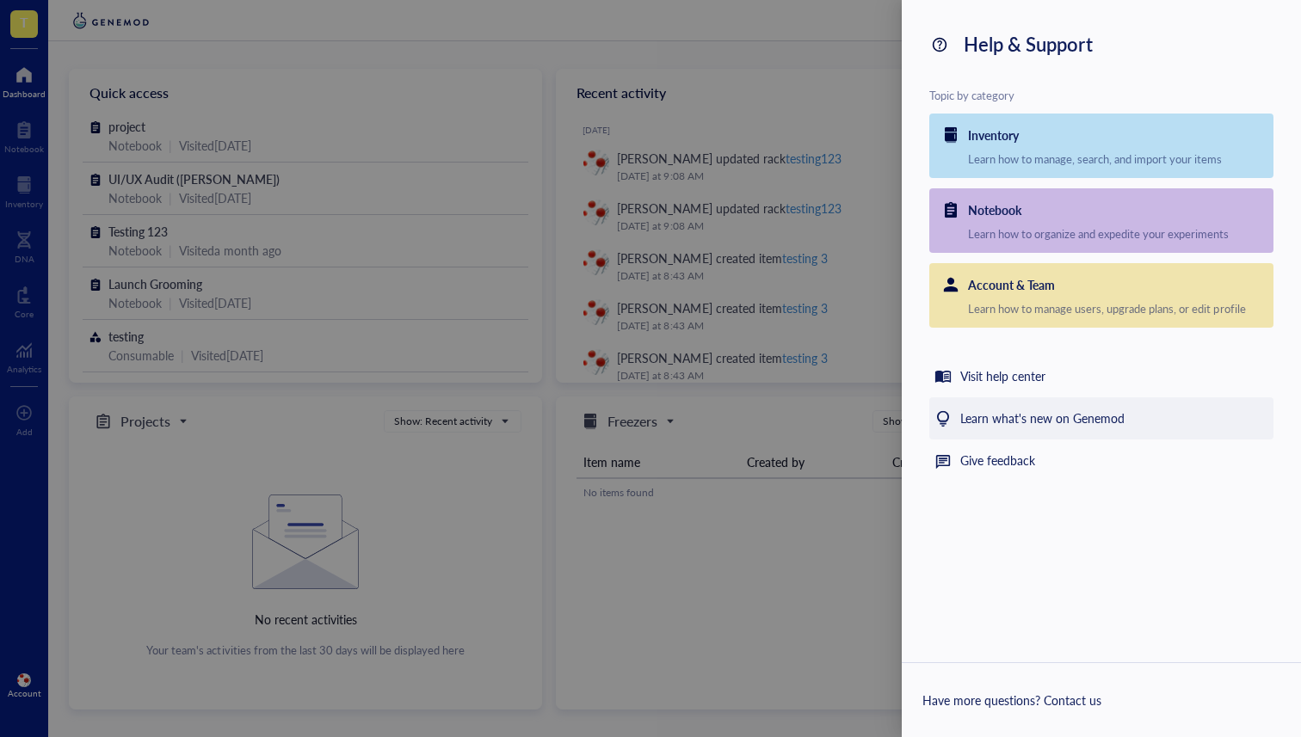
click at [1001, 416] on div "Learn what's new on Genemod" at bounding box center [1042, 419] width 164 height 21
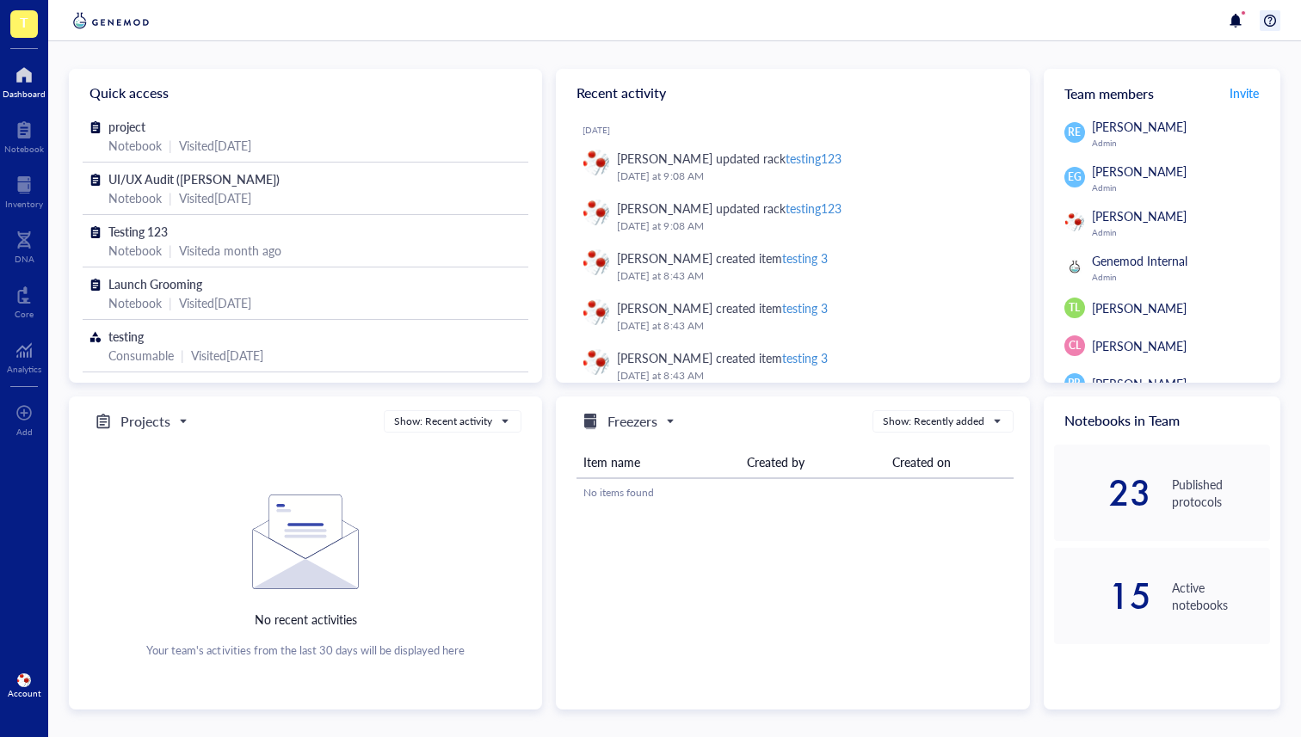
click at [1259, 21] on div at bounding box center [1269, 20] width 21 height 21
